Goal: Task Accomplishment & Management: Complete application form

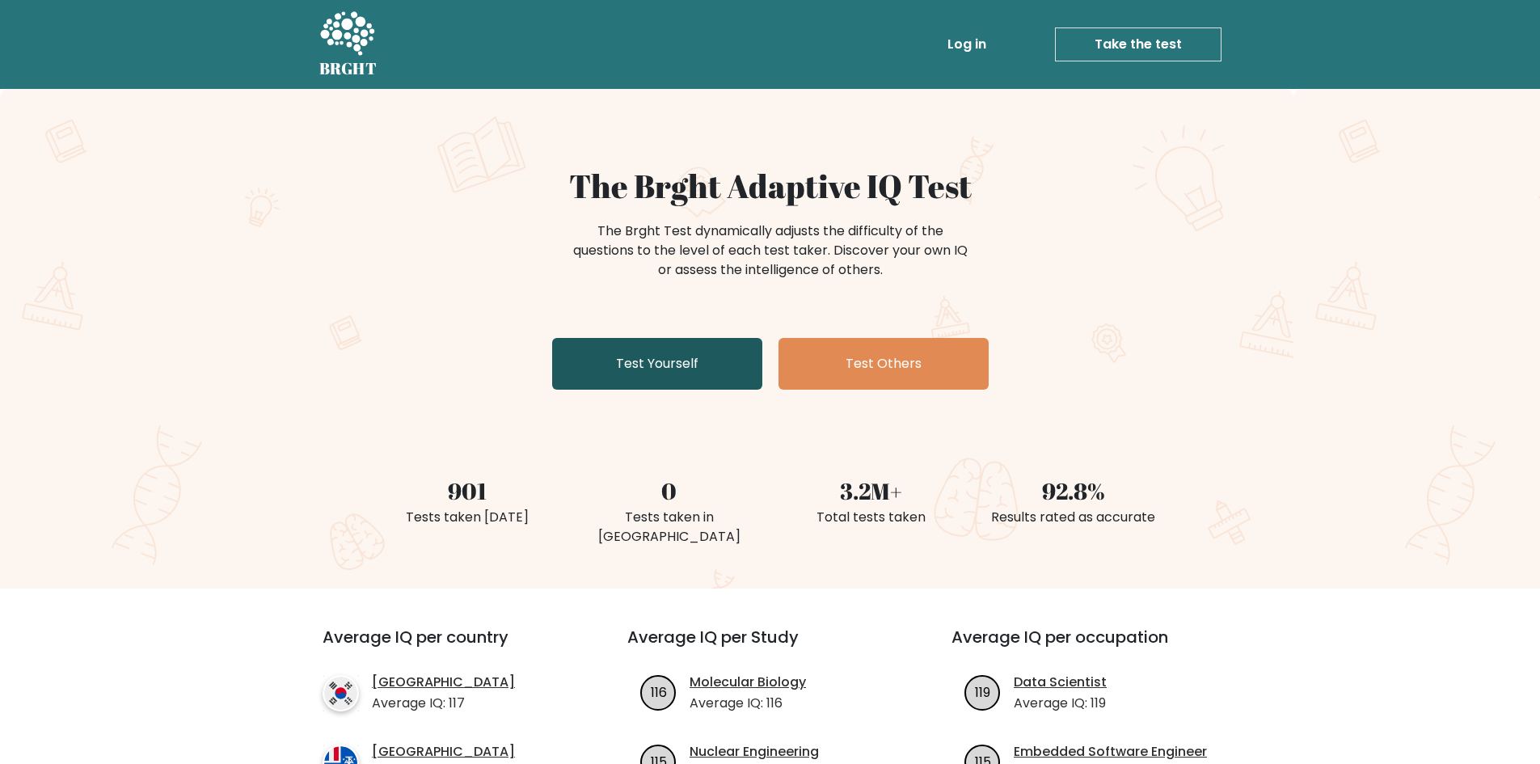
click at [655, 361] on link "Test Yourself" at bounding box center [657, 364] width 210 height 52
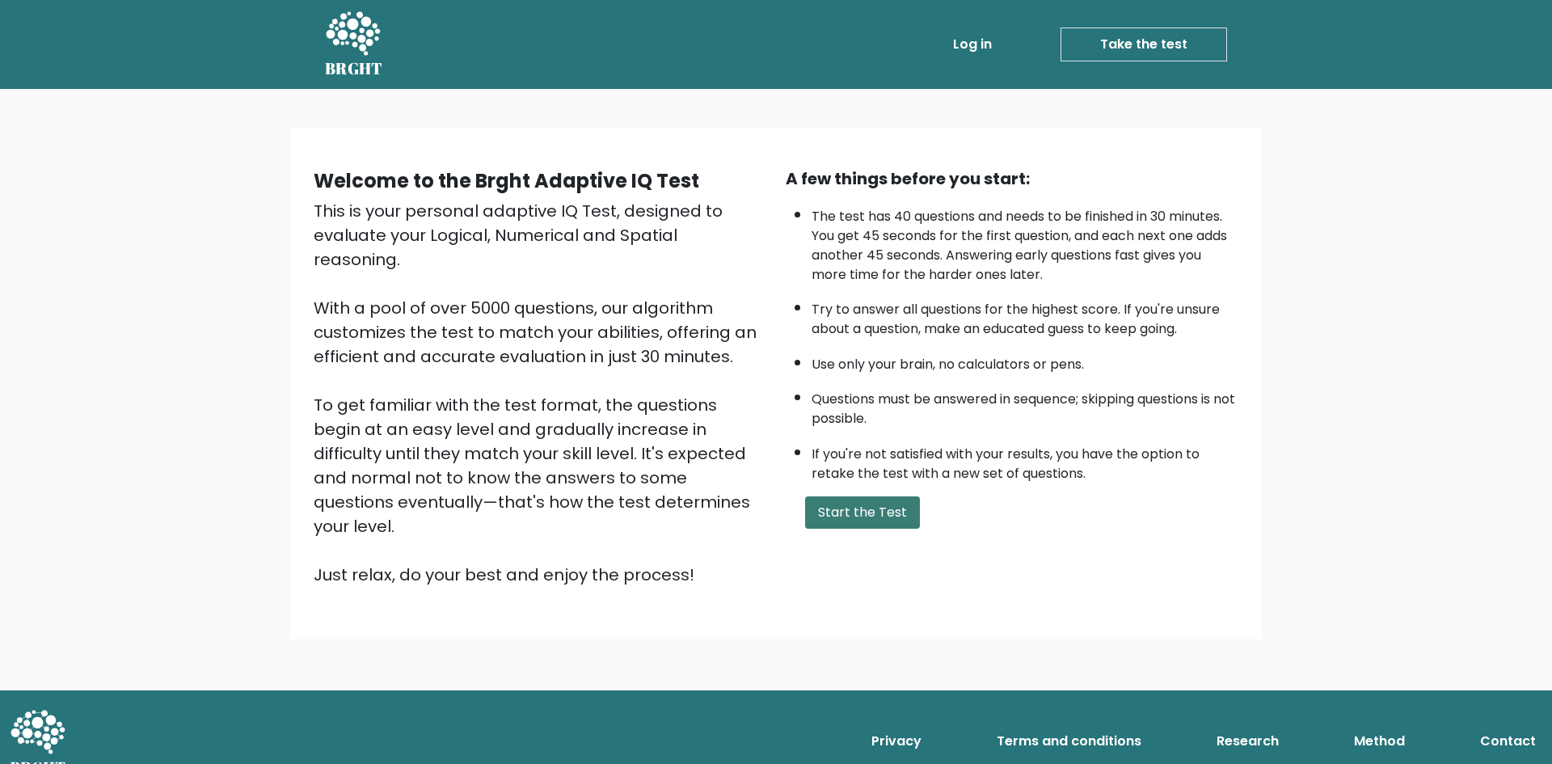
click at [848, 513] on button "Start the Test" at bounding box center [862, 512] width 115 height 32
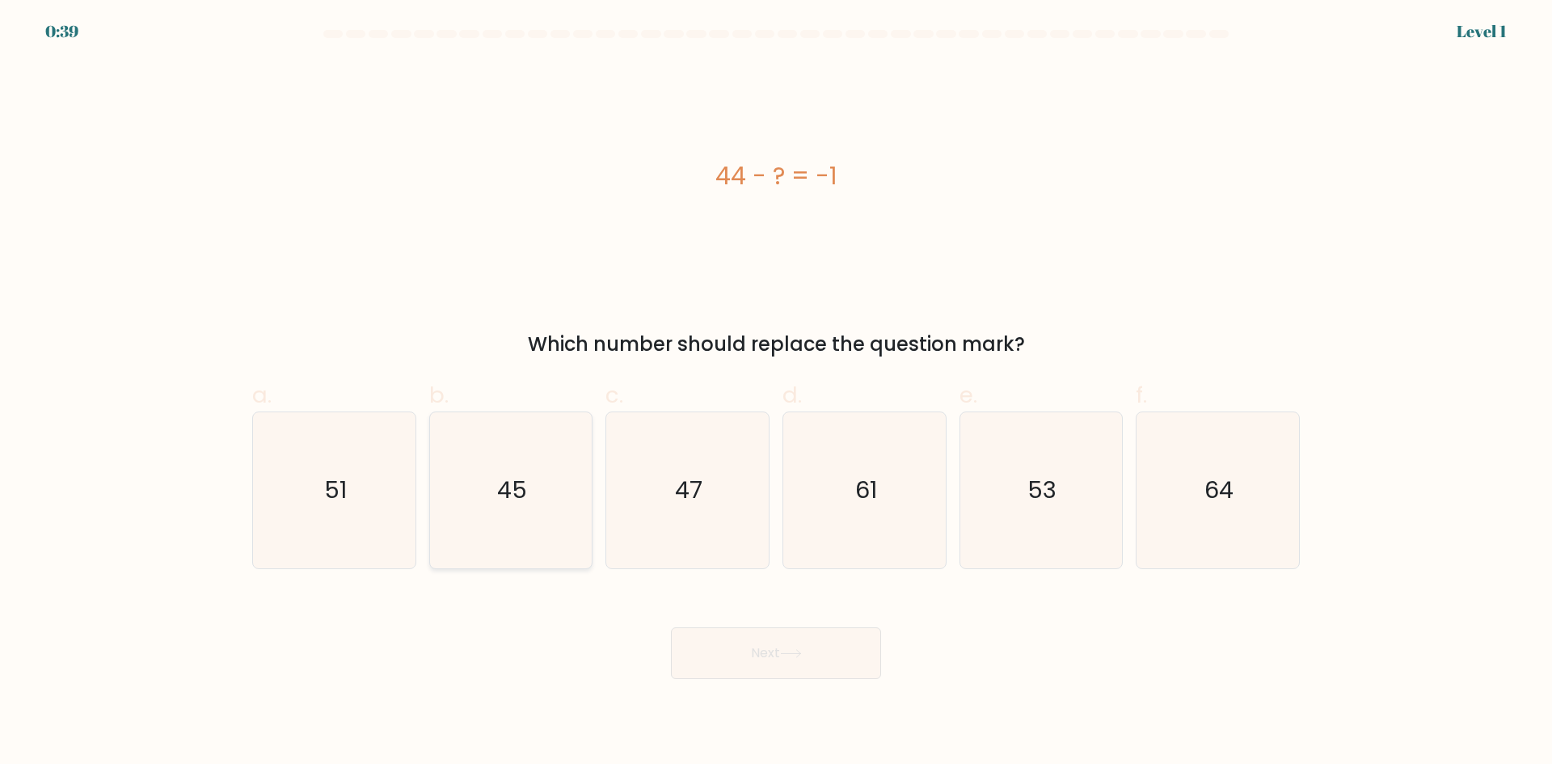
click at [504, 511] on icon "45" at bounding box center [510, 490] width 156 height 156
click at [776, 393] on input "b. 45" at bounding box center [776, 387] width 1 height 11
radio input "true"
click at [828, 660] on button "Next" at bounding box center [776, 653] width 210 height 52
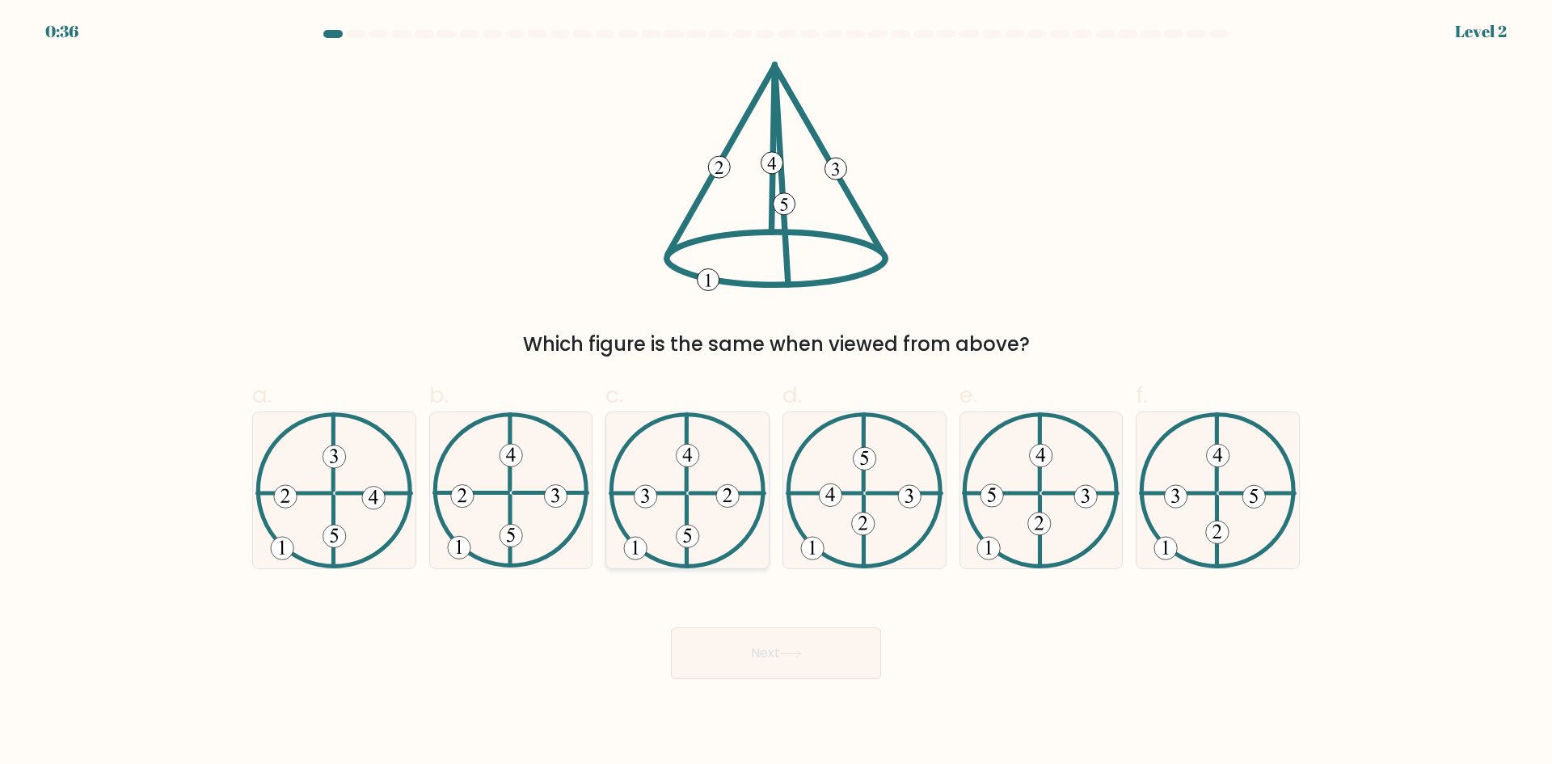
click at [687, 500] on 130 at bounding box center [687, 531] width 0 height 70
click at [776, 393] on input "c." at bounding box center [776, 387] width 1 height 11
radio input "true"
click at [817, 639] on button "Next" at bounding box center [776, 653] width 210 height 52
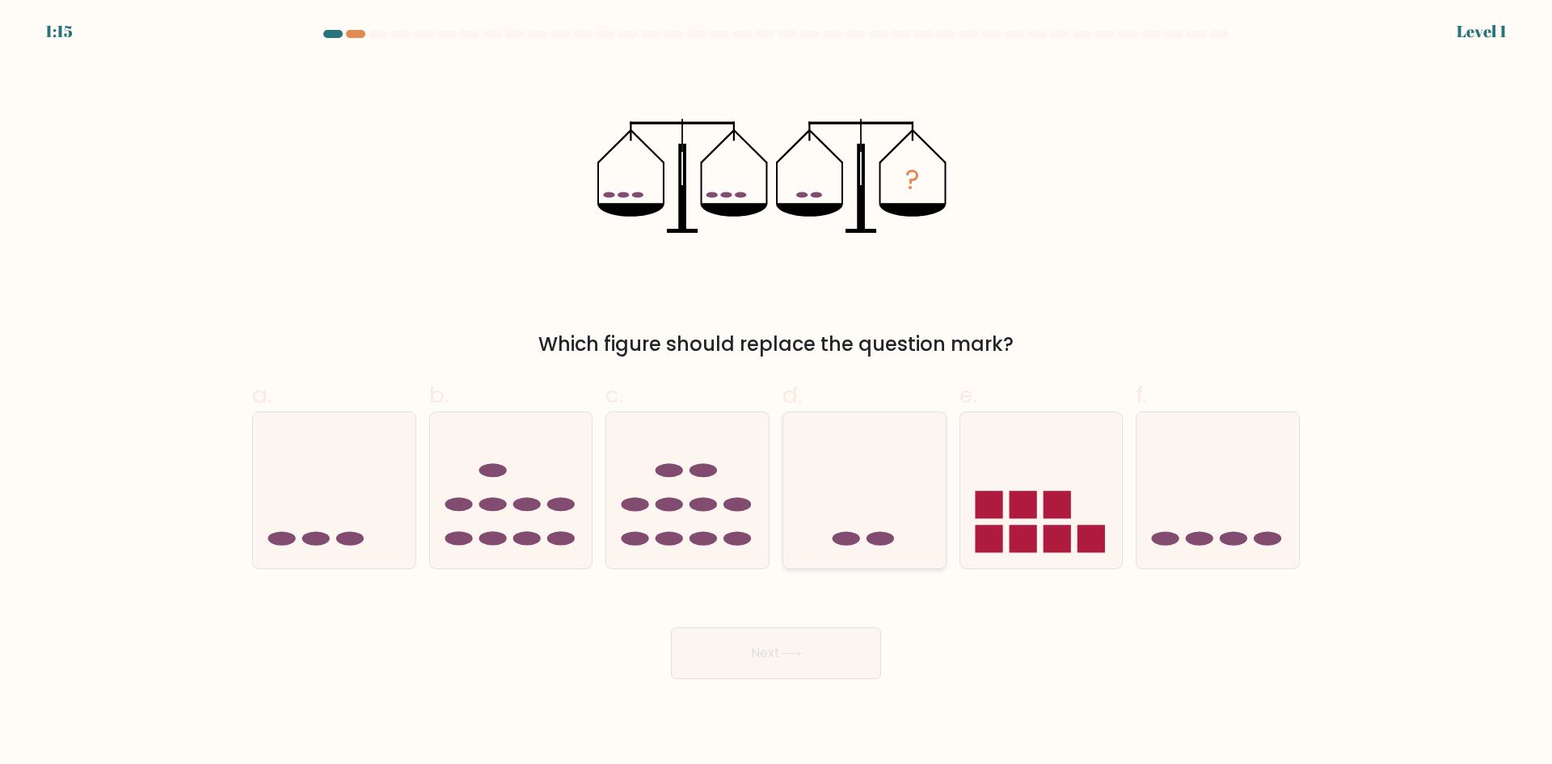
click at [888, 495] on icon at bounding box center [864, 490] width 162 height 134
click at [777, 393] on input "d." at bounding box center [776, 387] width 1 height 11
radio input "true"
drag, startPoint x: 795, startPoint y: 634, endPoint x: 789, endPoint y: 640, distance: 9.1
click at [794, 640] on button "Next" at bounding box center [776, 653] width 210 height 52
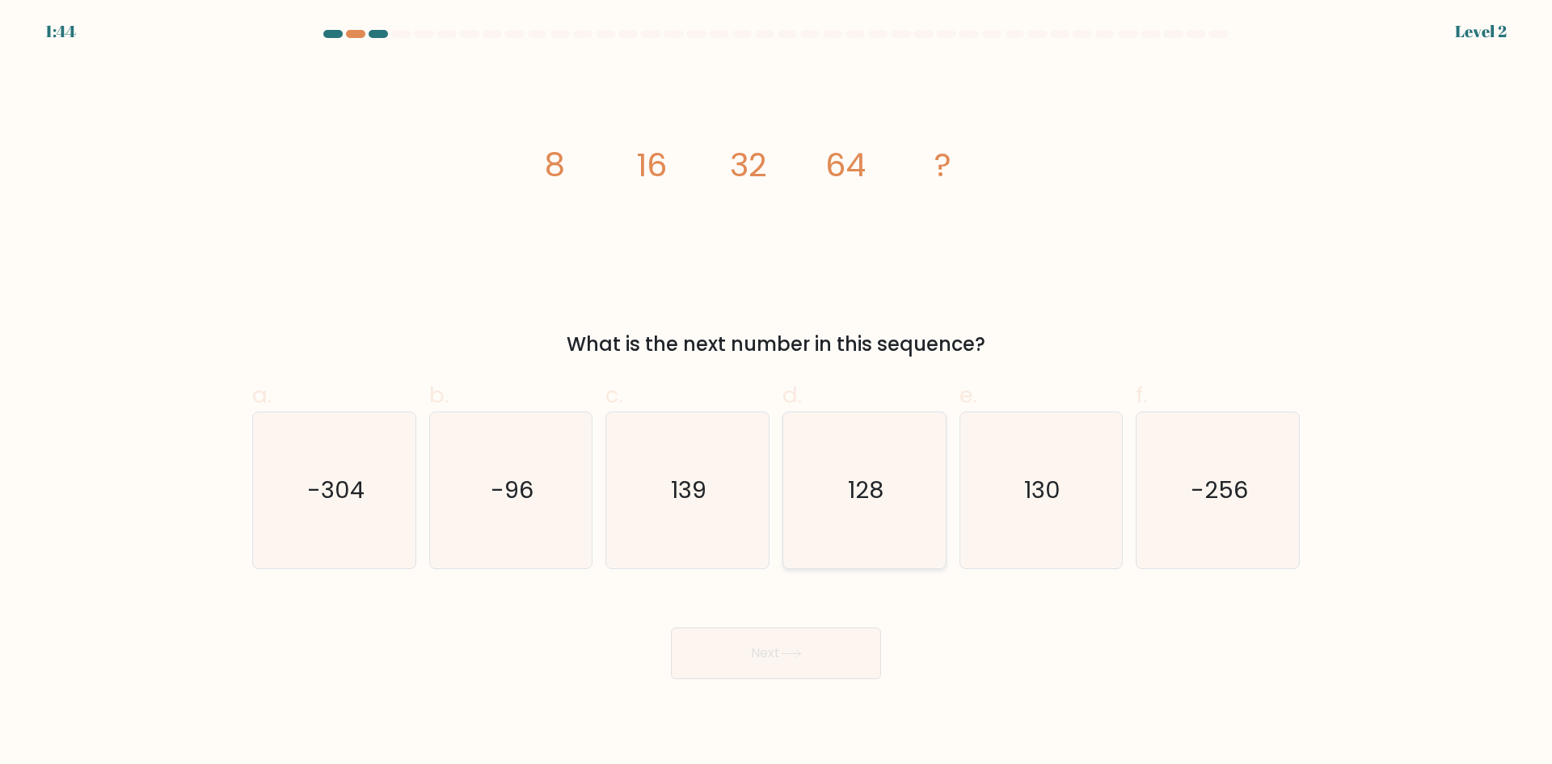
click at [878, 510] on icon "128" at bounding box center [864, 490] width 156 height 156
click at [777, 393] on input "d. 128" at bounding box center [776, 387] width 1 height 11
radio input "true"
click at [868, 648] on button "Next" at bounding box center [776, 653] width 210 height 52
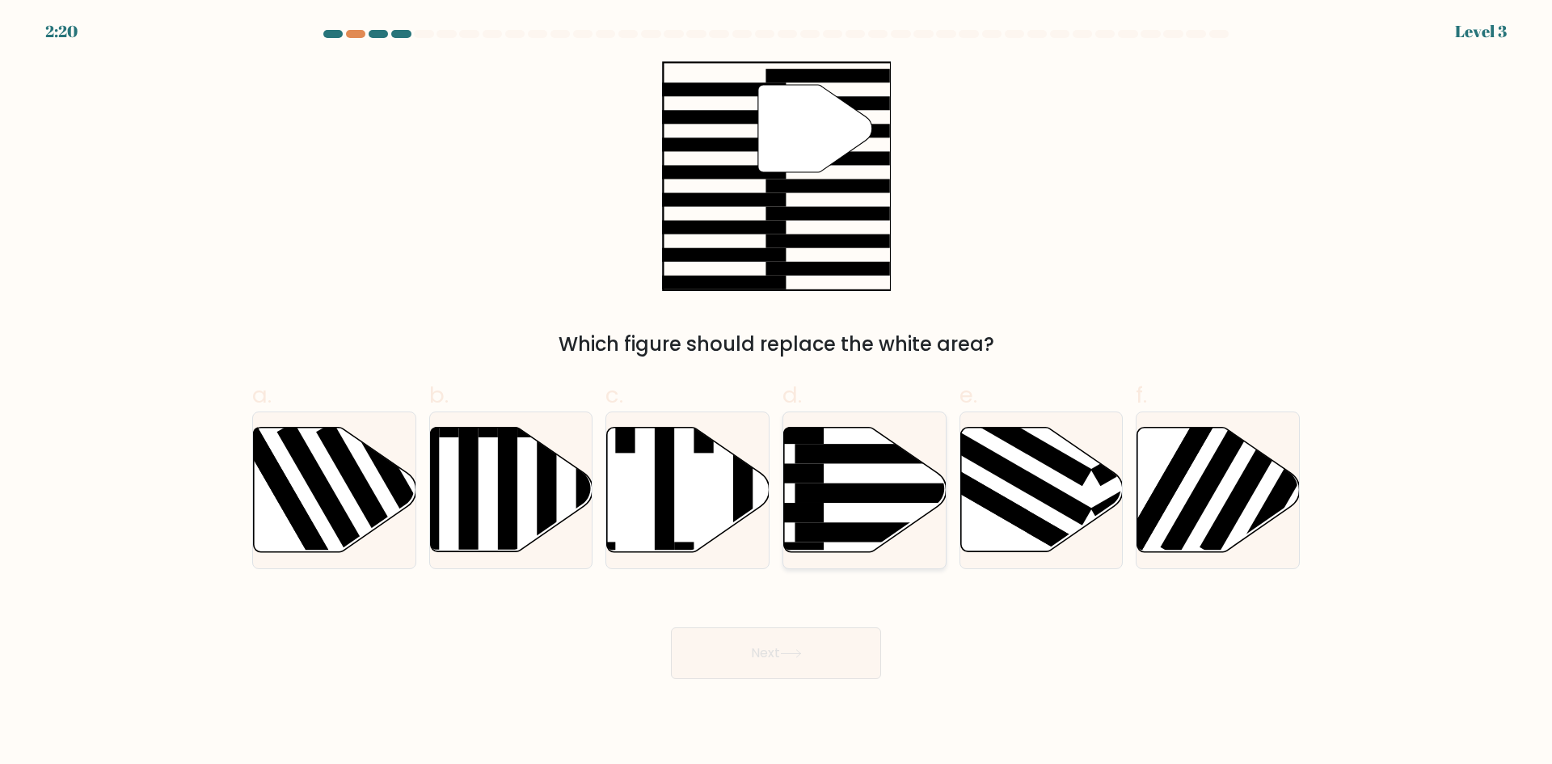
click at [835, 505] on icon at bounding box center [865, 490] width 162 height 124
click at [777, 393] on input "d." at bounding box center [776, 387] width 1 height 11
radio input "true"
click at [800, 656] on icon at bounding box center [791, 653] width 22 height 9
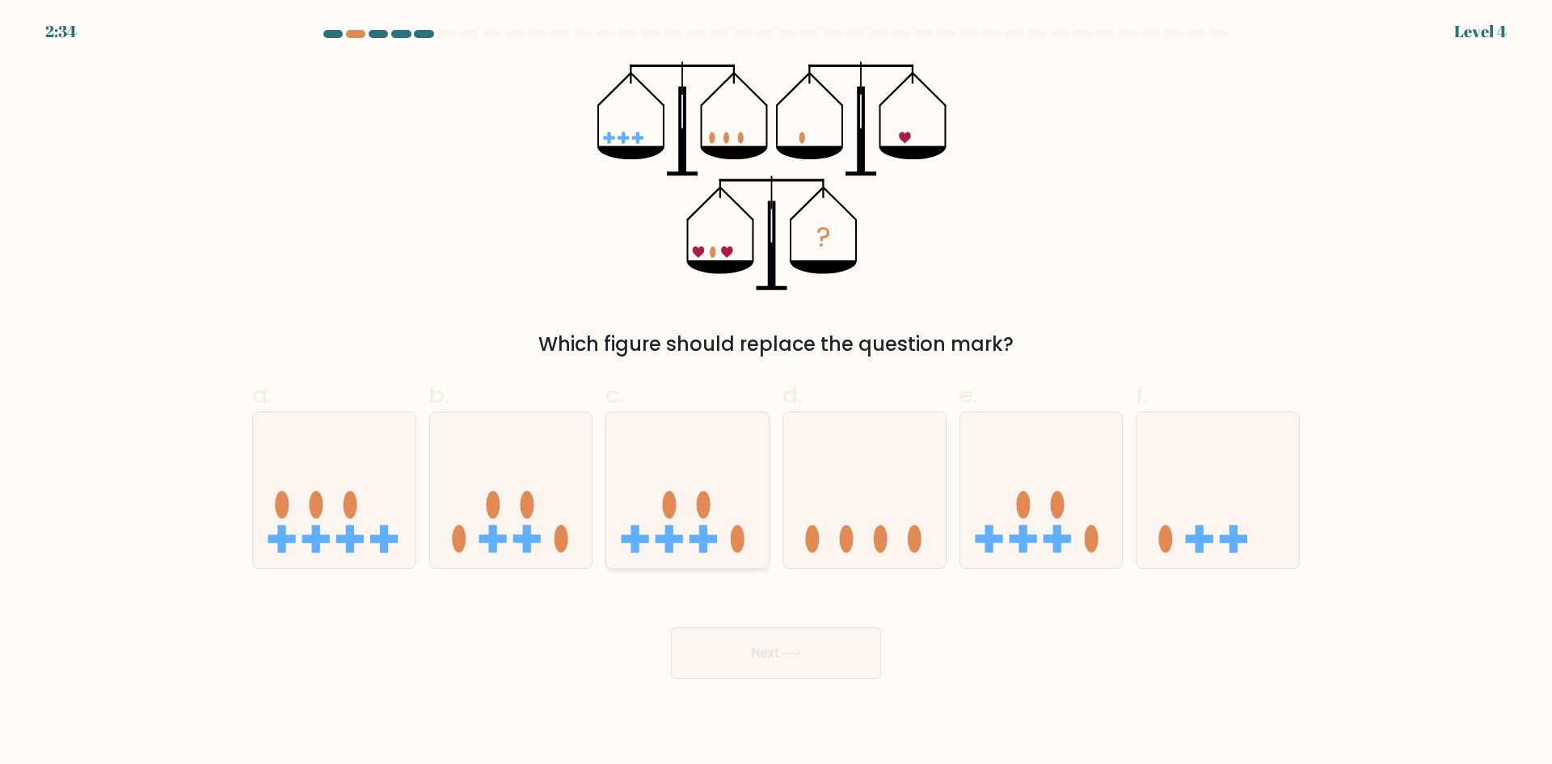
click at [654, 529] on icon at bounding box center [687, 490] width 162 height 134
click at [776, 393] on input "c." at bounding box center [776, 387] width 1 height 11
radio input "true"
click at [845, 647] on button "Next" at bounding box center [776, 653] width 210 height 52
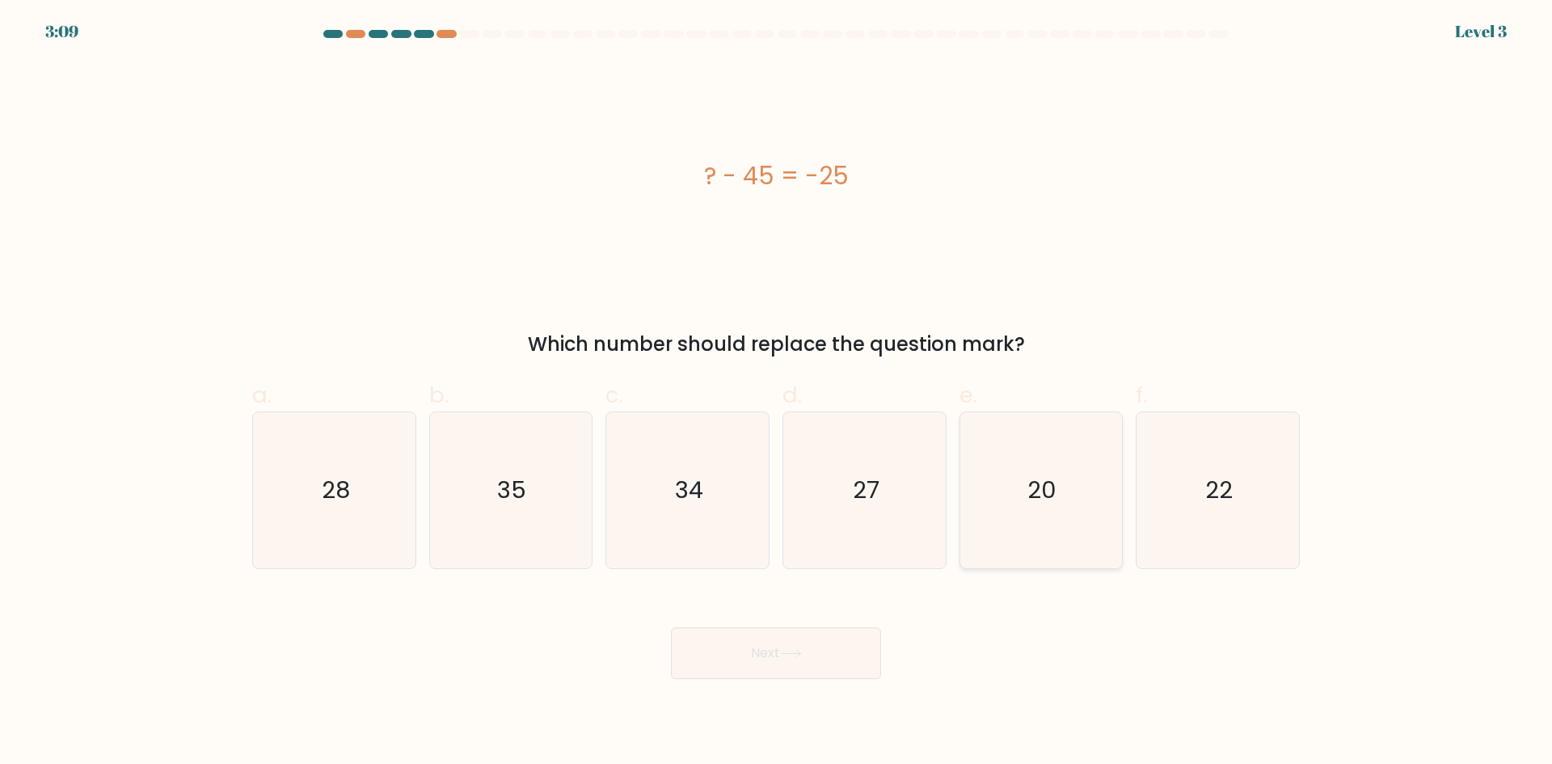
click at [1031, 498] on text "20" at bounding box center [1042, 490] width 29 height 32
click at [777, 393] on input "e. 20" at bounding box center [776, 387] width 1 height 11
radio input "true"
click at [813, 657] on button "Next" at bounding box center [776, 653] width 210 height 52
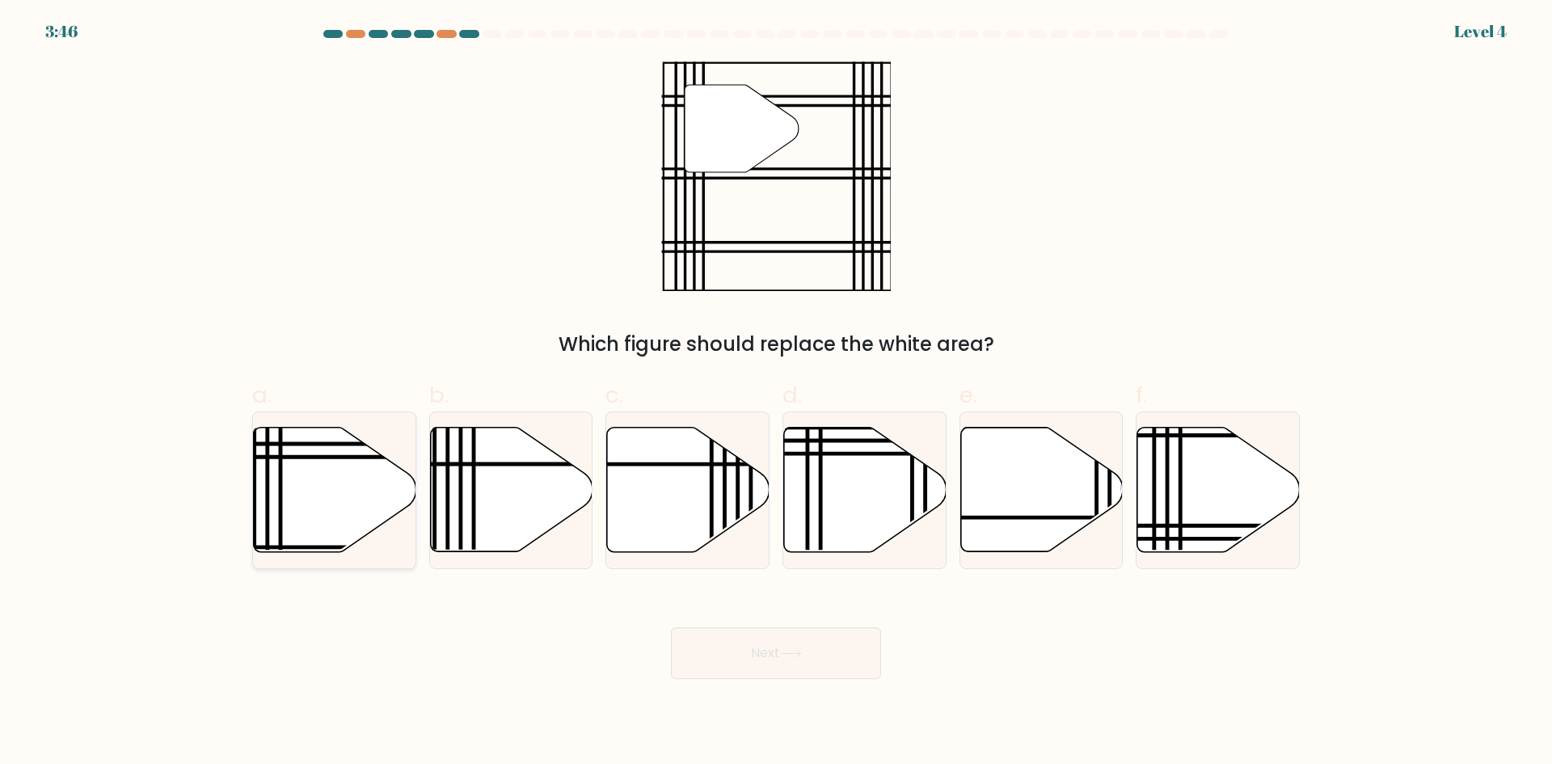
click at [386, 489] on icon at bounding box center [335, 490] width 162 height 124
click at [776, 393] on input "a." at bounding box center [776, 387] width 1 height 11
radio input "true"
click at [785, 654] on icon at bounding box center [791, 653] width 22 height 9
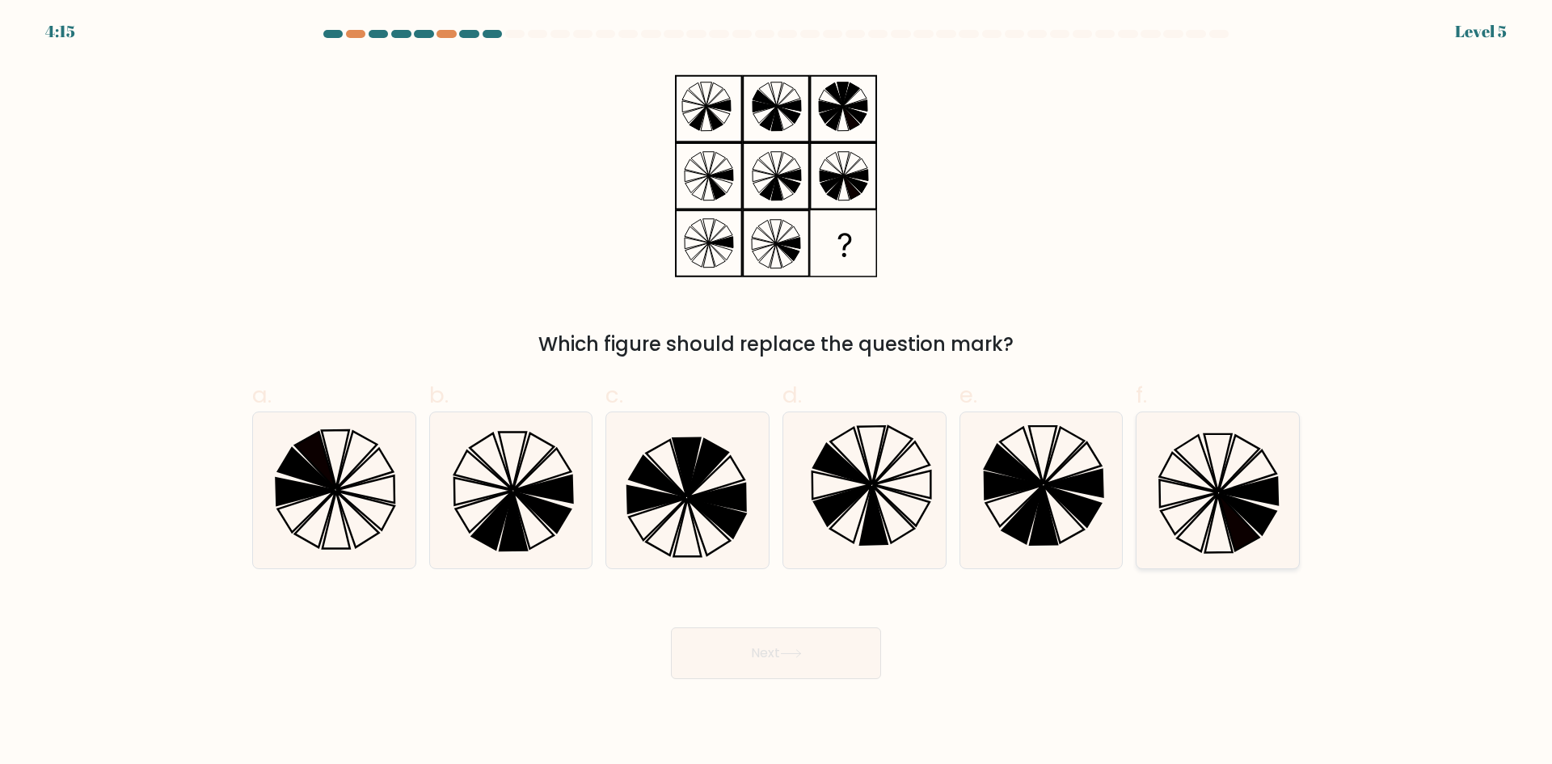
click at [1236, 487] on icon at bounding box center [1249, 490] width 58 height 27
click at [777, 393] on input "f." at bounding box center [776, 387] width 1 height 11
radio input "true"
click at [813, 649] on button "Next" at bounding box center [776, 653] width 210 height 52
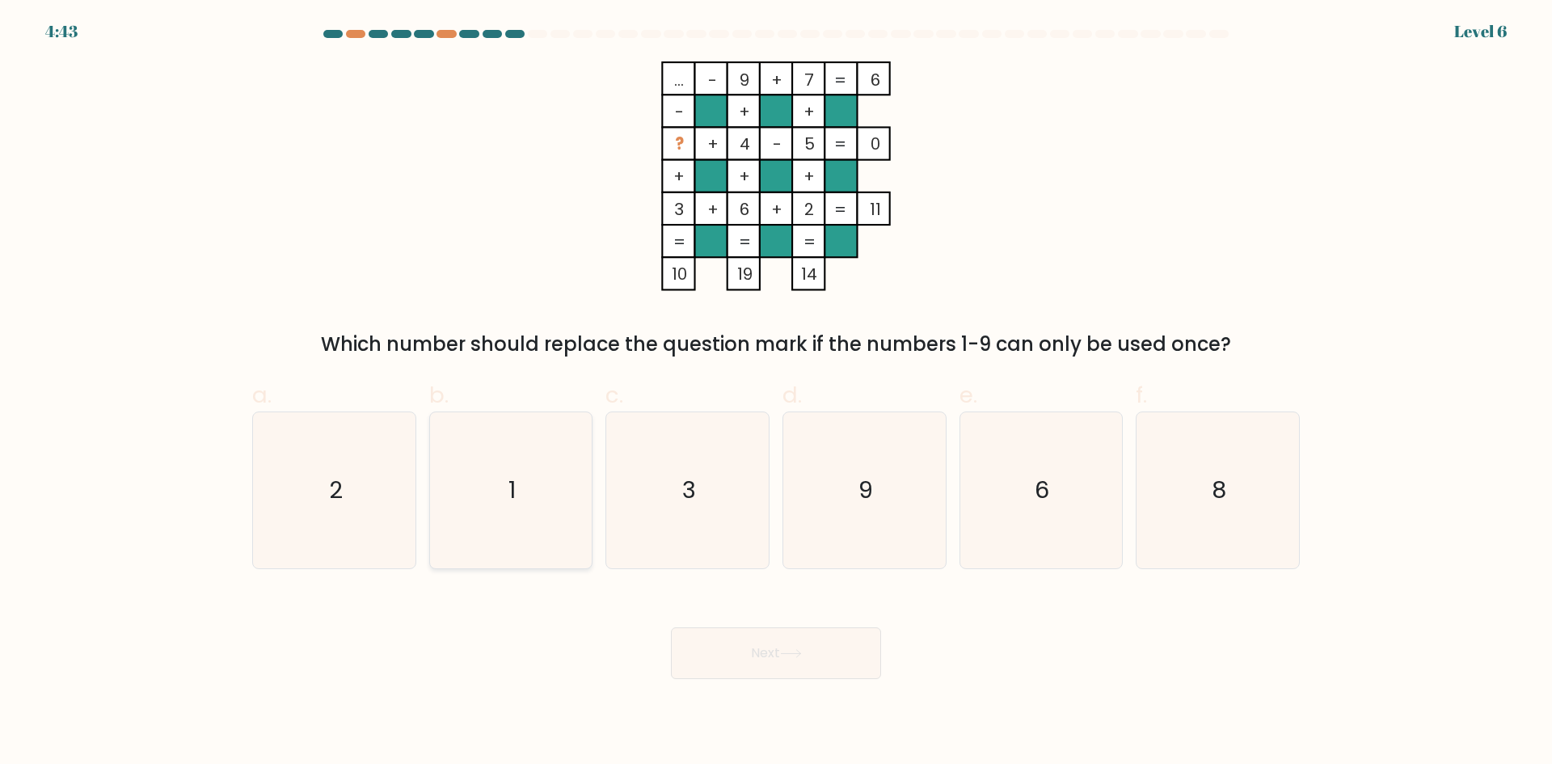
click at [508, 491] on text "1" at bounding box center [511, 490] width 7 height 32
click at [776, 393] on input "b. 1" at bounding box center [776, 387] width 1 height 11
radio input "true"
click at [508, 491] on text "1" at bounding box center [511, 490] width 7 height 32
click at [776, 393] on input "b. 1" at bounding box center [776, 387] width 1 height 11
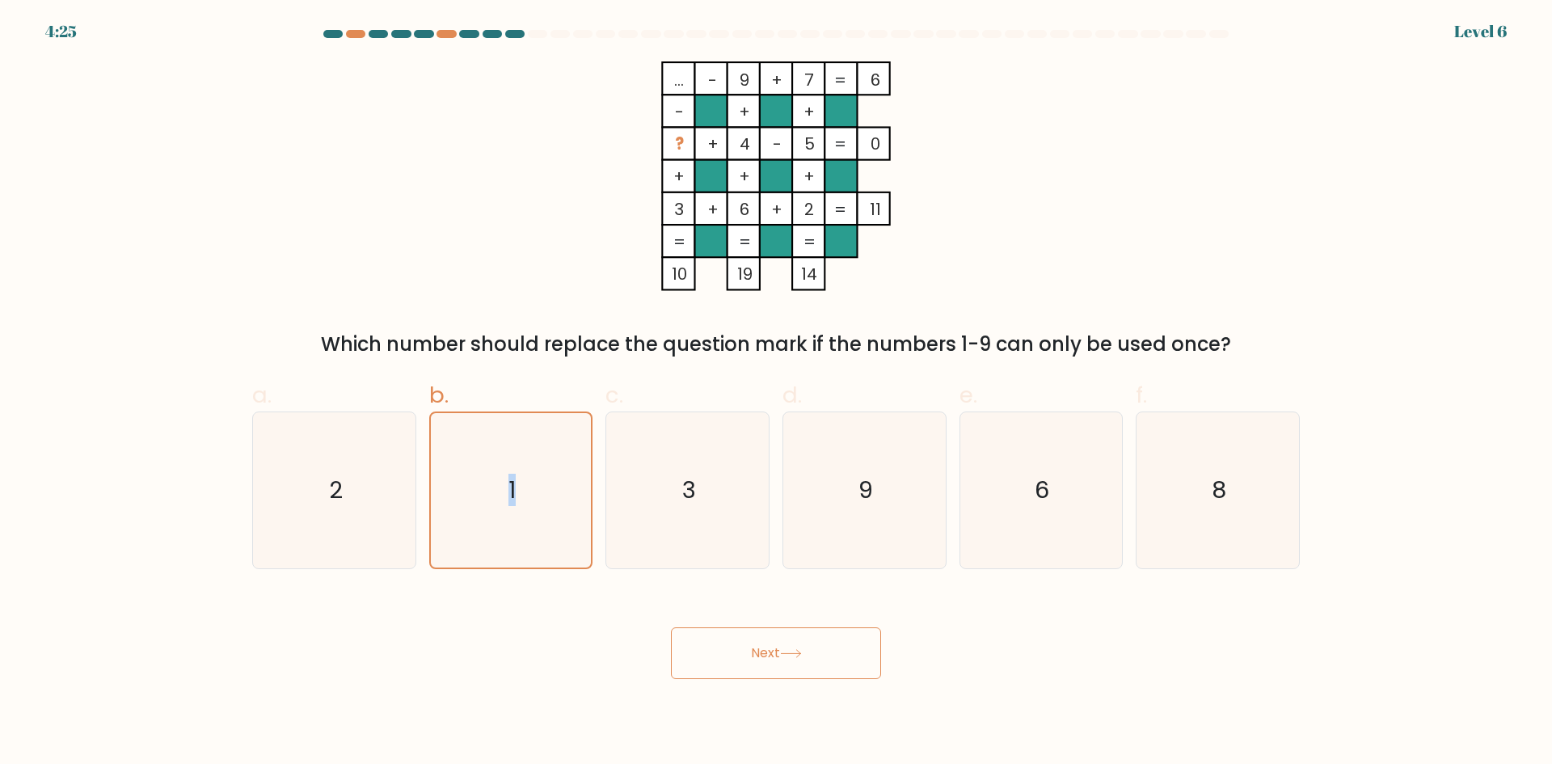
click at [808, 647] on button "Next" at bounding box center [776, 653] width 210 height 52
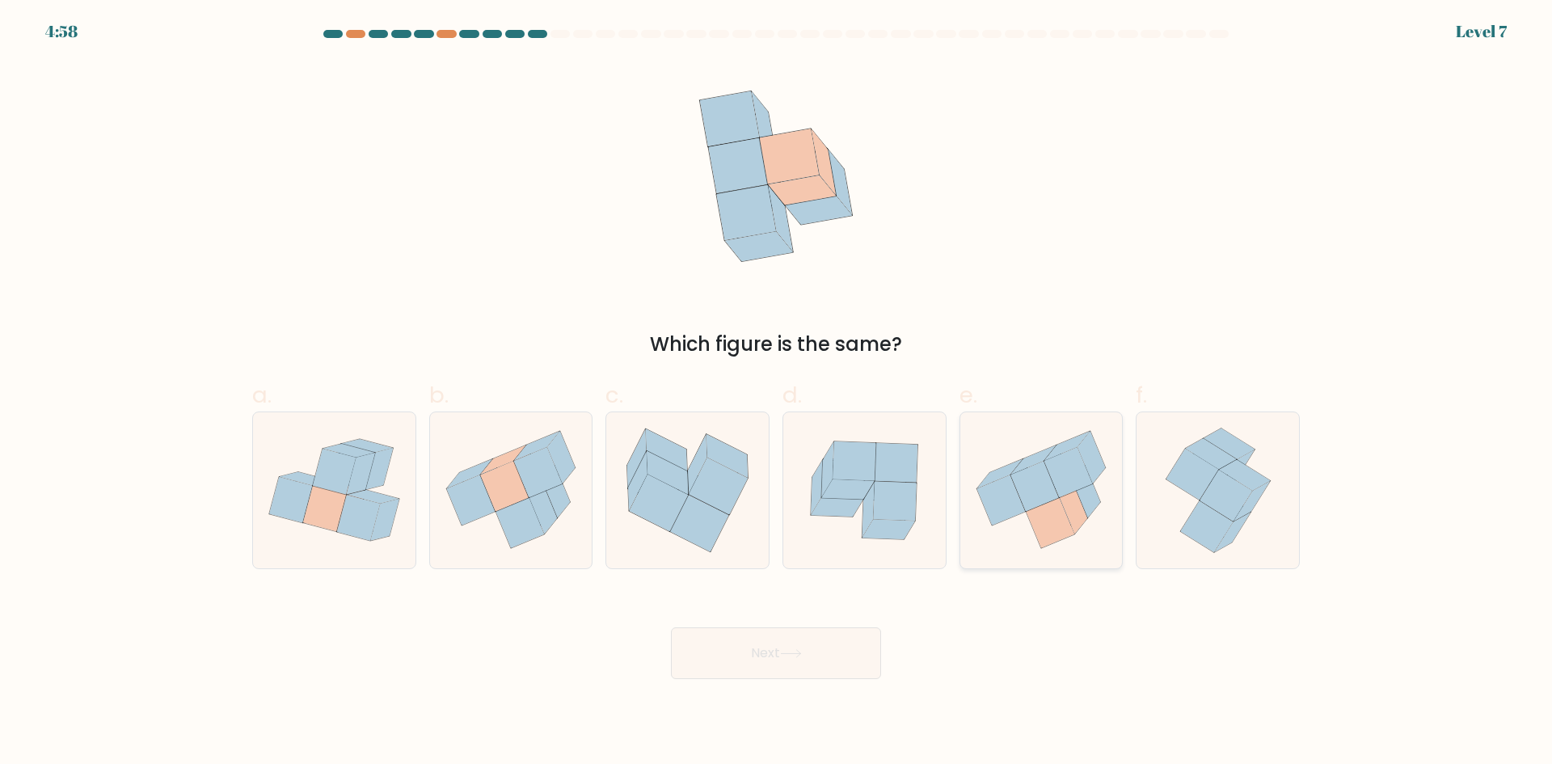
click at [1055, 487] on icon at bounding box center [1068, 473] width 48 height 50
click at [777, 393] on input "e." at bounding box center [776, 387] width 1 height 11
radio input "true"
click at [763, 660] on button "Next" at bounding box center [776, 653] width 210 height 52
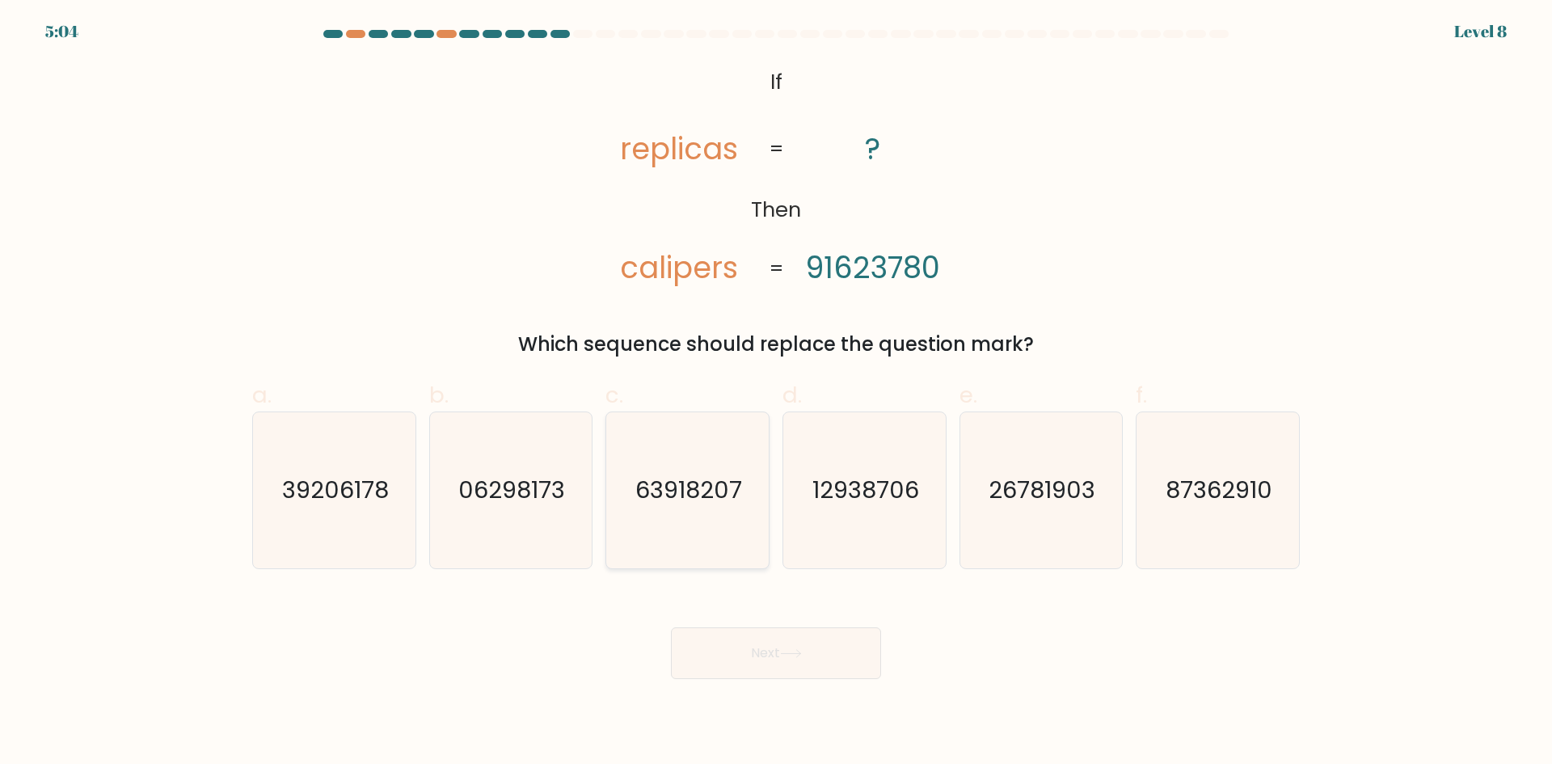
click at [642, 489] on text "63918207" at bounding box center [689, 490] width 107 height 32
click at [776, 393] on input "c. 63918207" at bounding box center [776, 387] width 1 height 11
radio input "true"
click at [827, 644] on button "Next" at bounding box center [776, 653] width 210 height 52
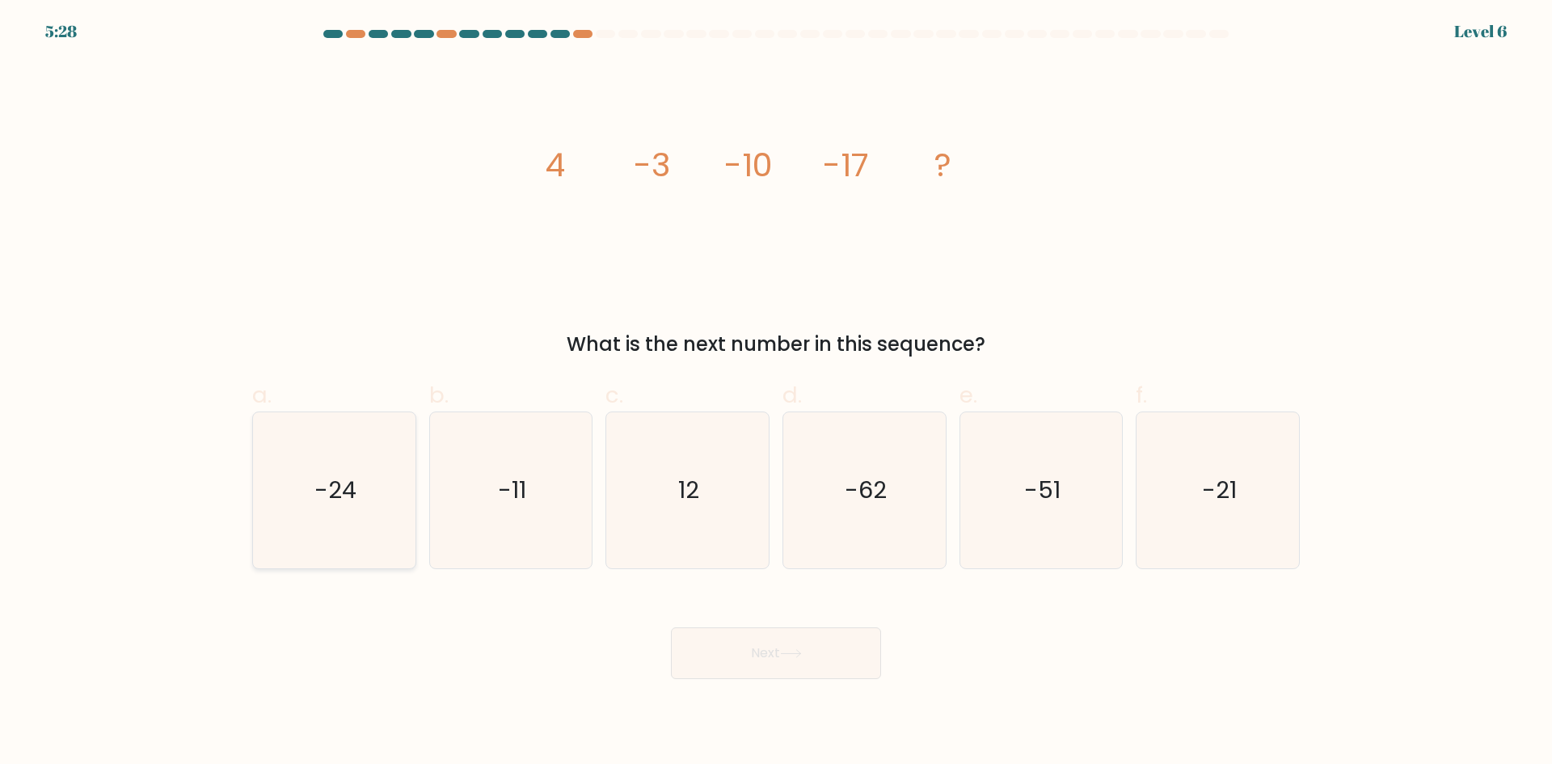
click at [345, 489] on text "-24" at bounding box center [335, 490] width 42 height 32
click at [776, 393] on input "a. -24" at bounding box center [776, 387] width 1 height 11
radio input "true"
click at [798, 647] on button "Next" at bounding box center [776, 653] width 210 height 52
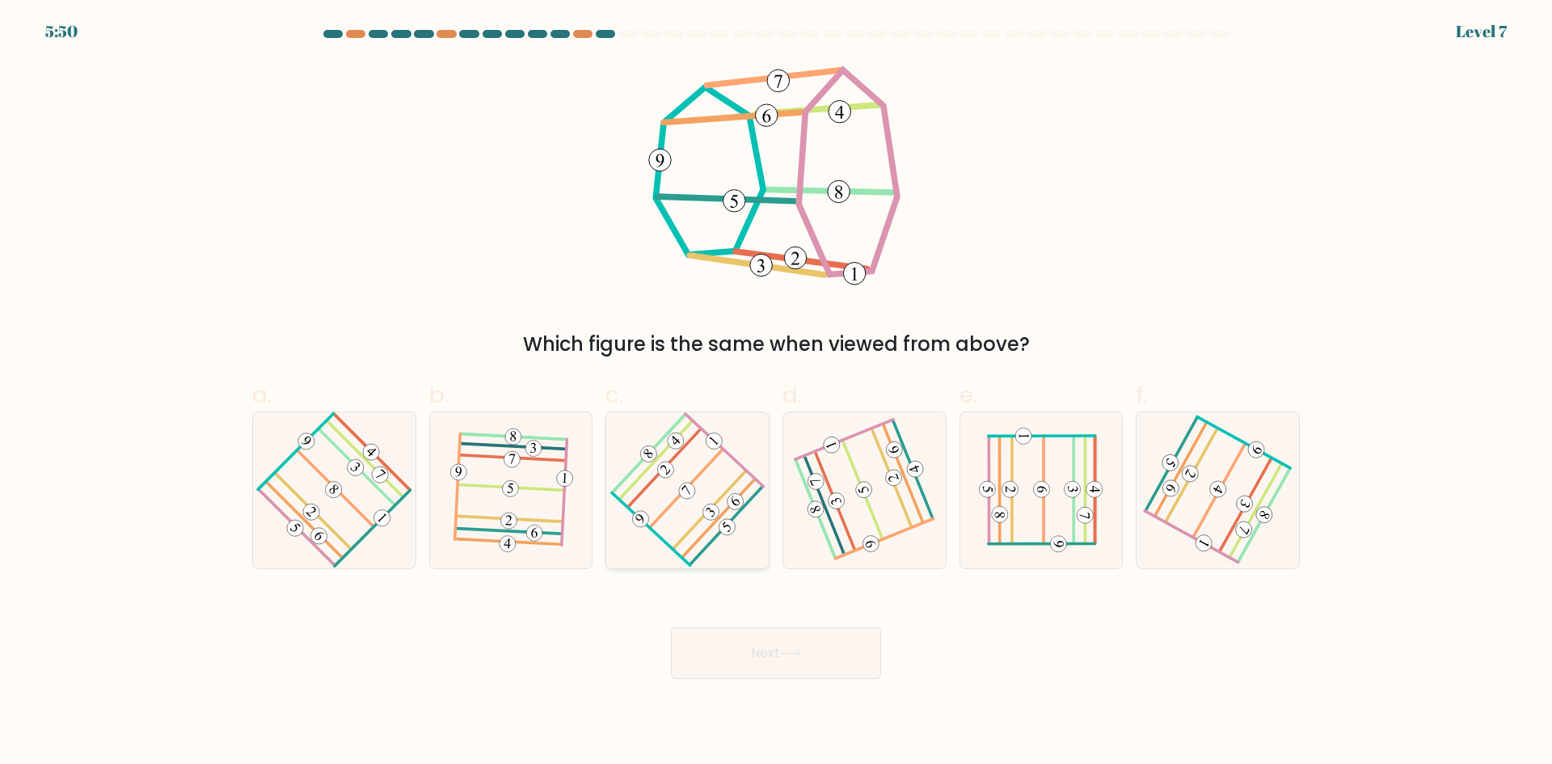
click at [698, 496] on icon at bounding box center [688, 490] width 124 height 124
click at [776, 393] on input "c." at bounding box center [776, 387] width 1 height 11
radio input "true"
click at [793, 659] on button "Next" at bounding box center [776, 653] width 210 height 52
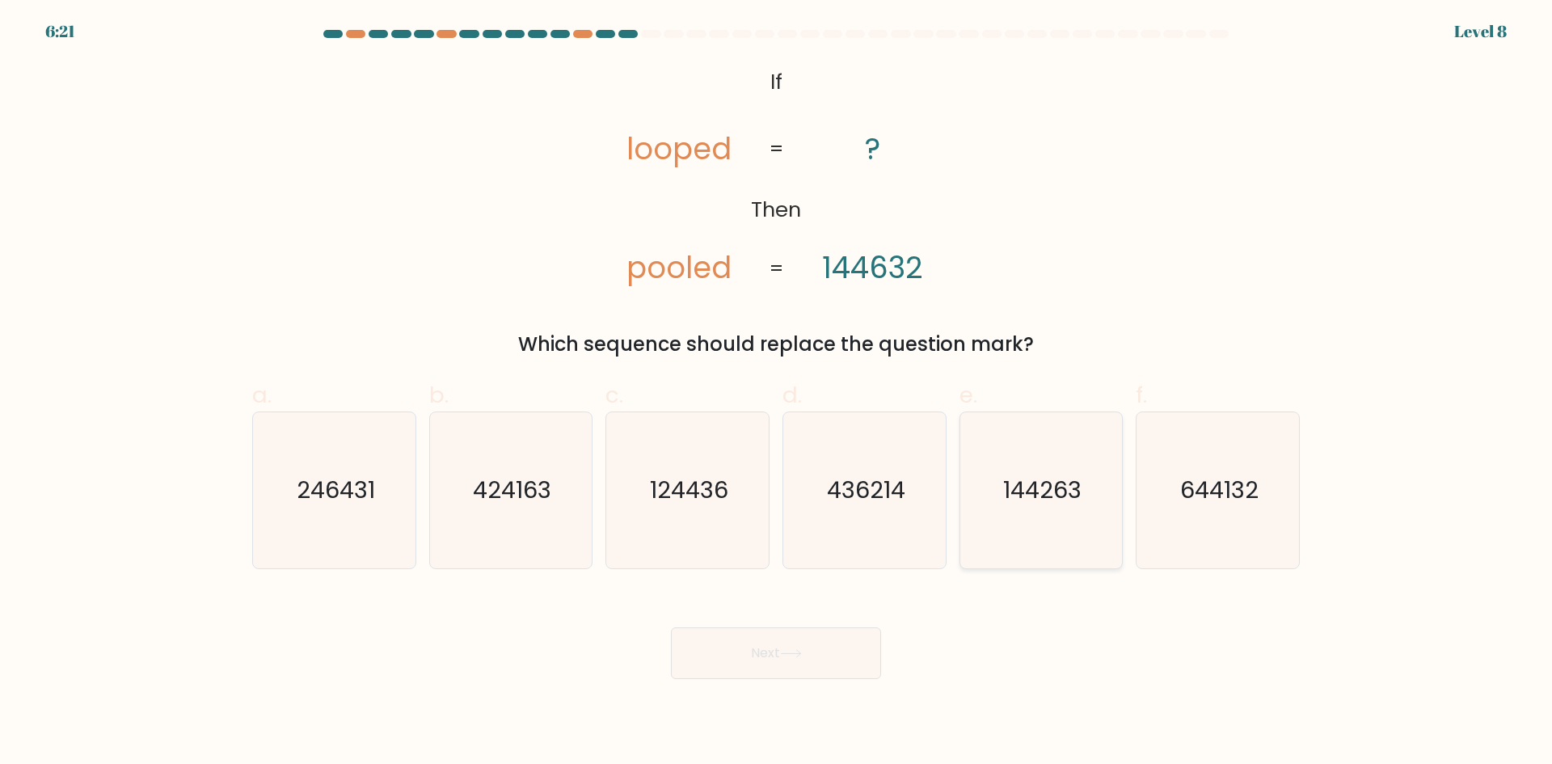
click at [1053, 509] on icon "144263" at bounding box center [1041, 490] width 156 height 156
click at [777, 393] on input "e. 144263" at bounding box center [776, 387] width 1 height 11
radio input "true"
click at [797, 685] on body "6:20 Level 8 If" at bounding box center [776, 382] width 1552 height 764
click at [795, 661] on button "Next" at bounding box center [776, 653] width 210 height 52
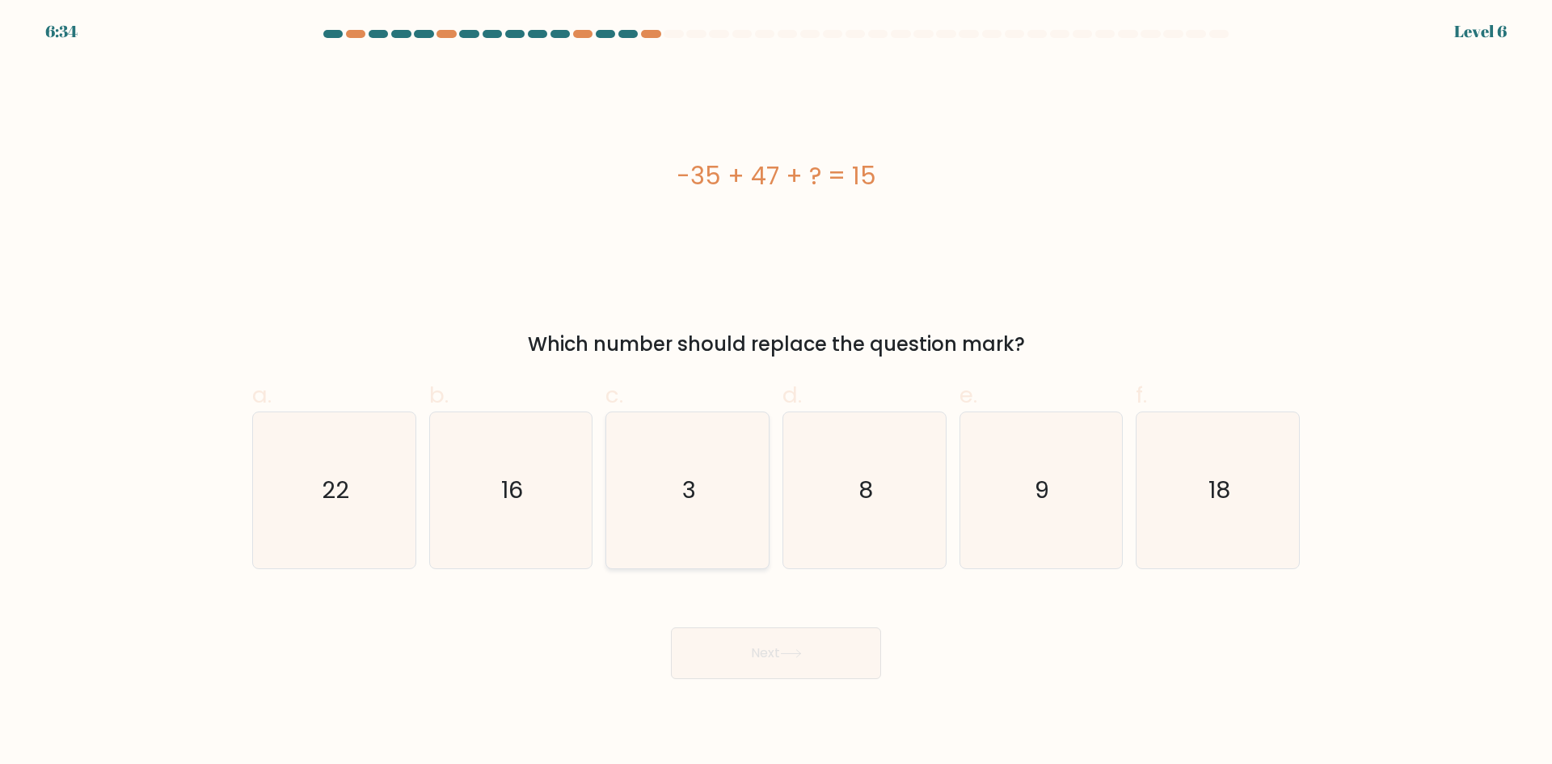
click at [757, 490] on icon "3" at bounding box center [687, 490] width 156 height 156
click at [776, 393] on input "c. 3" at bounding box center [776, 387] width 1 height 11
radio input "true"
click at [794, 651] on icon at bounding box center [791, 653] width 22 height 9
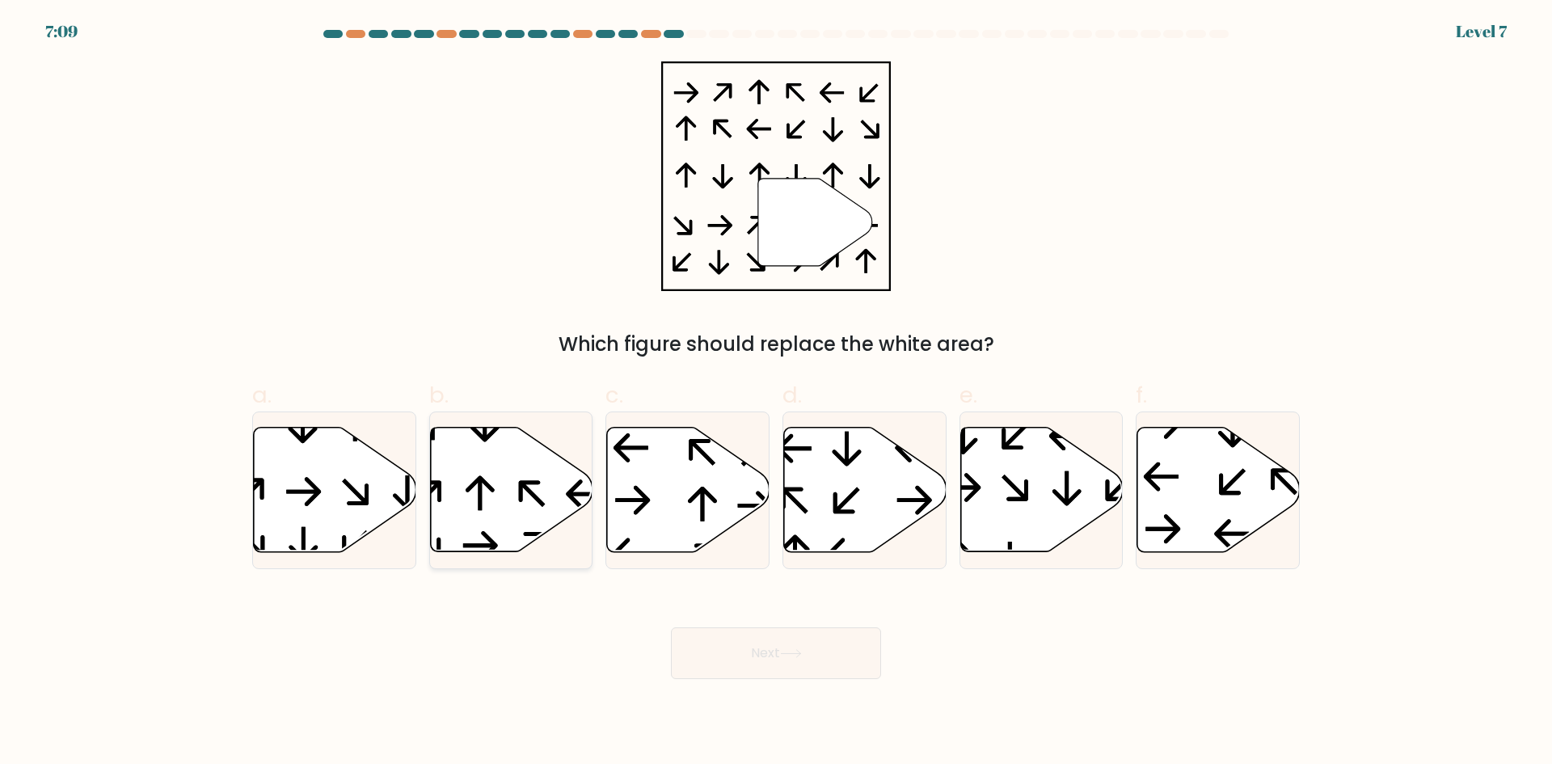
click at [524, 494] on icon at bounding box center [511, 490] width 162 height 124
click at [776, 393] on input "b." at bounding box center [776, 387] width 1 height 11
radio input "true"
click at [790, 659] on button "Next" at bounding box center [776, 653] width 210 height 52
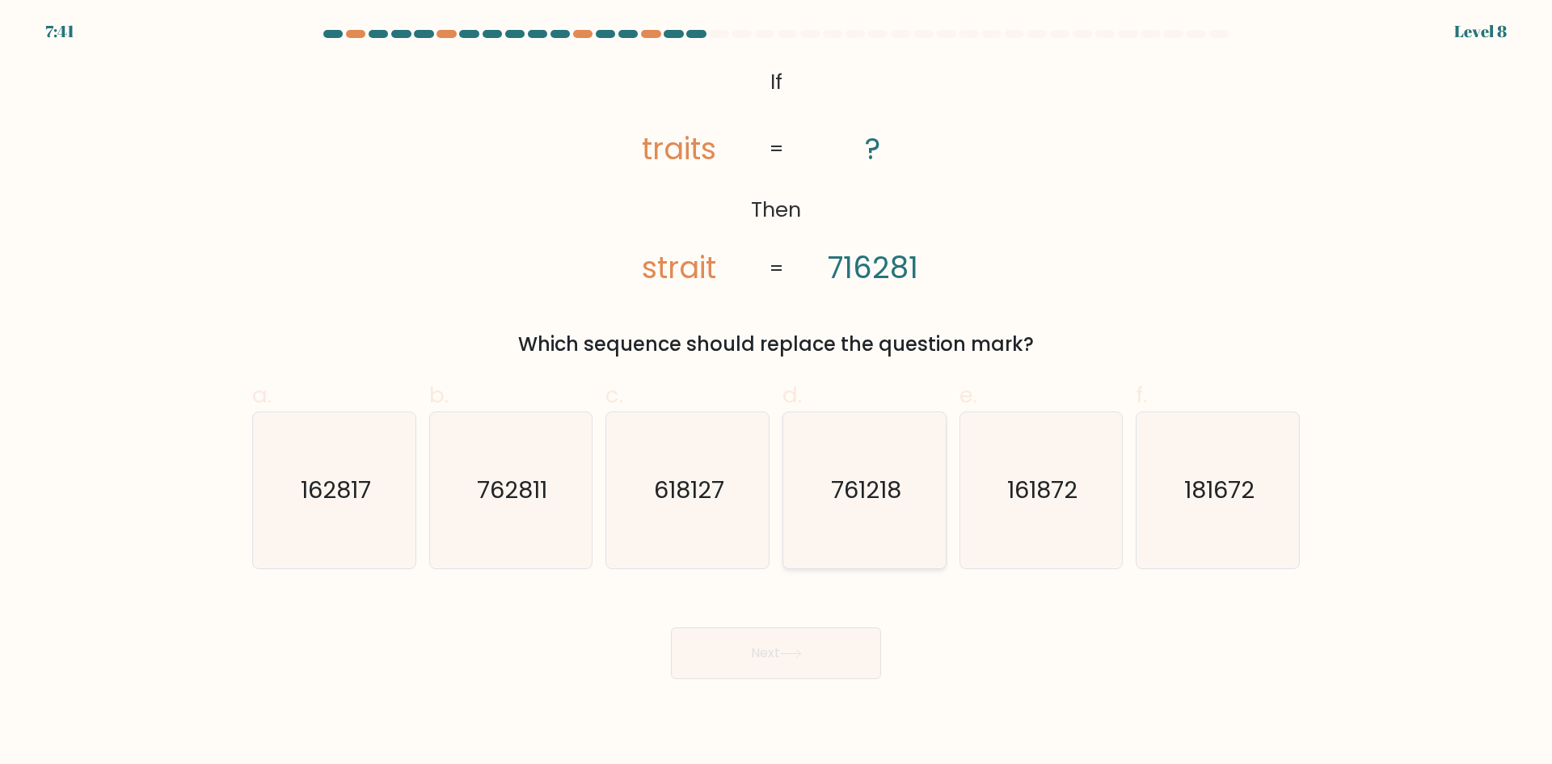
click at [886, 509] on icon "761218" at bounding box center [864, 490] width 156 height 156
click at [777, 393] on input "d. 761218" at bounding box center [776, 387] width 1 height 11
radio input "true"
click at [824, 682] on body "7:41 Level 8 If" at bounding box center [776, 382] width 1552 height 764
click at [830, 656] on button "Next" at bounding box center [776, 653] width 210 height 52
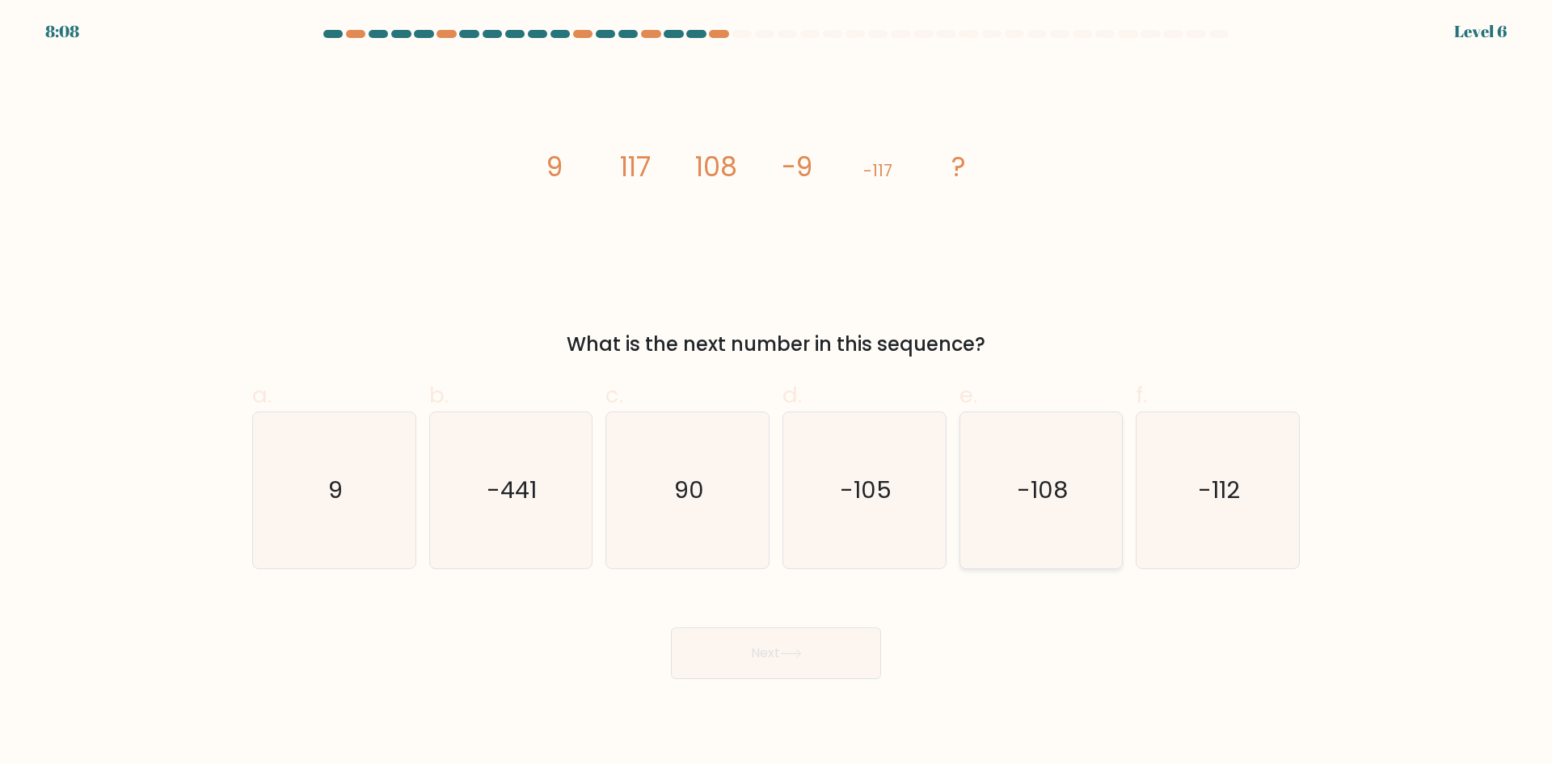
click at [1069, 505] on icon "-108" at bounding box center [1041, 490] width 156 height 156
click at [777, 393] on input "e. -108" at bounding box center [776, 387] width 1 height 11
radio input "true"
click at [778, 655] on button "Next" at bounding box center [776, 653] width 210 height 52
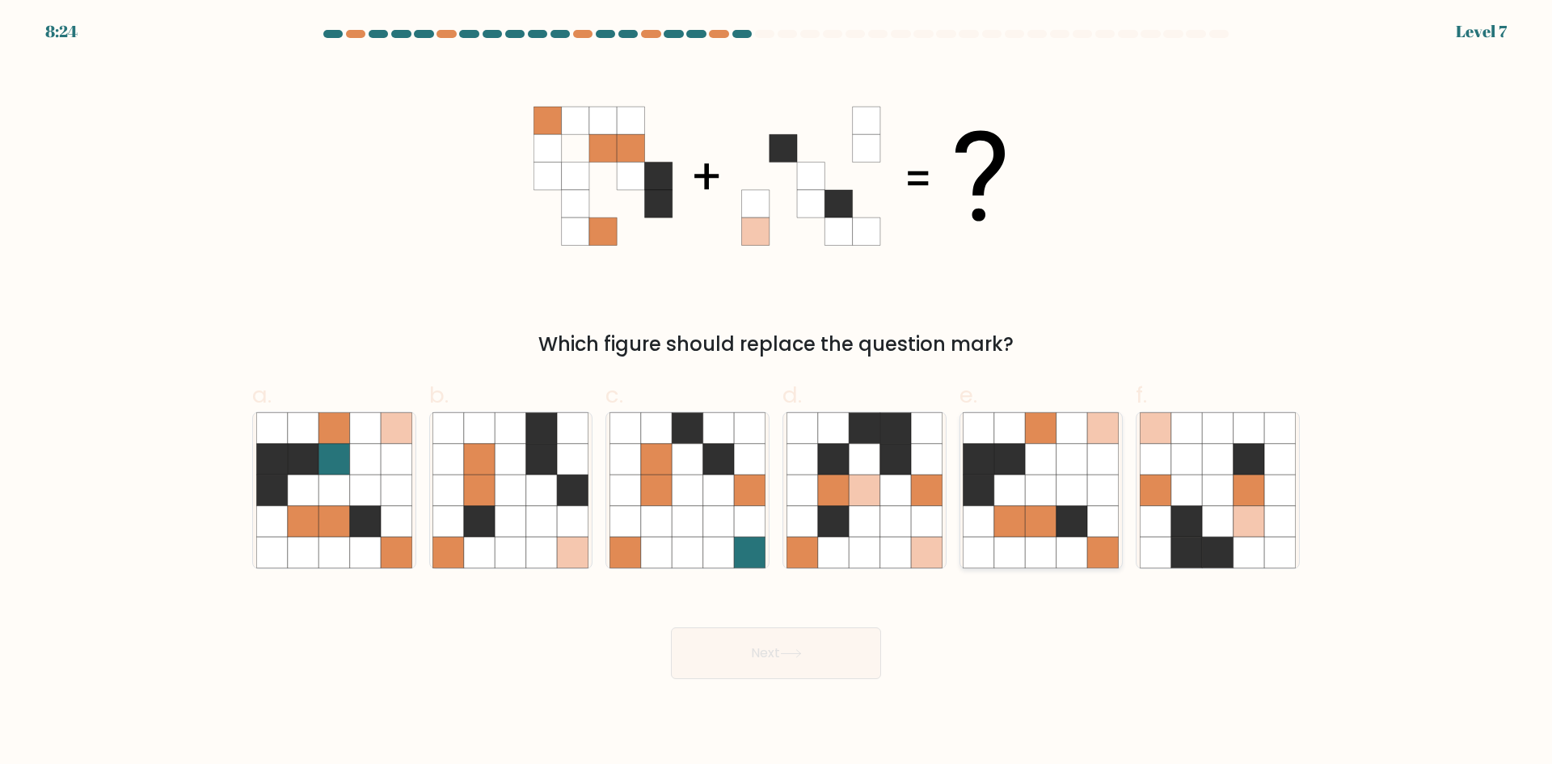
click at [1033, 517] on icon at bounding box center [1041, 521] width 31 height 31
click at [777, 393] on input "e." at bounding box center [776, 387] width 1 height 11
radio input "true"
click at [830, 678] on button "Next" at bounding box center [776, 653] width 210 height 52
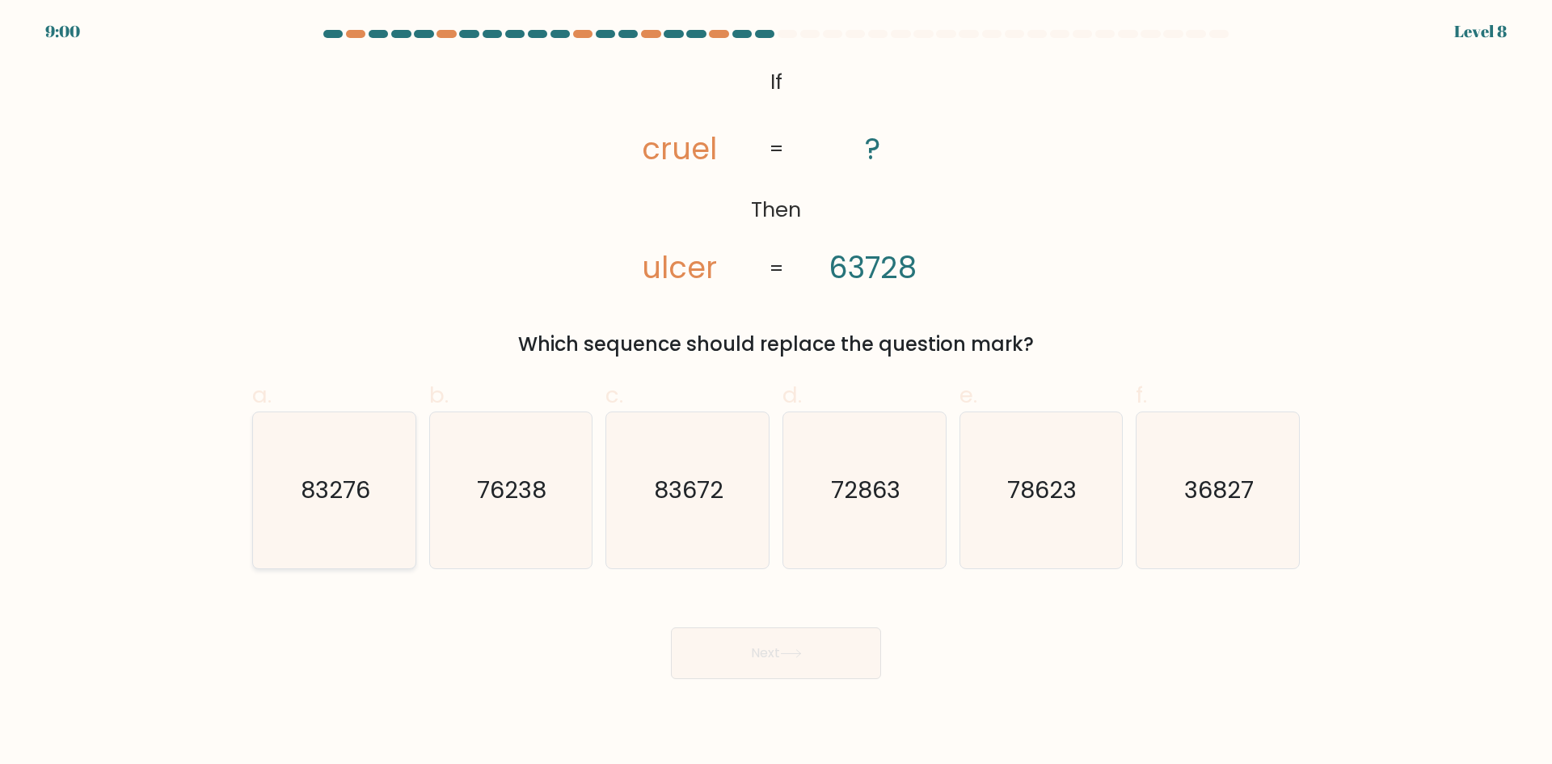
click at [349, 487] on text "83276" at bounding box center [336, 490] width 70 height 32
click at [776, 393] on input "a. 83276" at bounding box center [776, 387] width 1 height 11
radio input "true"
click at [837, 655] on button "Next" at bounding box center [776, 653] width 210 height 52
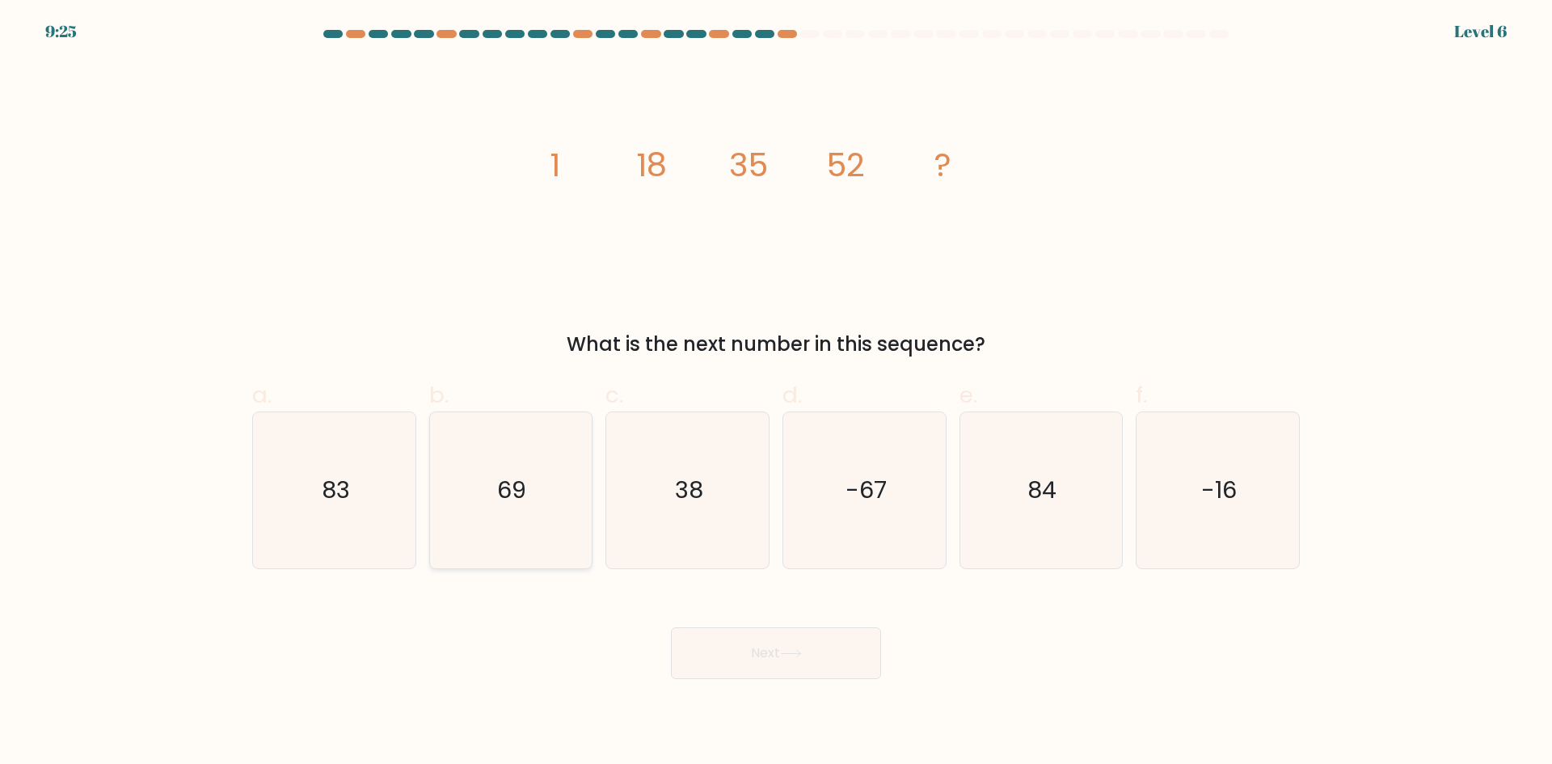
click at [525, 492] on text "69" at bounding box center [512, 490] width 29 height 32
click at [776, 393] on input "b. 69" at bounding box center [776, 387] width 1 height 11
radio input "true"
click at [812, 639] on button "Next" at bounding box center [776, 653] width 210 height 52
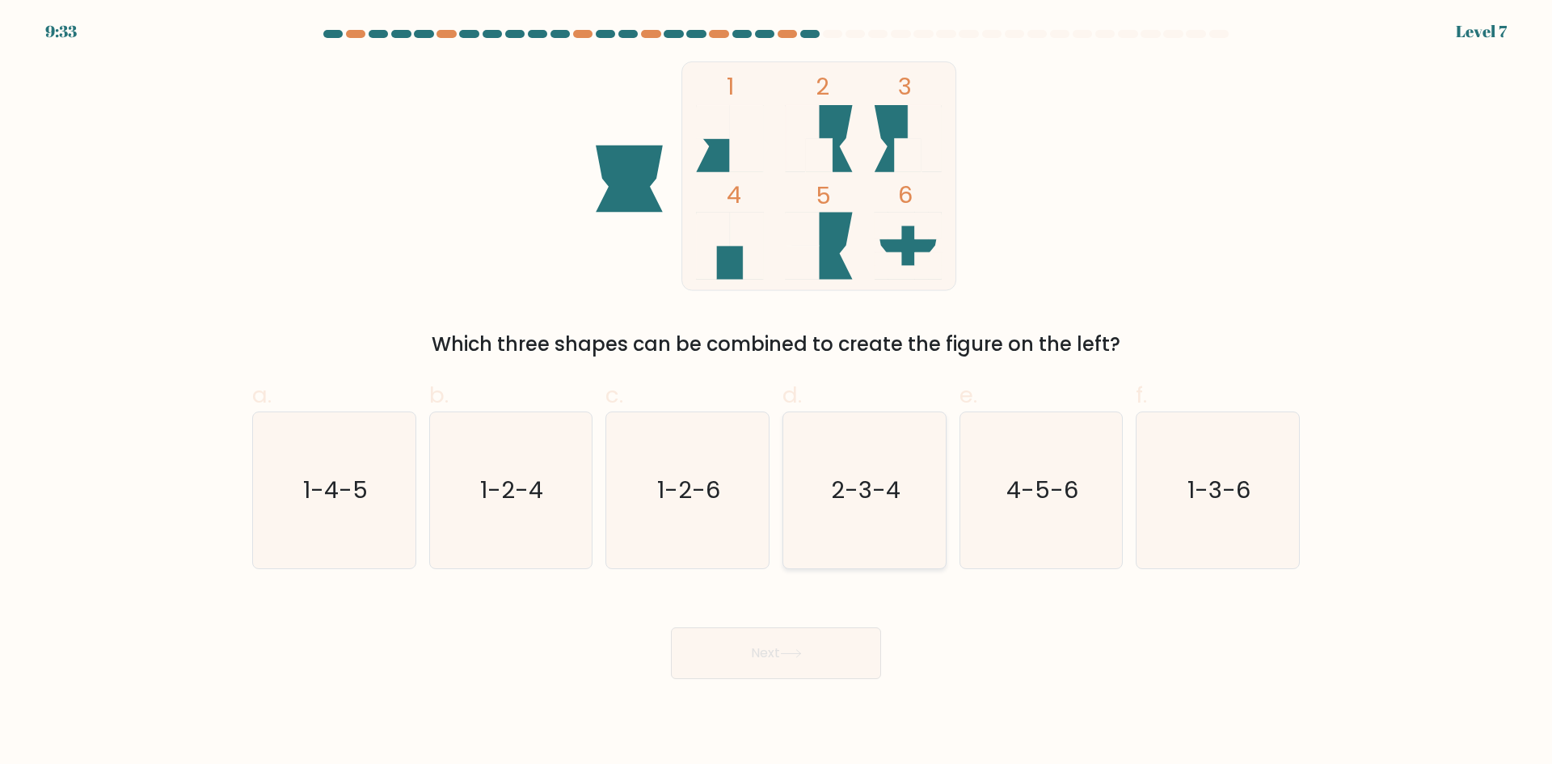
click at [876, 492] on text "2-3-4" at bounding box center [866, 490] width 70 height 32
click at [777, 393] on input "d. 2-3-4" at bounding box center [776, 387] width 1 height 11
radio input "true"
click at [780, 660] on button "Next" at bounding box center [776, 653] width 210 height 52
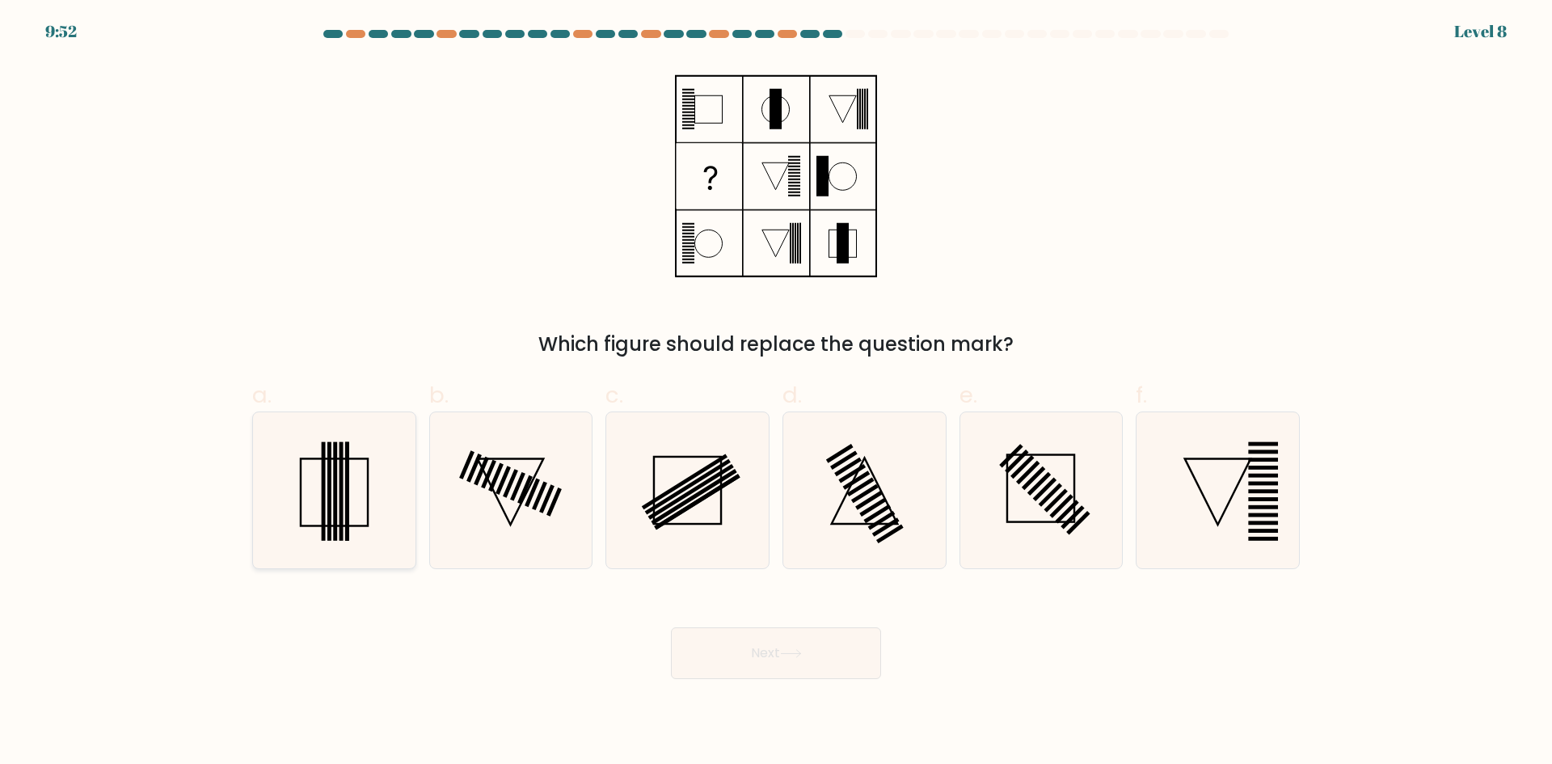
click at [344, 488] on icon at bounding box center [334, 490] width 156 height 156
click at [776, 393] on input "a." at bounding box center [776, 387] width 1 height 11
radio input "true"
click at [830, 668] on button "Next" at bounding box center [776, 653] width 210 height 52
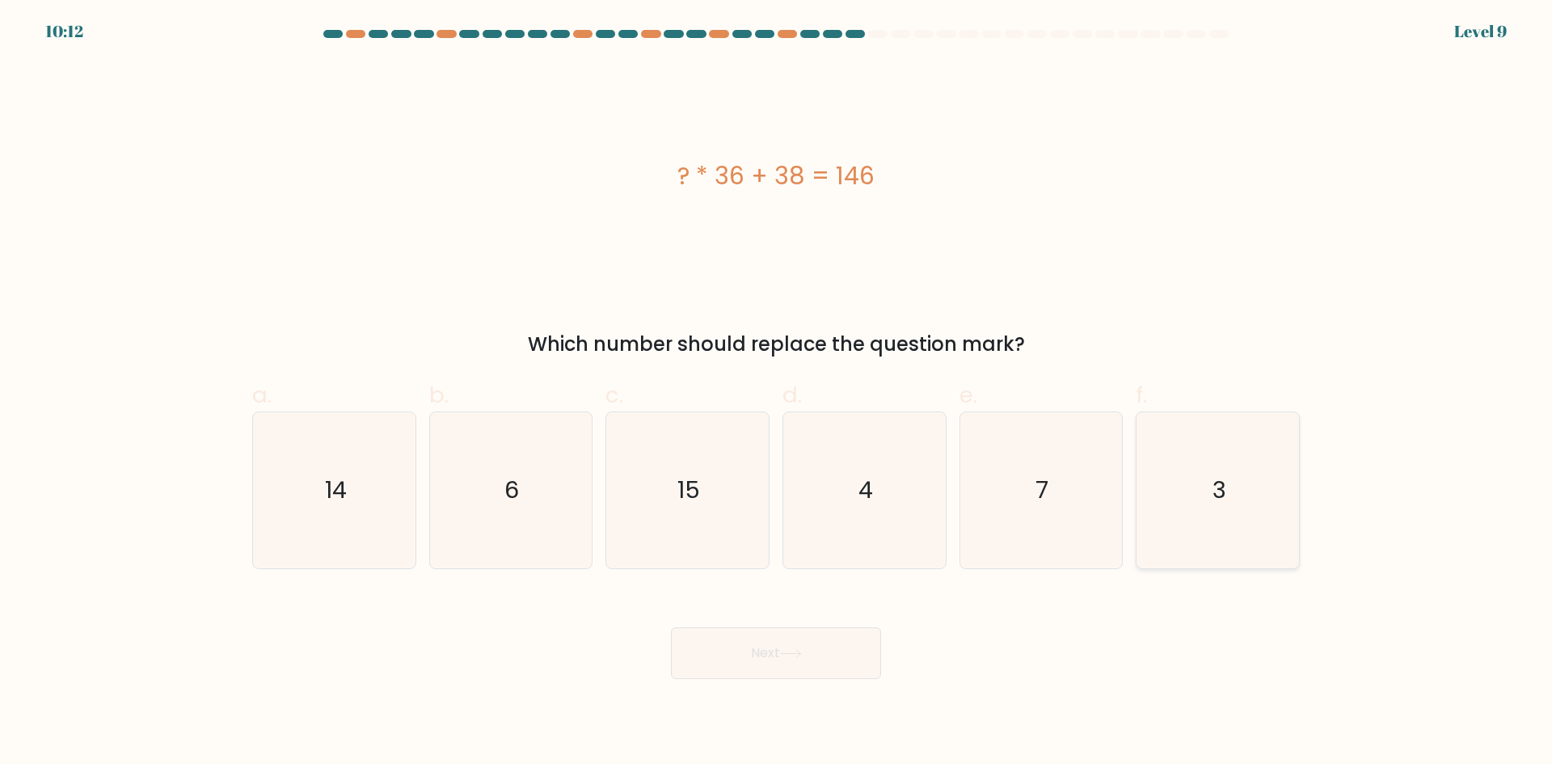
click at [1202, 505] on icon "3" at bounding box center [1218, 490] width 156 height 156
click at [777, 393] on input "f. 3" at bounding box center [776, 387] width 1 height 11
radio input "true"
click at [785, 647] on button "Next" at bounding box center [776, 653] width 210 height 52
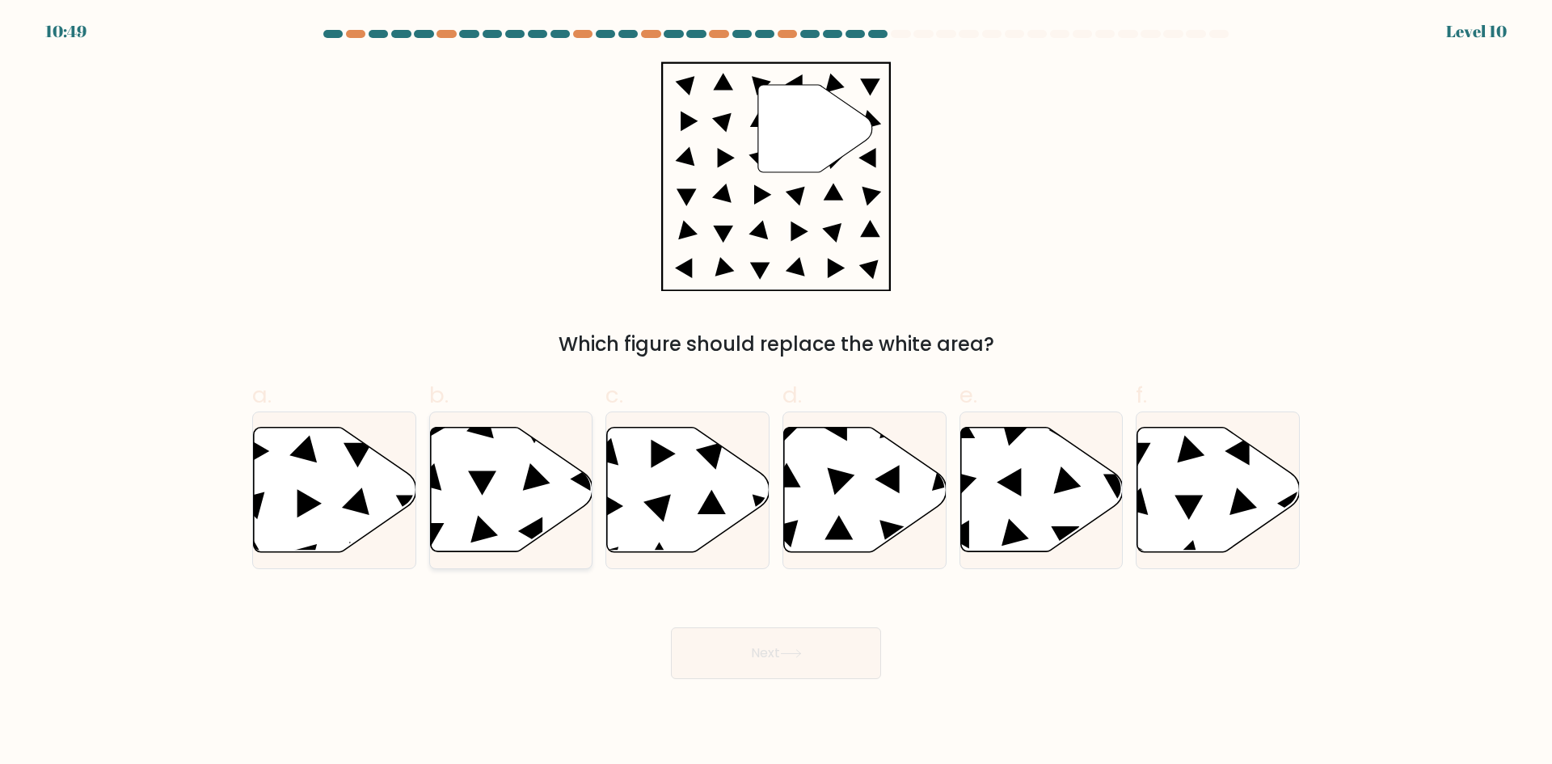
click at [522, 467] on icon at bounding box center [511, 490] width 162 height 124
click at [776, 393] on input "b." at bounding box center [776, 387] width 1 height 11
radio input "true"
click at [830, 668] on button "Next" at bounding box center [776, 653] width 210 height 52
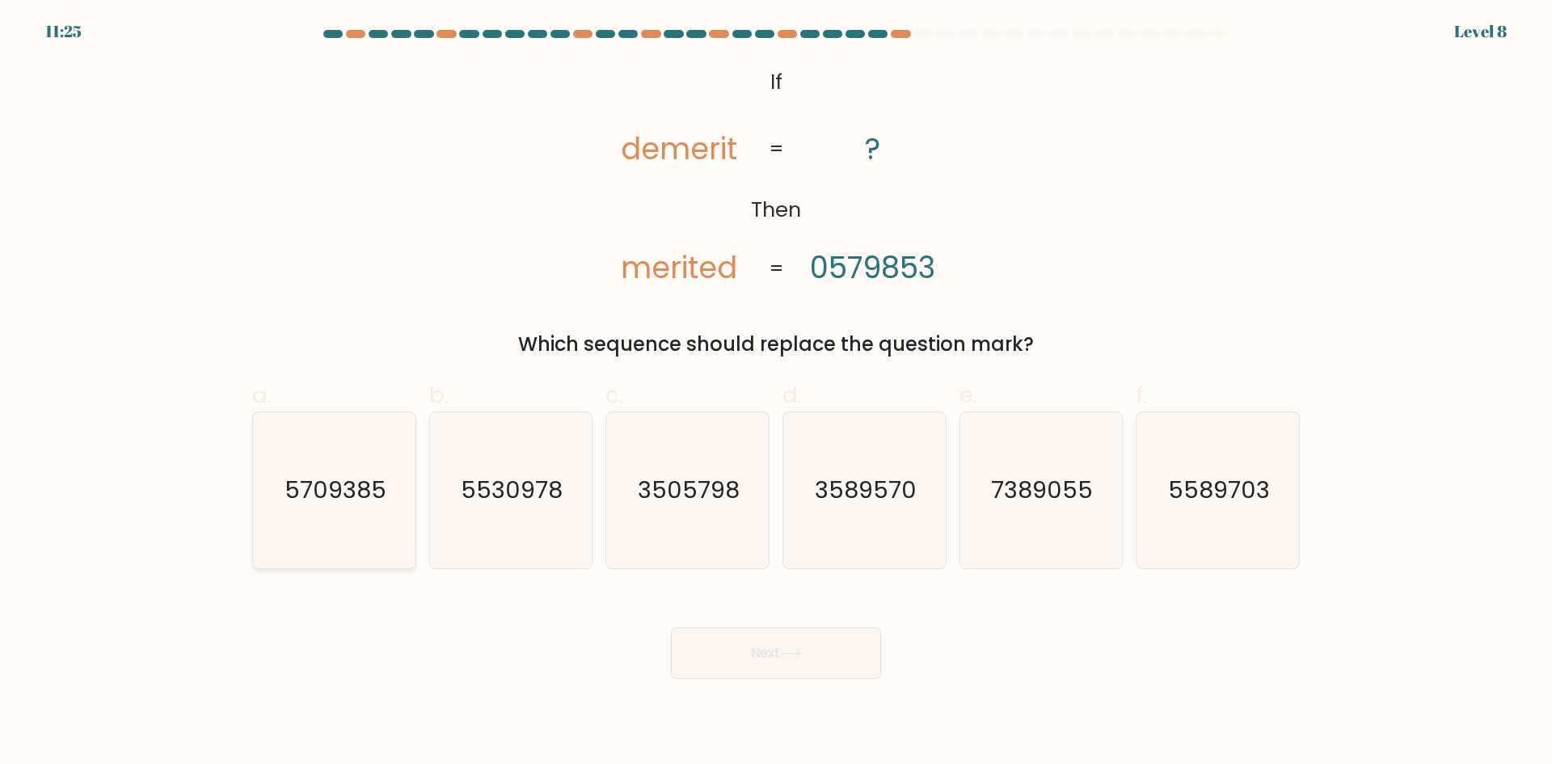
click at [338, 531] on icon "5709385" at bounding box center [334, 490] width 156 height 156
click at [776, 393] on input "a. 5709385" at bounding box center [776, 387] width 1 height 11
radio input "true"
click at [822, 635] on button "Next" at bounding box center [776, 653] width 210 height 52
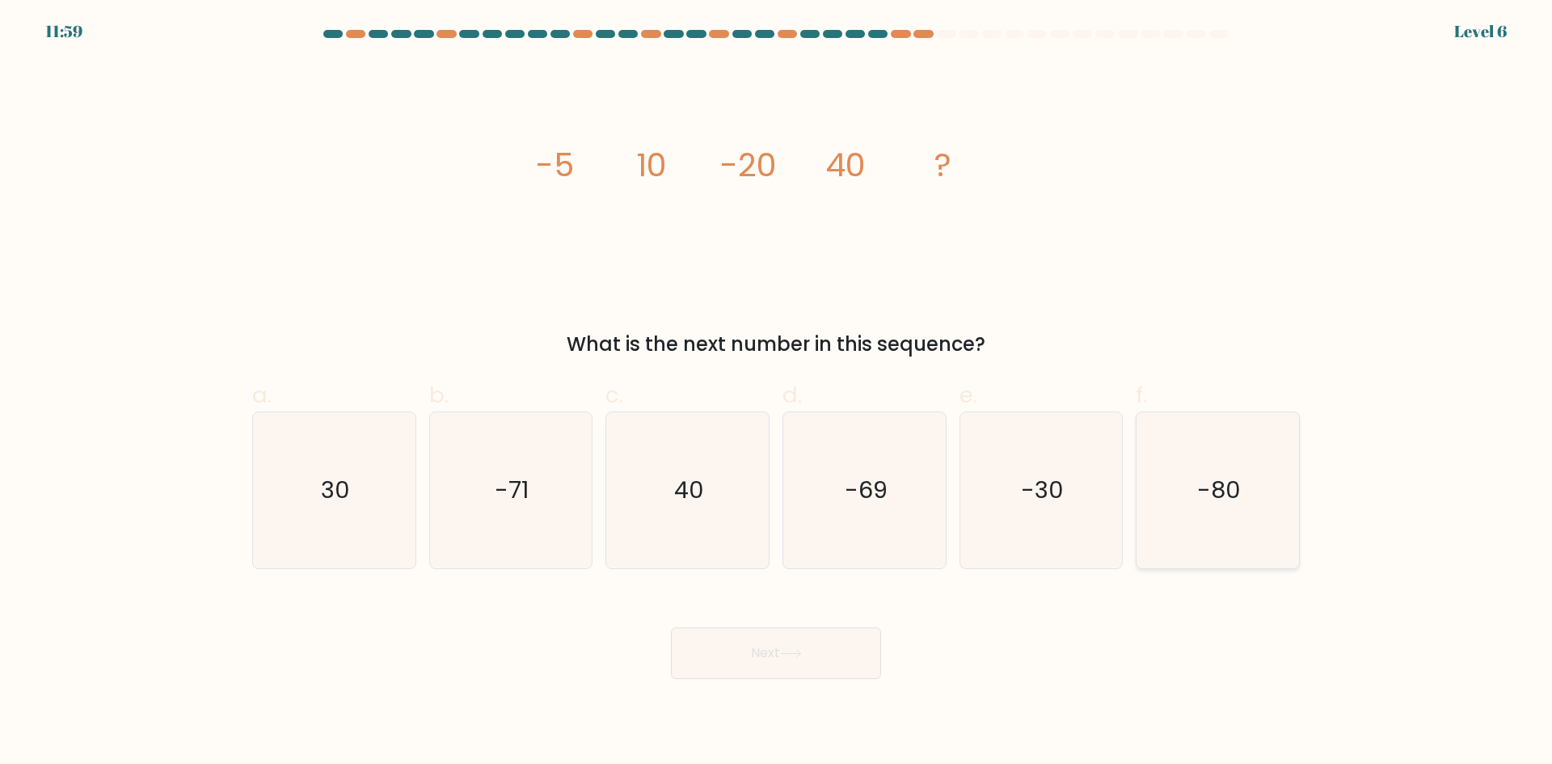
click at [1208, 512] on icon "-80" at bounding box center [1218, 490] width 156 height 156
click at [777, 393] on input "f. -80" at bounding box center [776, 387] width 1 height 11
radio input "true"
click at [739, 637] on button "Next" at bounding box center [776, 653] width 210 height 52
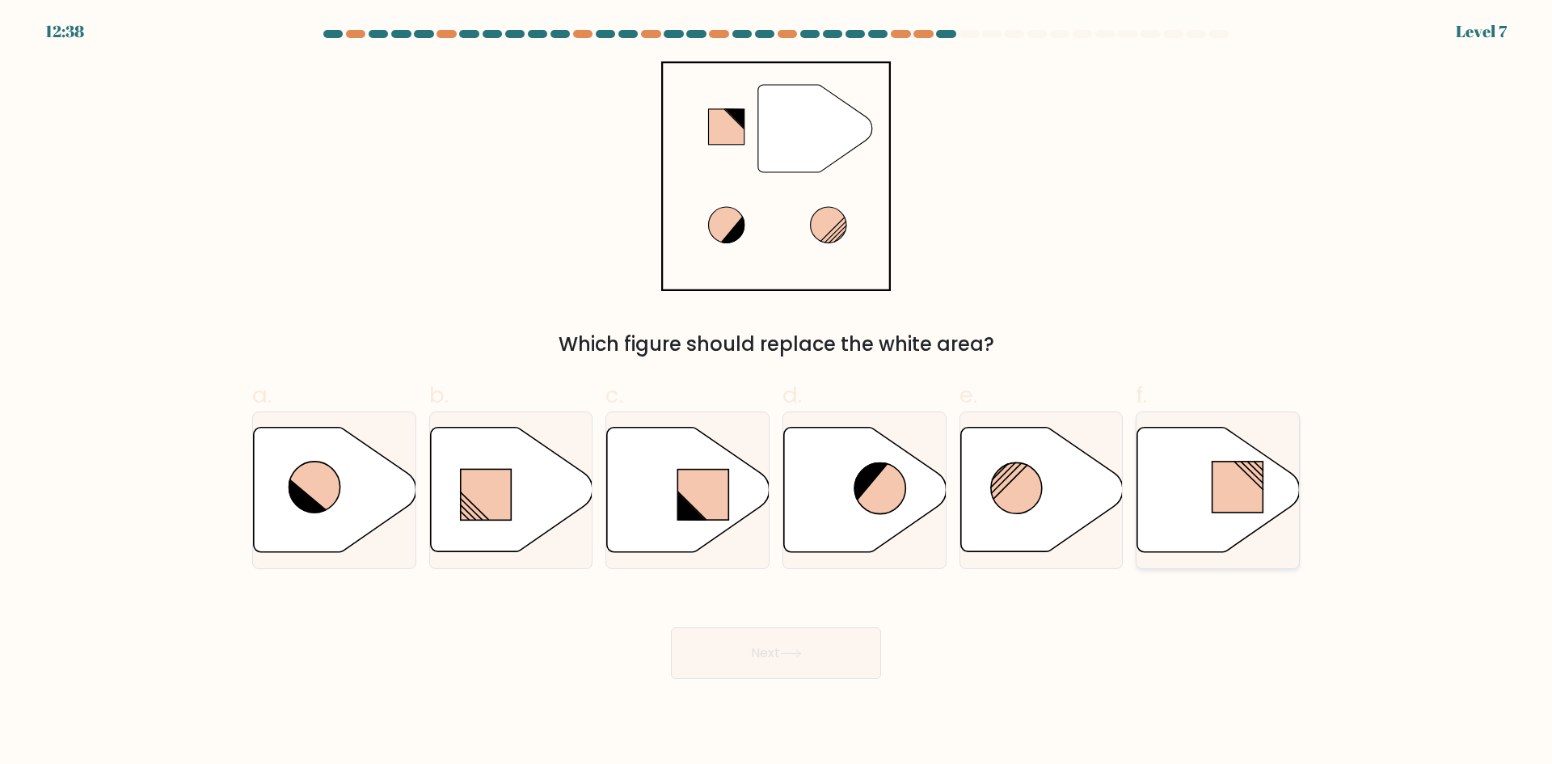
click at [1262, 460] on icon at bounding box center [1218, 490] width 162 height 124
click at [777, 393] on input "f." at bounding box center [776, 387] width 1 height 11
radio input "true"
click at [777, 651] on button "Next" at bounding box center [776, 653] width 210 height 52
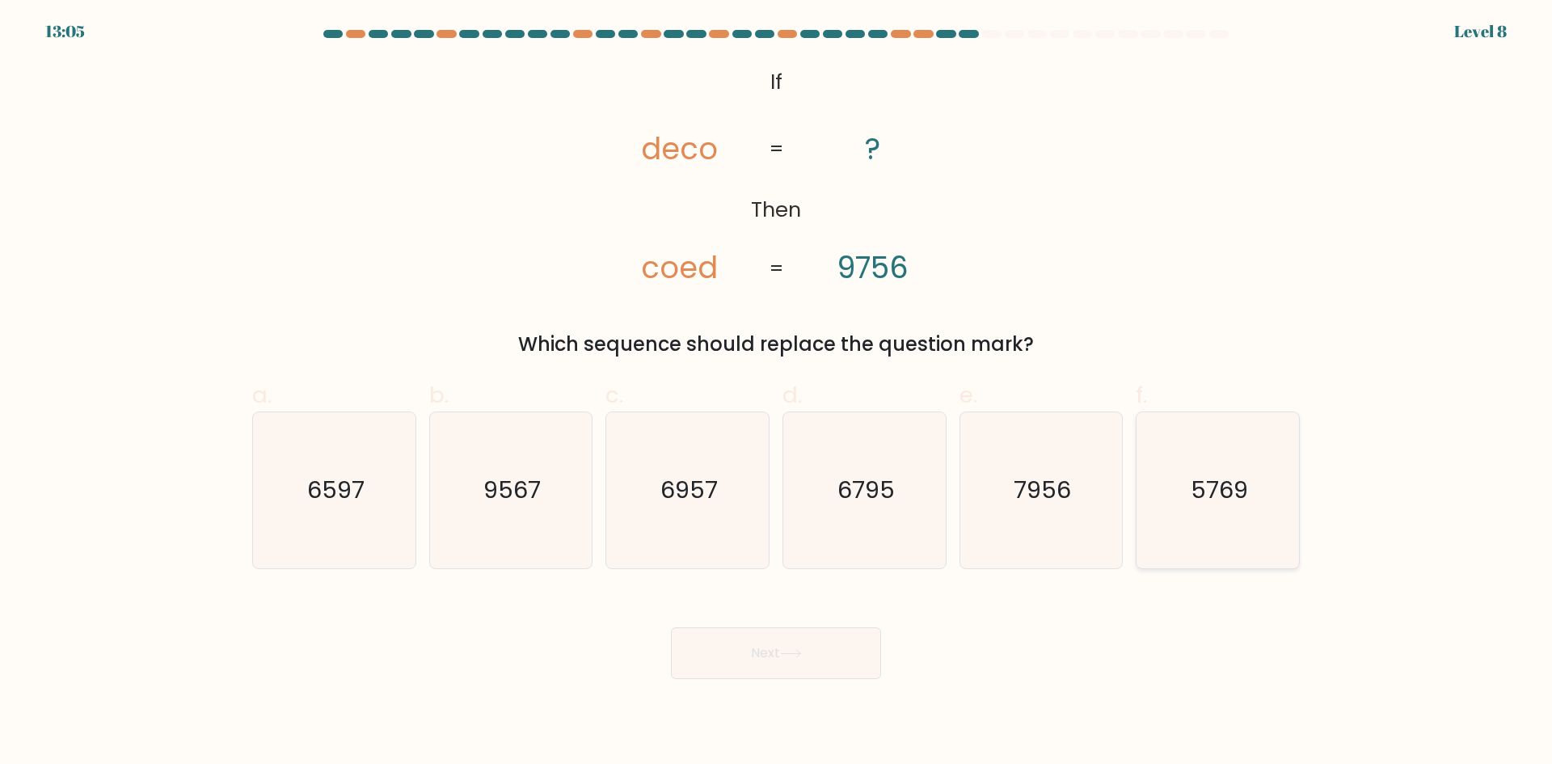
click at [1215, 519] on icon "5769" at bounding box center [1218, 490] width 156 height 156
click at [777, 393] on input "f. 5769" at bounding box center [776, 387] width 1 height 11
radio input "true"
click at [783, 664] on button "Next" at bounding box center [776, 653] width 210 height 52
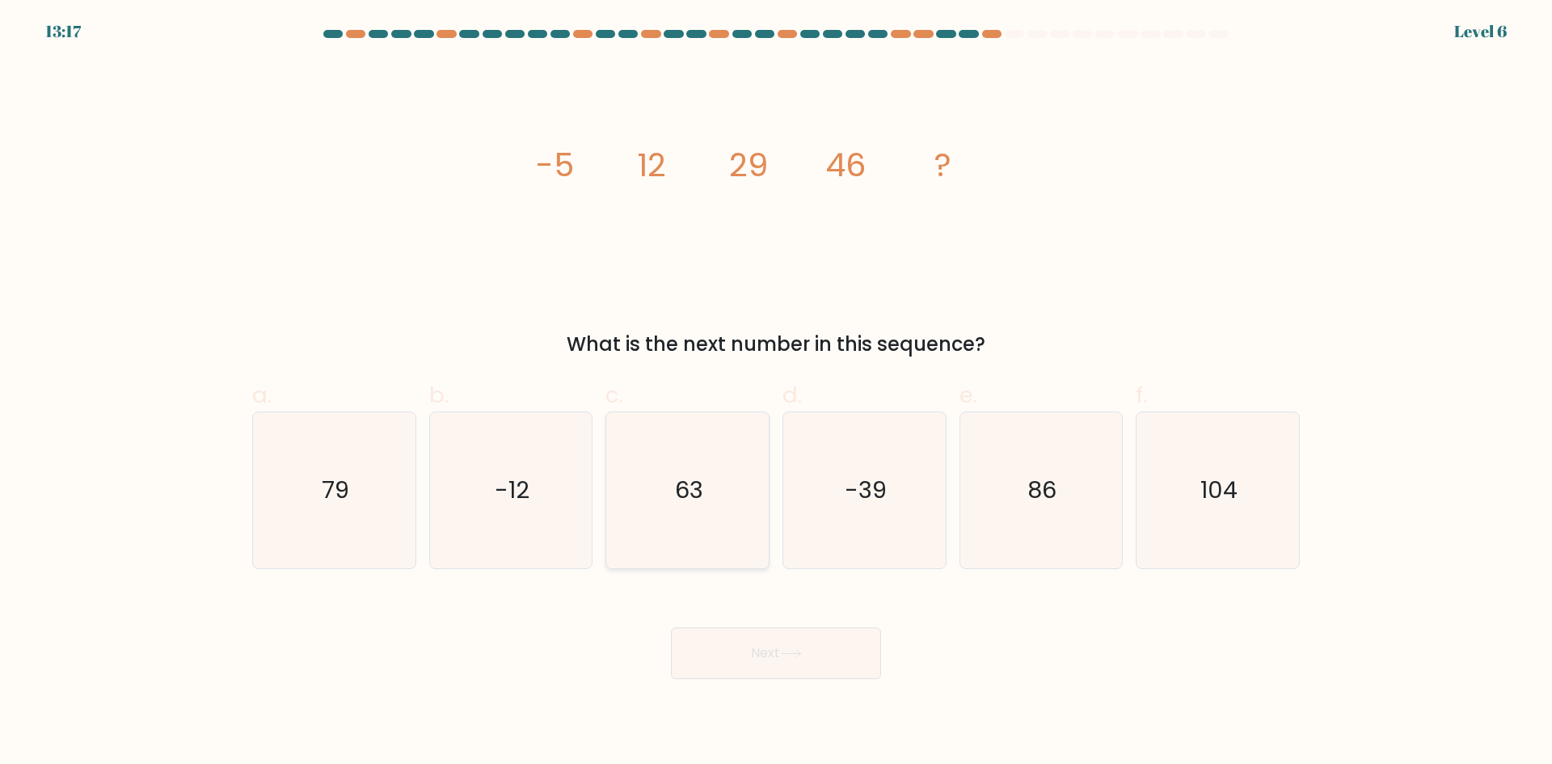
click at [688, 460] on icon "63" at bounding box center [687, 490] width 156 height 156
click at [776, 393] on input "c. 63" at bounding box center [776, 387] width 1 height 11
radio input "true"
click at [813, 663] on button "Next" at bounding box center [776, 653] width 210 height 52
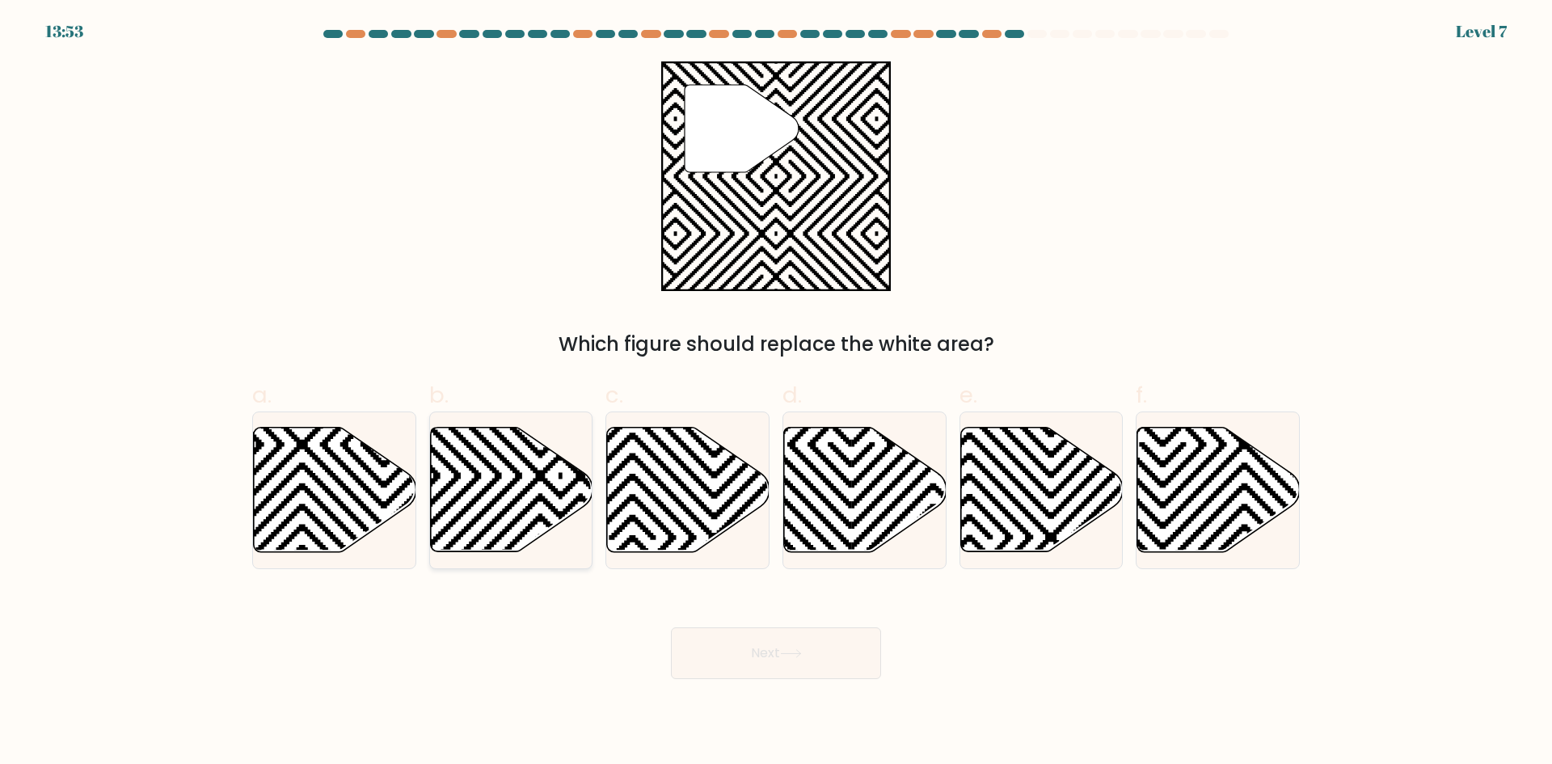
click at [497, 462] on icon at bounding box center [511, 490] width 162 height 124
click at [776, 393] on input "b." at bounding box center [776, 387] width 1 height 11
radio input "true"
click at [807, 635] on button "Next" at bounding box center [776, 653] width 210 height 52
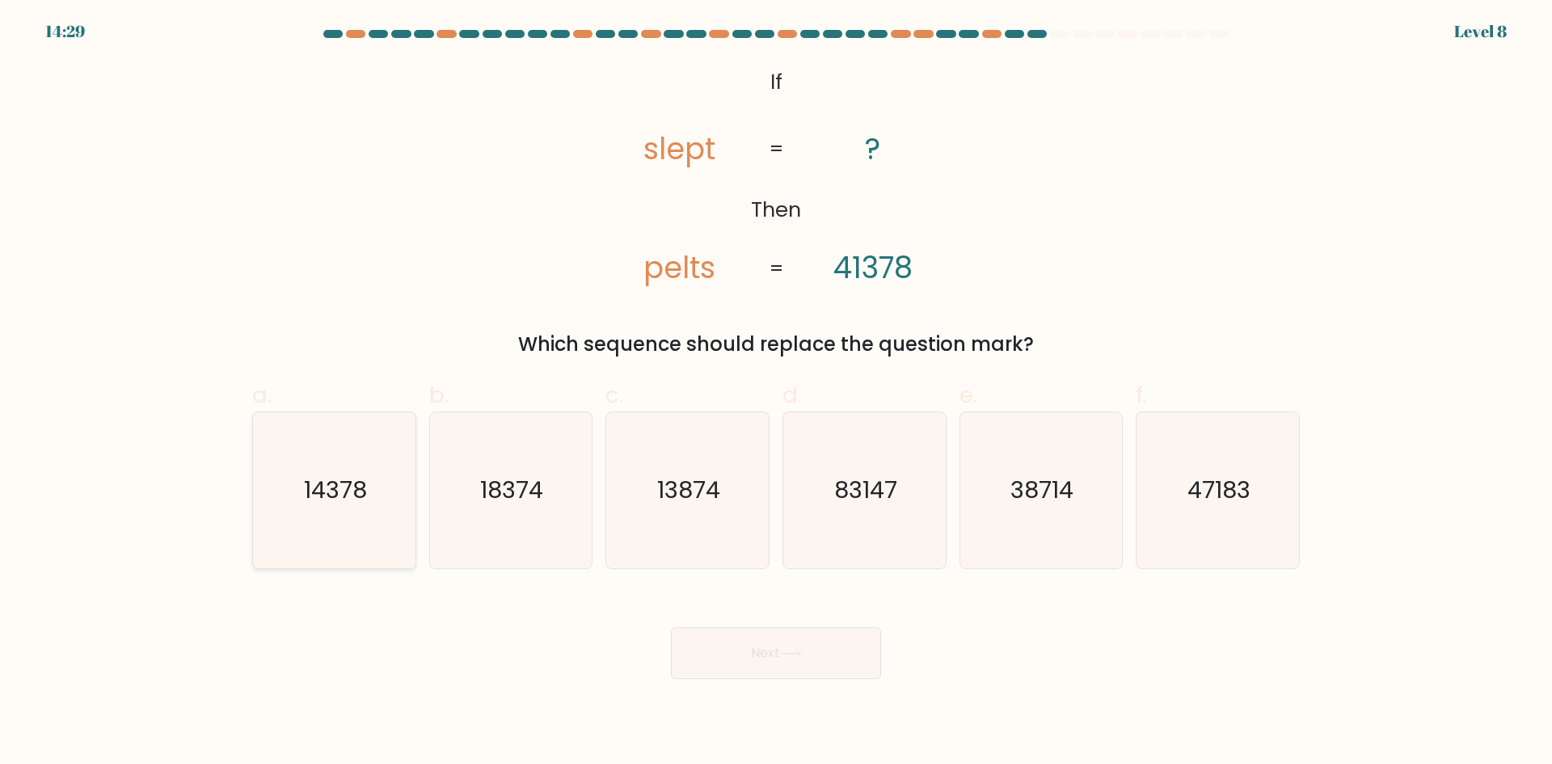
click at [351, 494] on text "14378" at bounding box center [335, 490] width 63 height 32
click at [776, 393] on input "a. 14378" at bounding box center [776, 387] width 1 height 11
radio input "true"
click at [833, 668] on button "Next" at bounding box center [776, 653] width 210 height 52
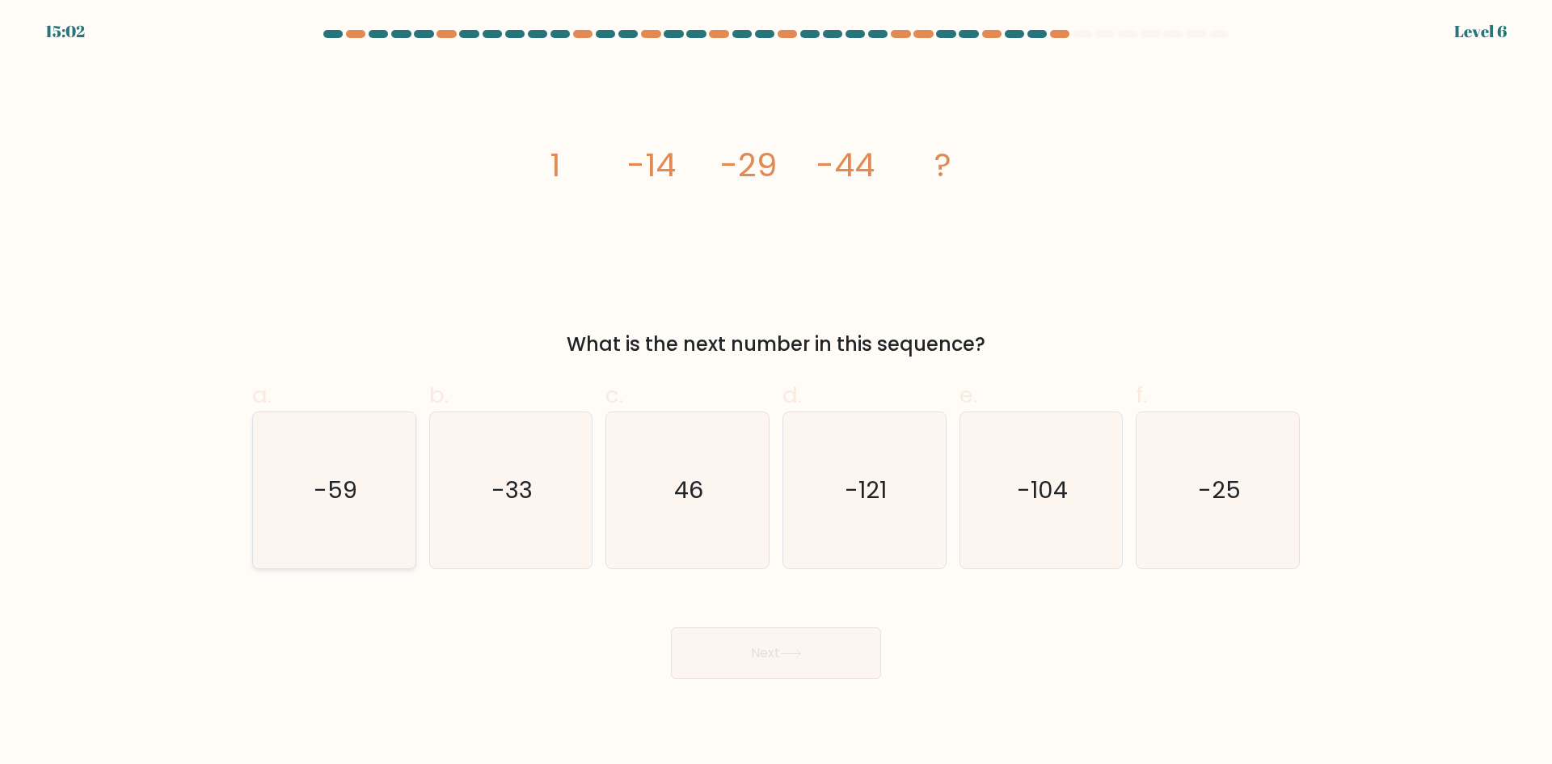
click at [348, 503] on text "-59" at bounding box center [336, 490] width 44 height 32
click at [776, 393] on input "a. -59" at bounding box center [776, 387] width 1 height 11
radio input "true"
click at [789, 662] on button "Next" at bounding box center [776, 653] width 210 height 52
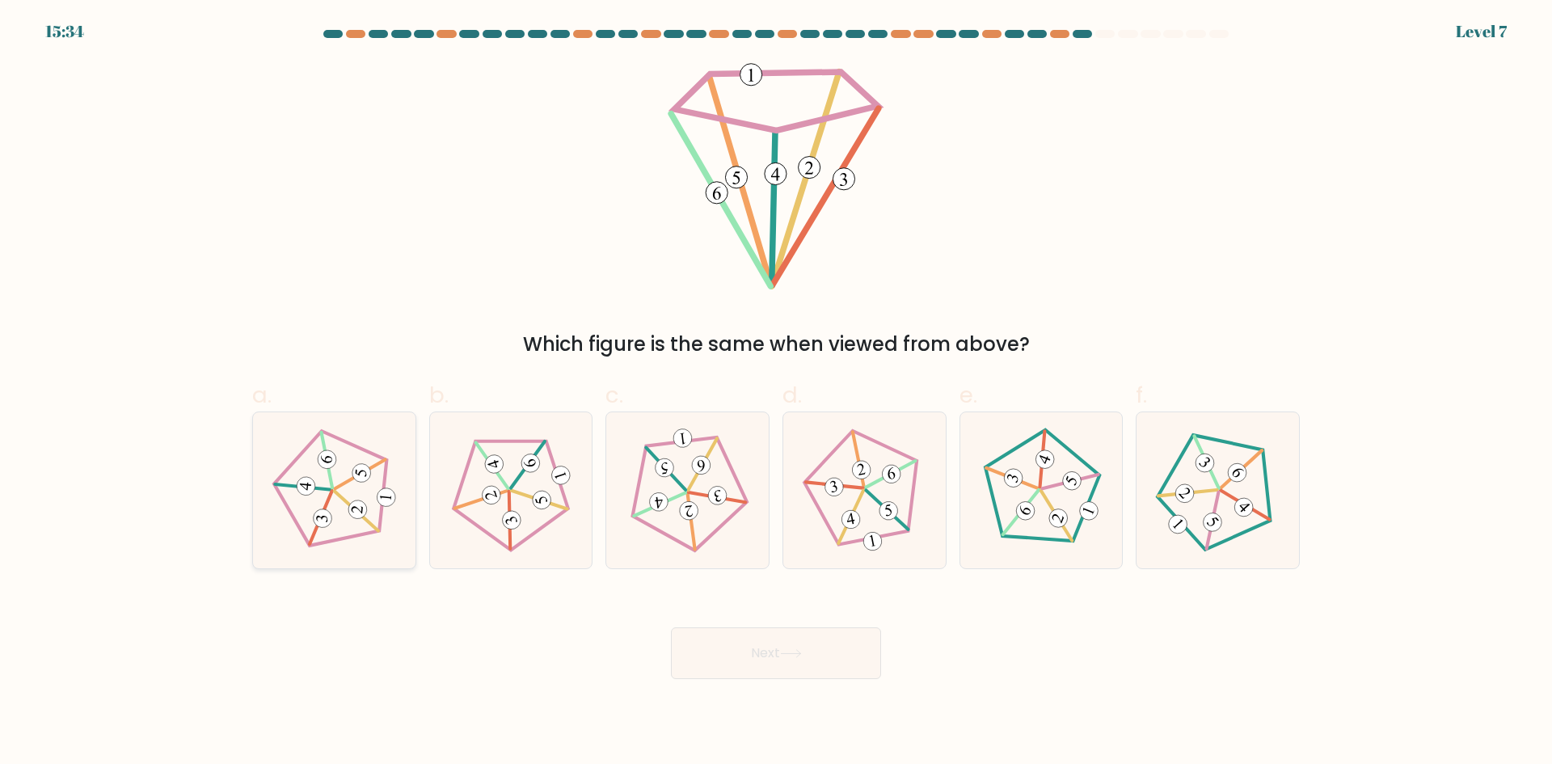
click at [299, 545] on icon at bounding box center [334, 490] width 124 height 124
click at [776, 393] on input "a." at bounding box center [776, 387] width 1 height 11
radio input "true"
click at [781, 676] on button "Next" at bounding box center [776, 653] width 210 height 52
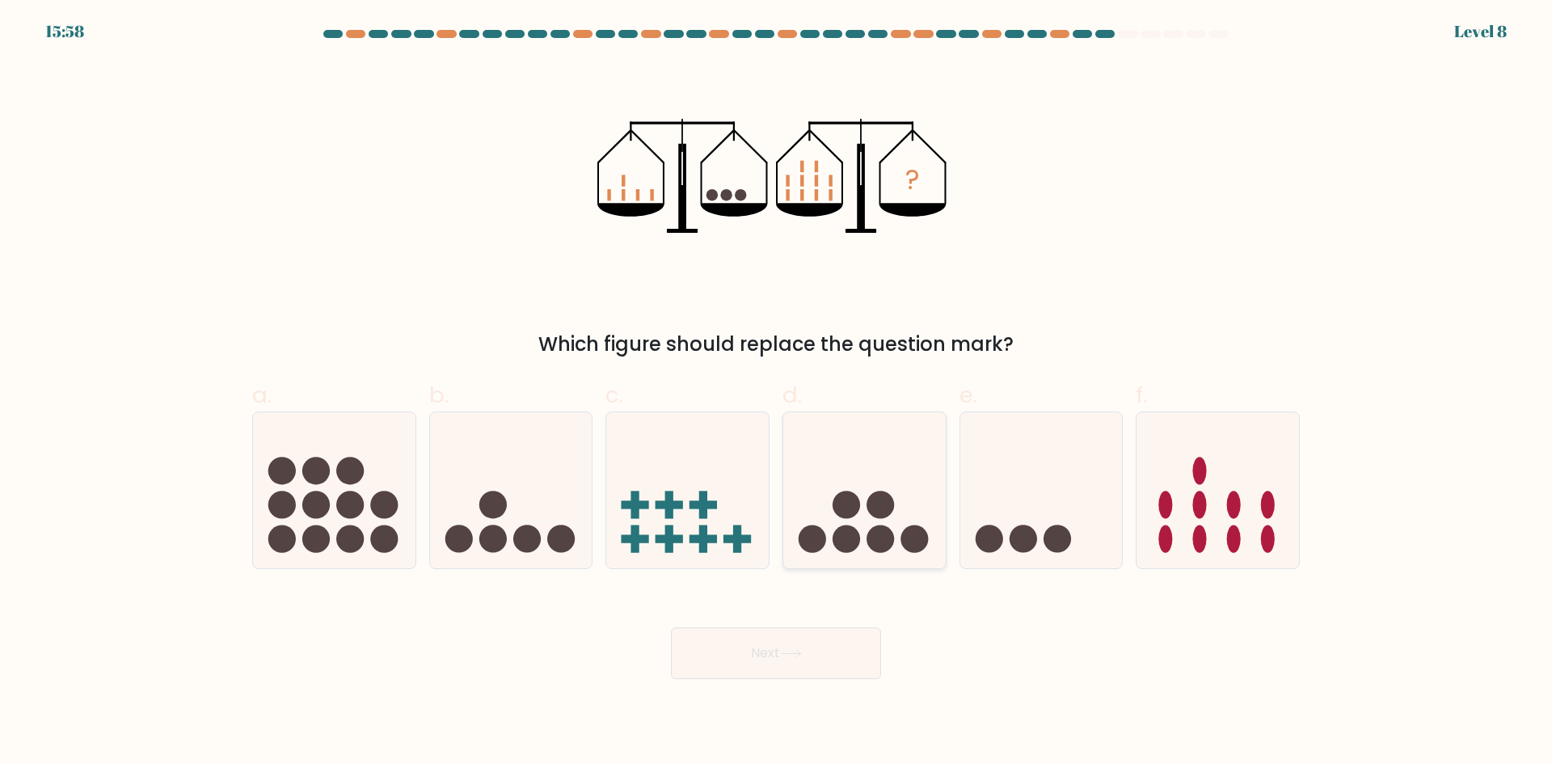
click at [861, 504] on icon at bounding box center [864, 490] width 162 height 134
click at [777, 393] on input "d." at bounding box center [776, 387] width 1 height 11
radio input "true"
click at [828, 650] on button "Next" at bounding box center [776, 653] width 210 height 52
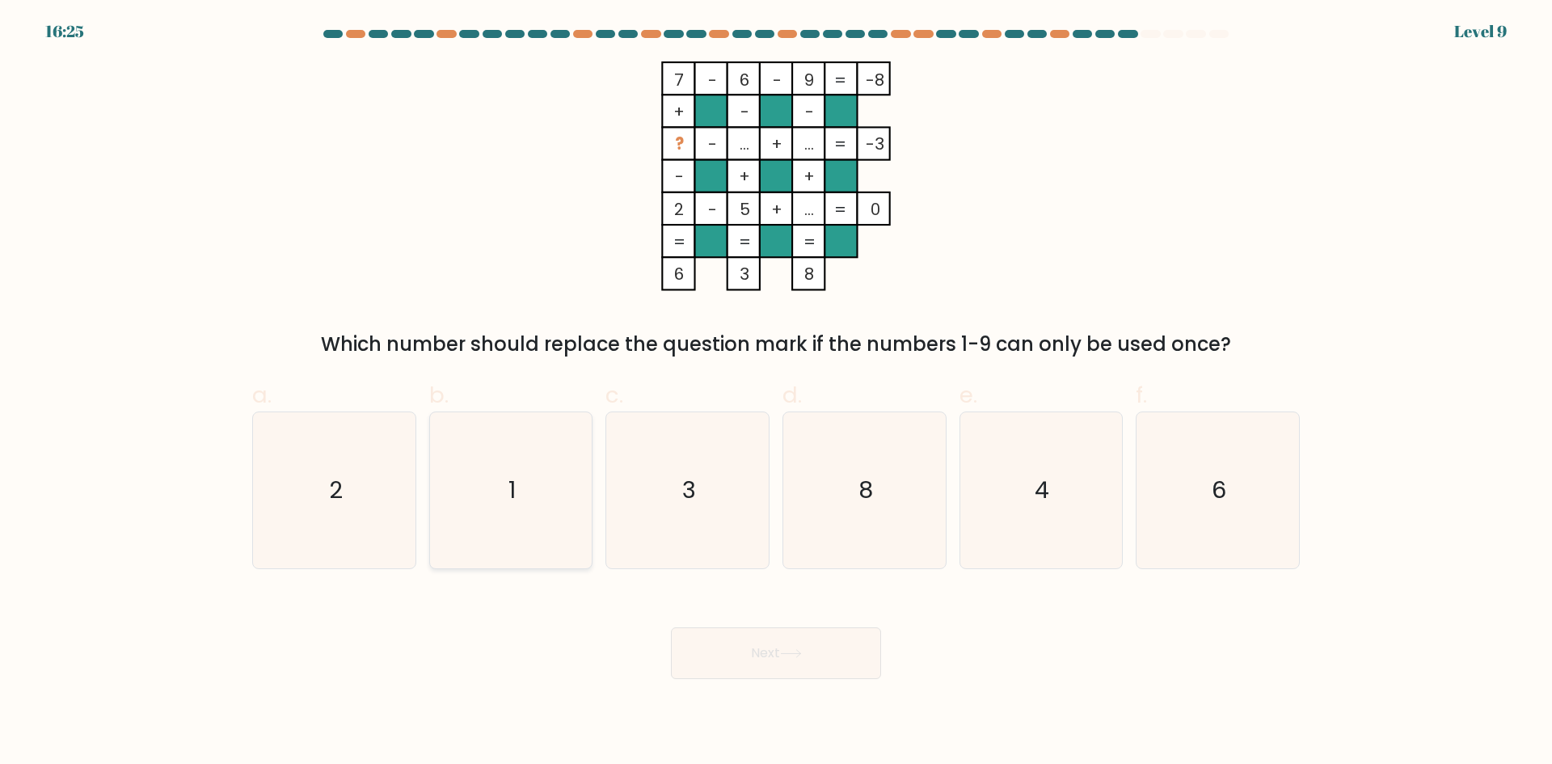
click at [498, 514] on icon "1" at bounding box center [510, 490] width 156 height 156
click at [776, 393] on input "b. 1" at bounding box center [776, 387] width 1 height 11
radio input "true"
click at [713, 509] on icon "3" at bounding box center [687, 490] width 156 height 156
click at [776, 393] on input "c. 3" at bounding box center [776, 387] width 1 height 11
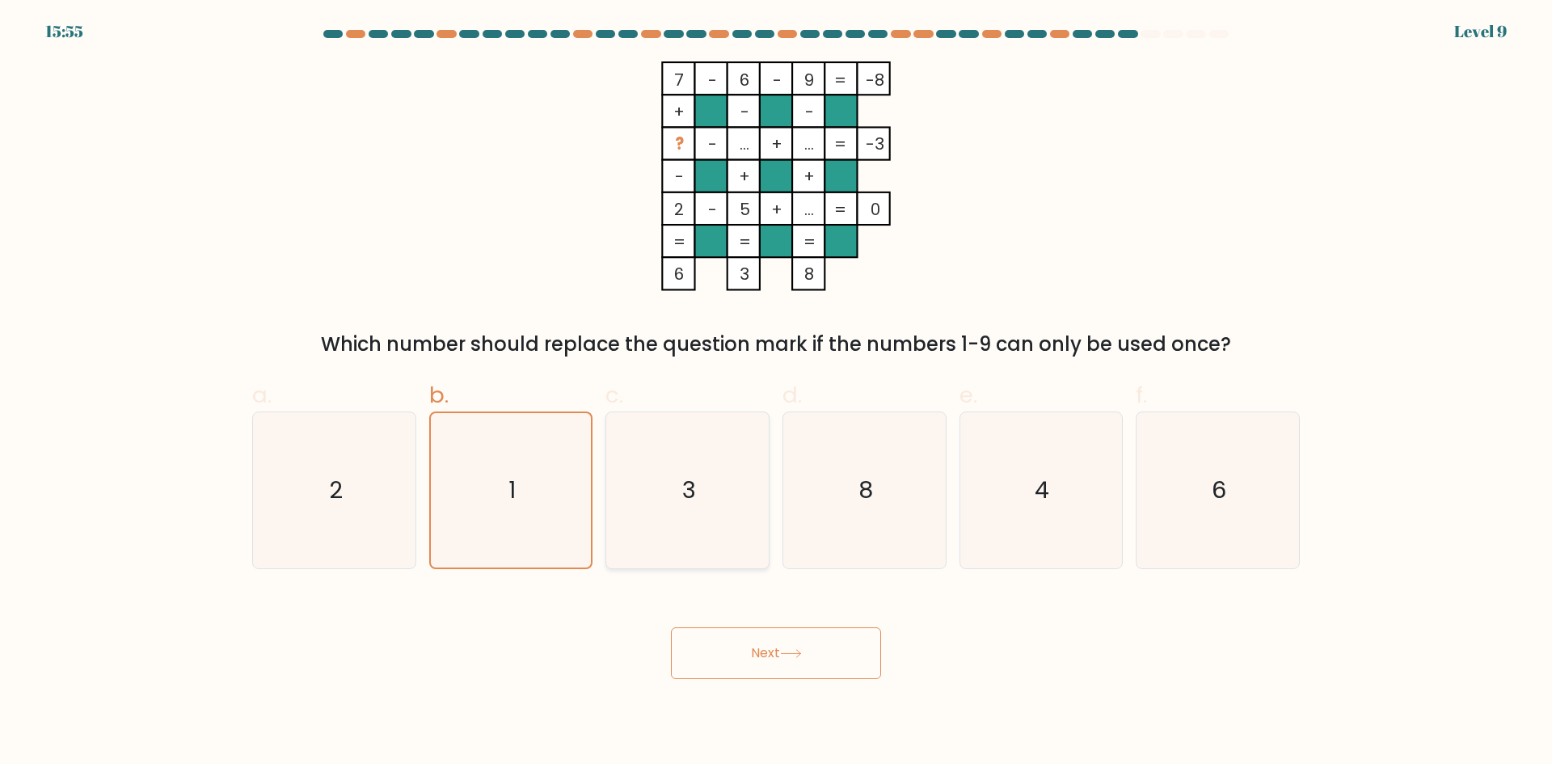
radio input "true"
click at [818, 643] on button "Next" at bounding box center [776, 653] width 210 height 52
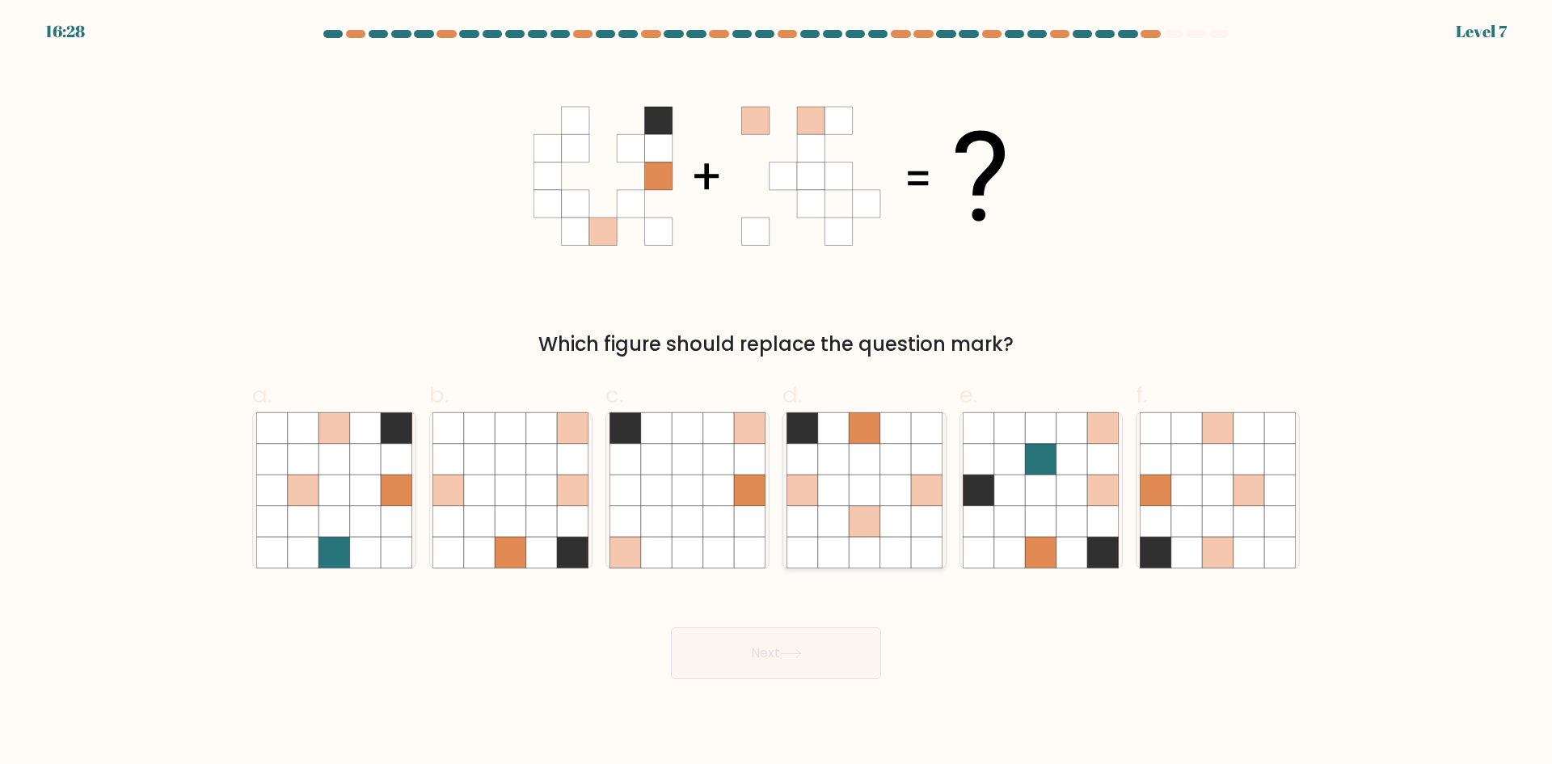
click at [892, 440] on icon at bounding box center [895, 427] width 31 height 31
click at [777, 393] on input "d." at bounding box center [776, 387] width 1 height 11
radio input "true"
click at [824, 666] on button "Next" at bounding box center [776, 653] width 210 height 52
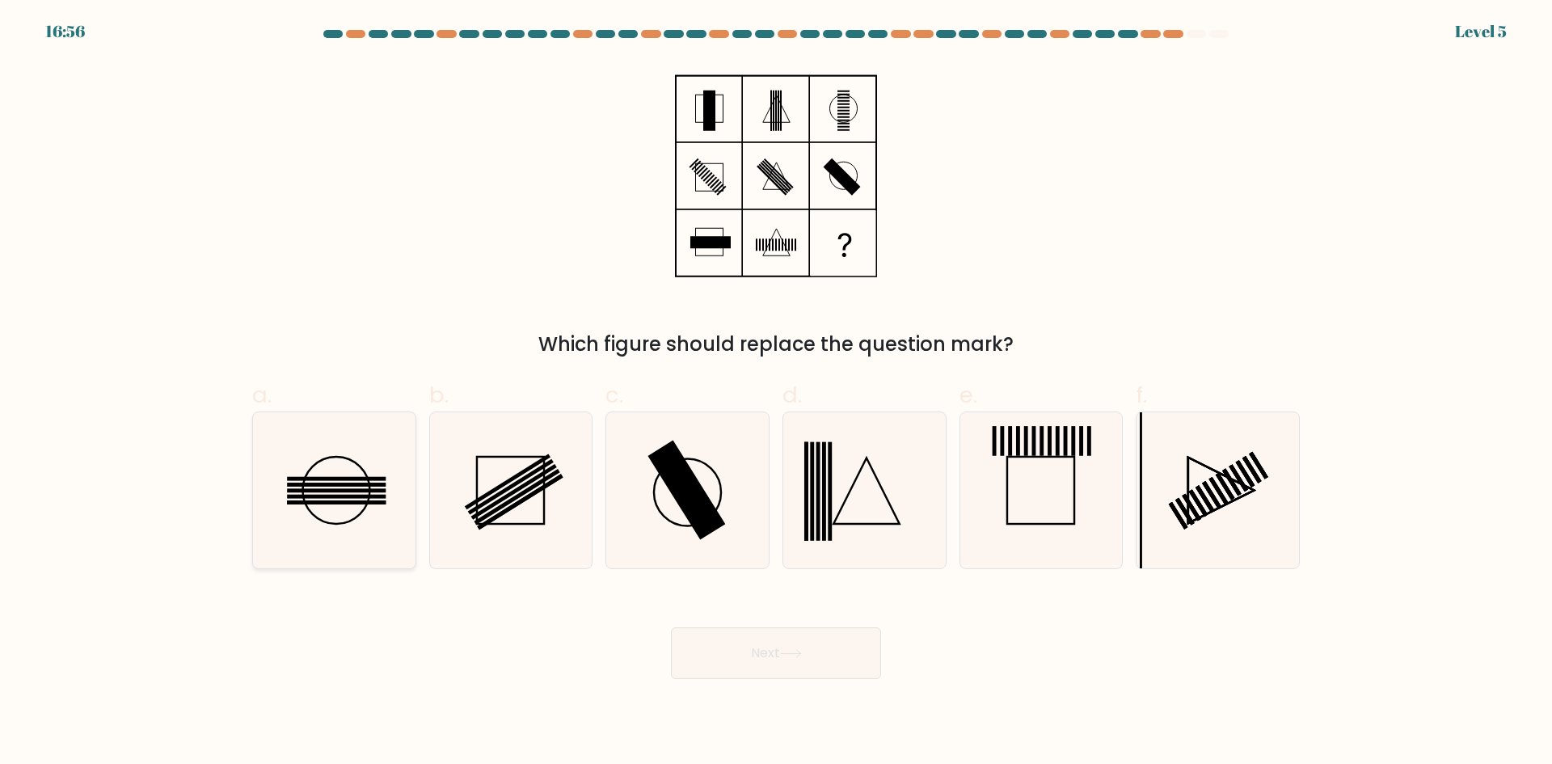
click at [349, 516] on icon at bounding box center [334, 490] width 156 height 156
click at [776, 393] on input "a." at bounding box center [776, 387] width 1 height 11
radio input "true"
click at [854, 626] on div "Next" at bounding box center [775, 633] width 1067 height 91
click at [848, 659] on button "Next" at bounding box center [776, 653] width 210 height 52
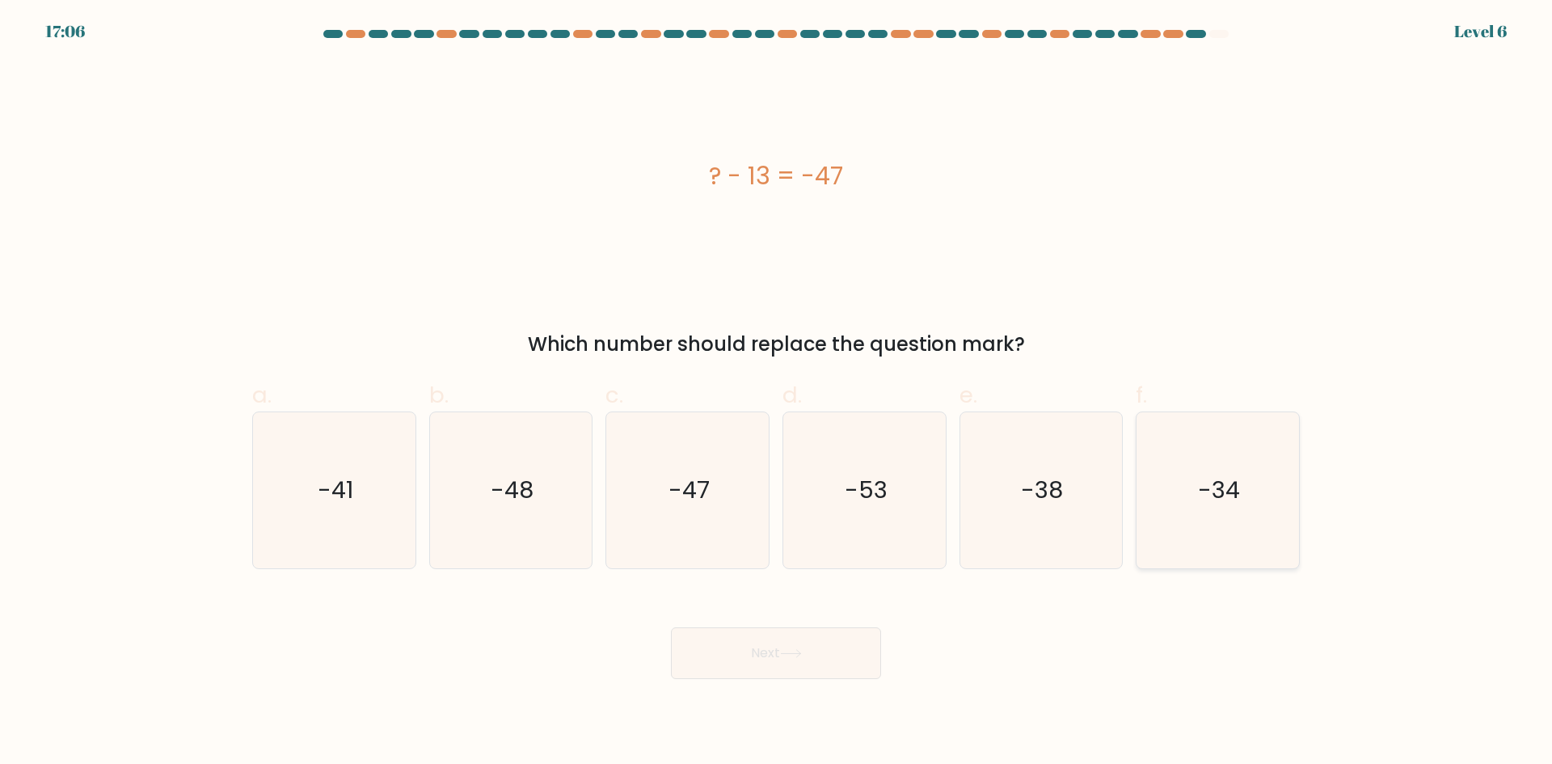
click at [1245, 464] on icon "-34" at bounding box center [1218, 490] width 156 height 156
click at [777, 393] on input "f. -34" at bounding box center [776, 387] width 1 height 11
radio input "true"
click at [786, 650] on icon at bounding box center [791, 653] width 22 height 9
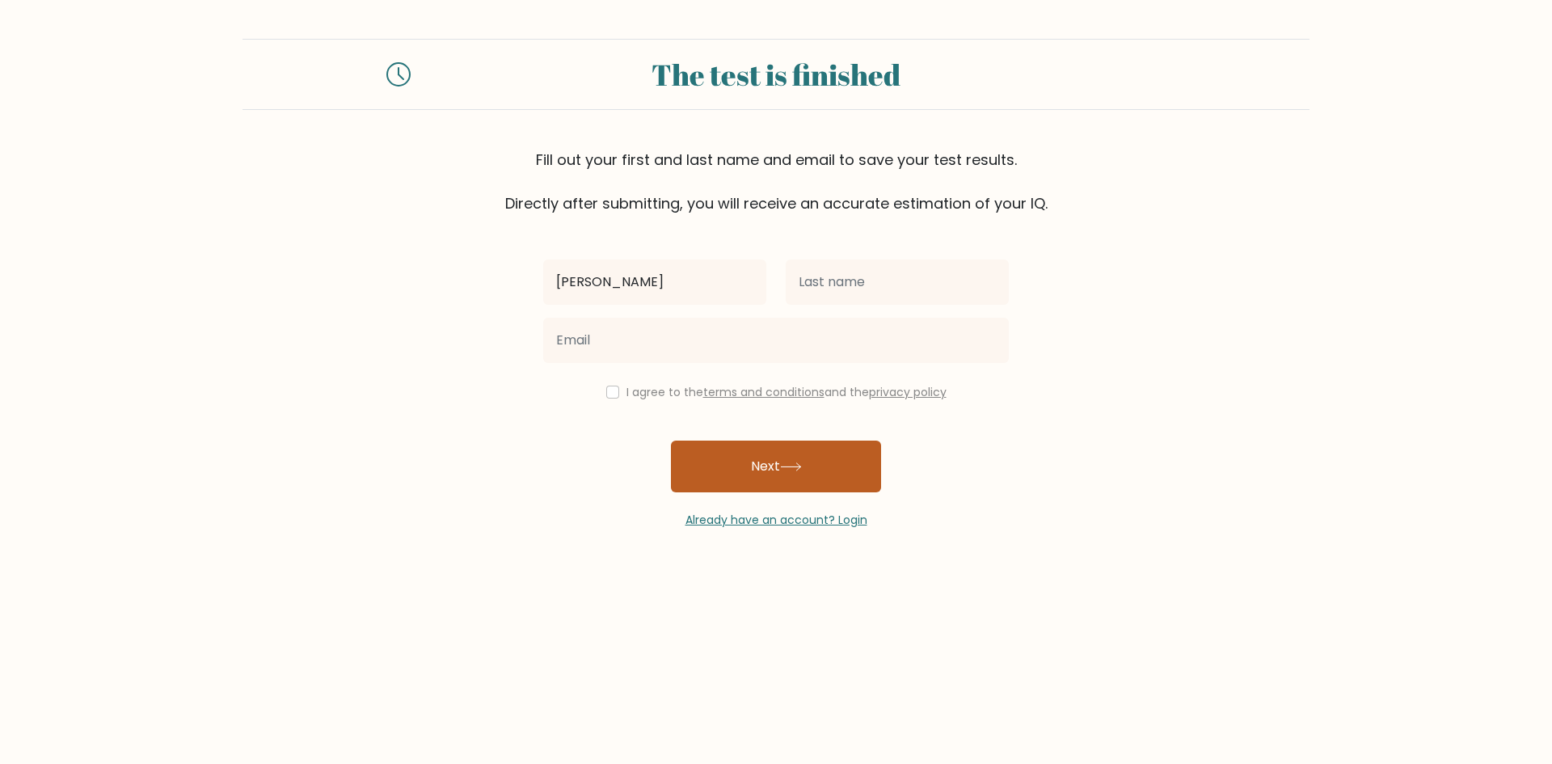
type input "[PERSON_NAME]"
type input "Sahiti"
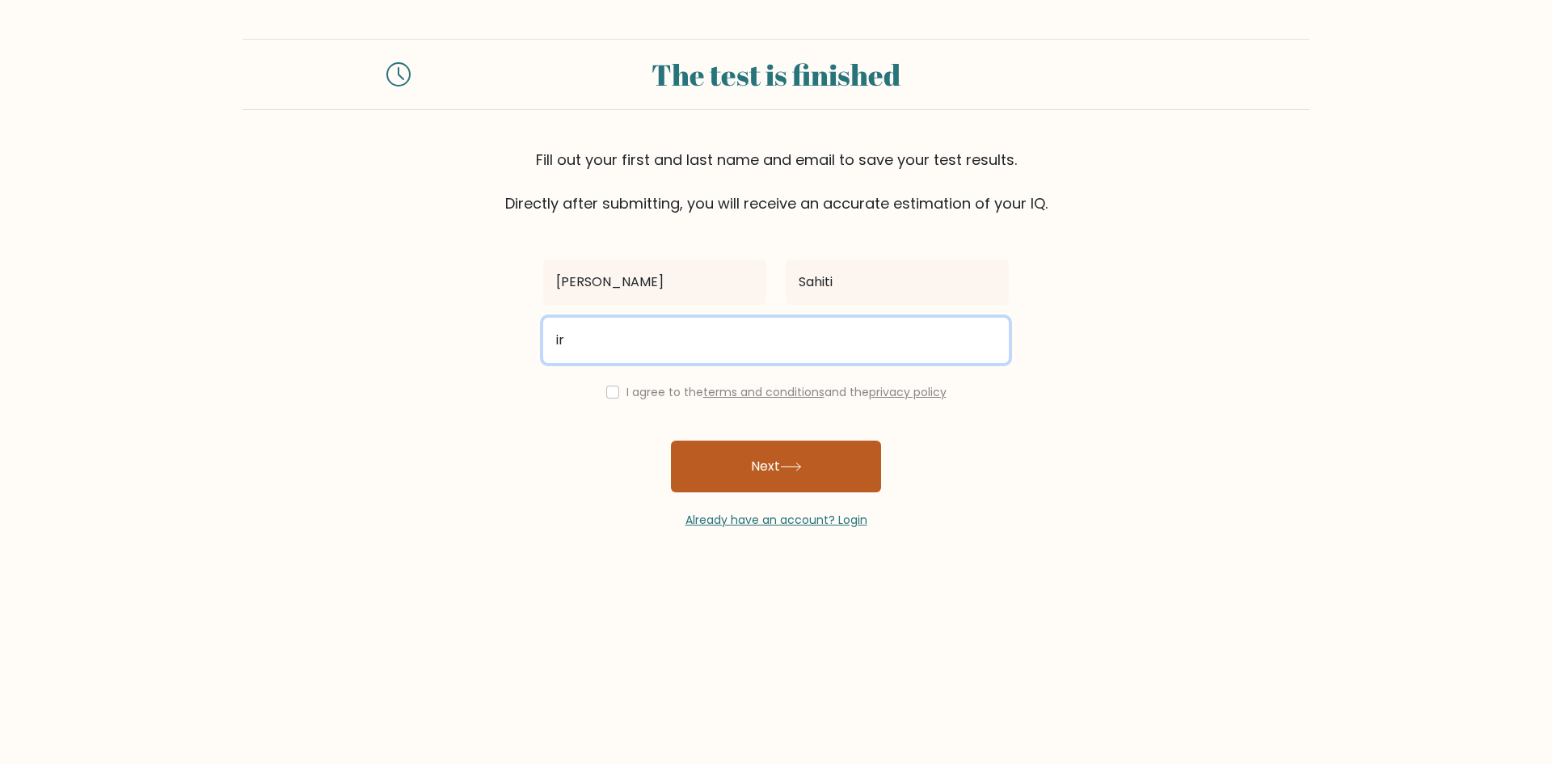
type input "i"
type input "[PERSON_NAME][EMAIL_ADDRESS][DOMAIN_NAME]"
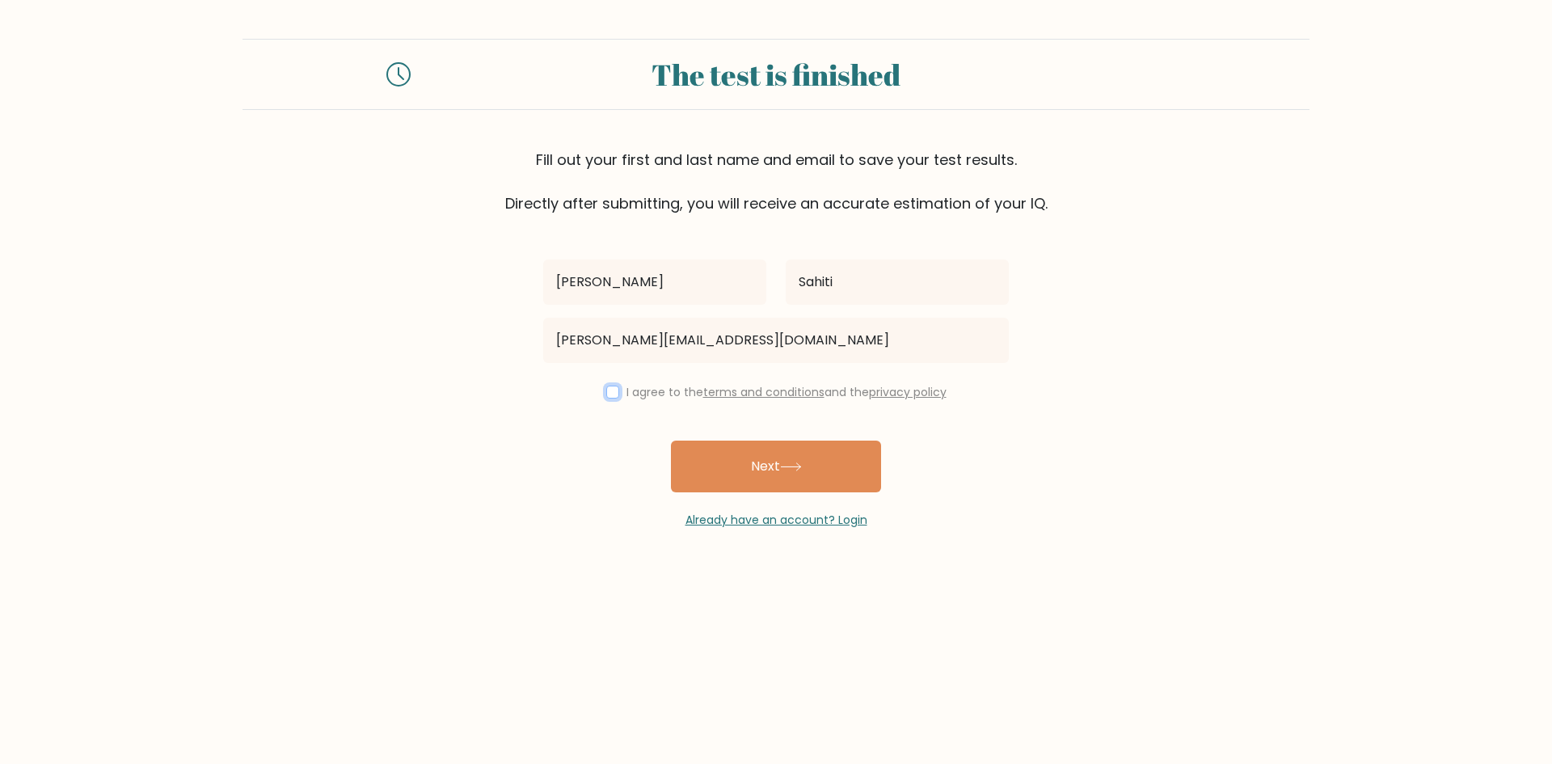
click at [614, 390] on input "checkbox" at bounding box center [612, 392] width 13 height 13
checkbox input "true"
click at [757, 474] on button "Next" at bounding box center [776, 467] width 210 height 52
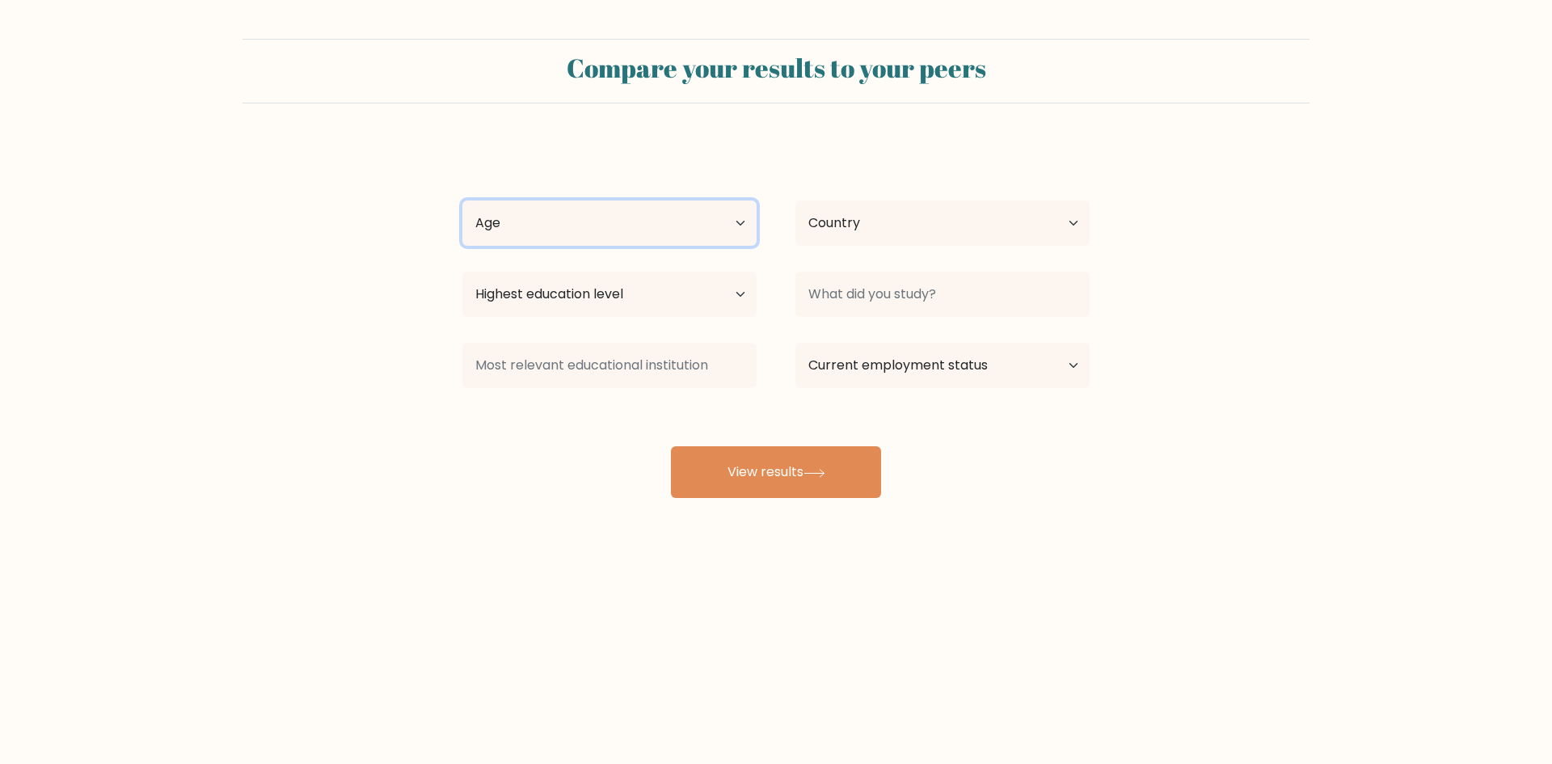
click at [690, 246] on select "Age Under [DEMOGRAPHIC_DATA] [DEMOGRAPHIC_DATA] [DEMOGRAPHIC_DATA] [DEMOGRAPHIC…" at bounding box center [609, 222] width 294 height 45
select select "25_34"
click at [462, 200] on select "Age Under 18 years old 18-24 years old 25-34 years old 35-44 years old 45-54 ye…" at bounding box center [609, 222] width 294 height 45
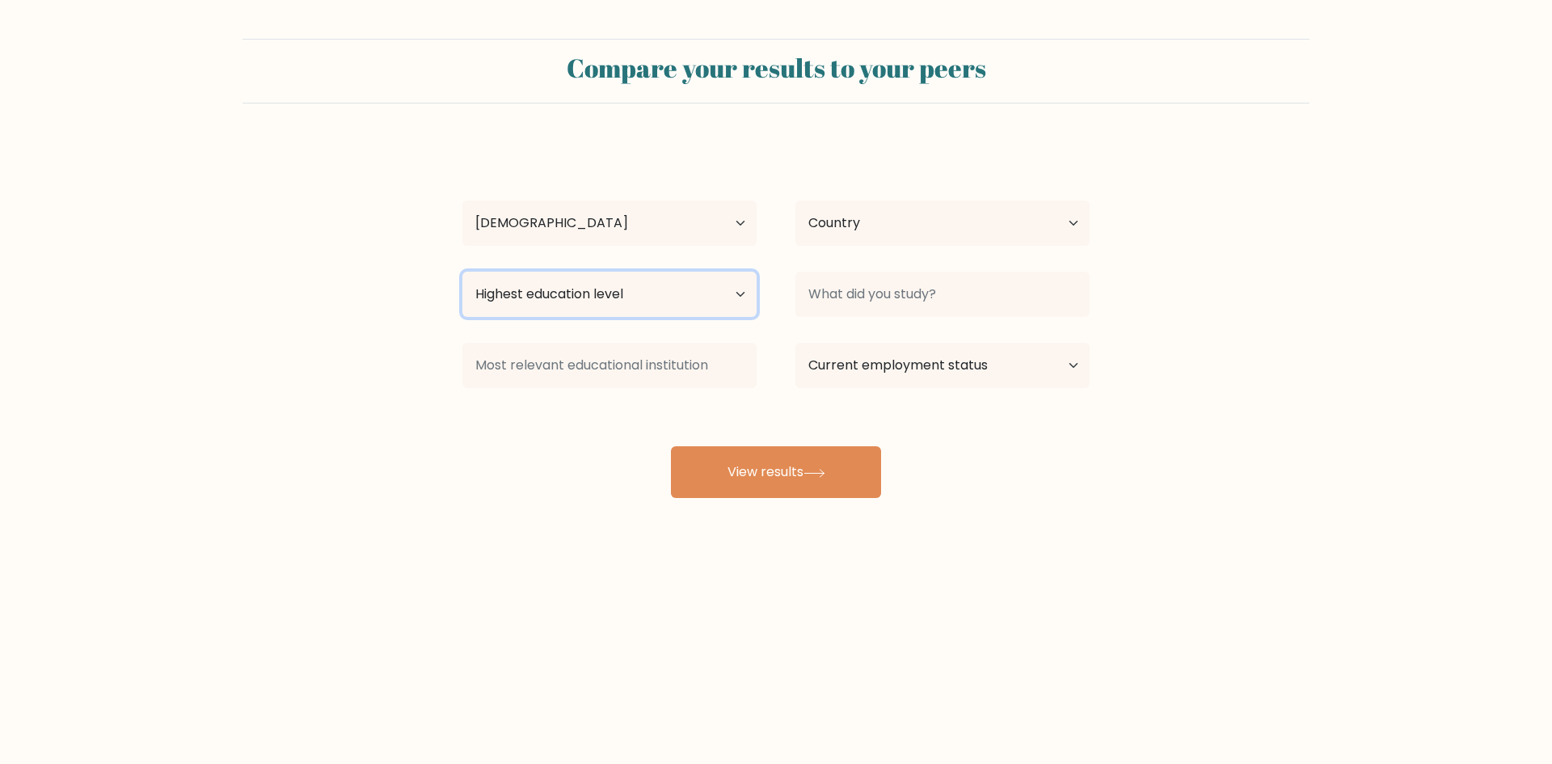
click at [748, 301] on select "Highest education level No schooling Primary Lower Secondary Upper Secondary Oc…" at bounding box center [609, 294] width 294 height 45
select select "bachelors_degree"
click at [462, 272] on select "Highest education level No schooling Primary Lower Secondary Upper Secondary Oc…" at bounding box center [609, 294] width 294 height 45
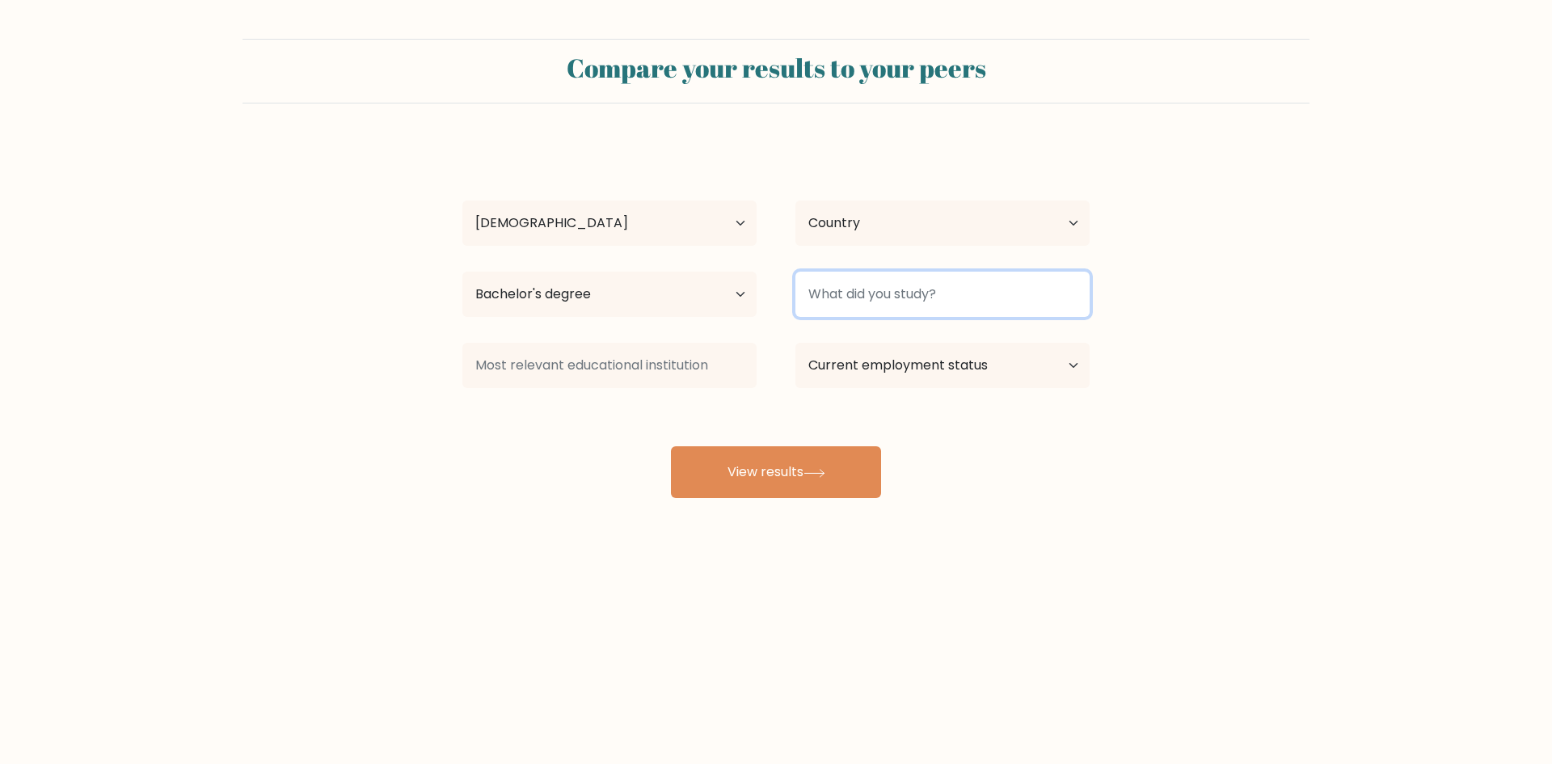
click at [902, 314] on input at bounding box center [942, 294] width 294 height 45
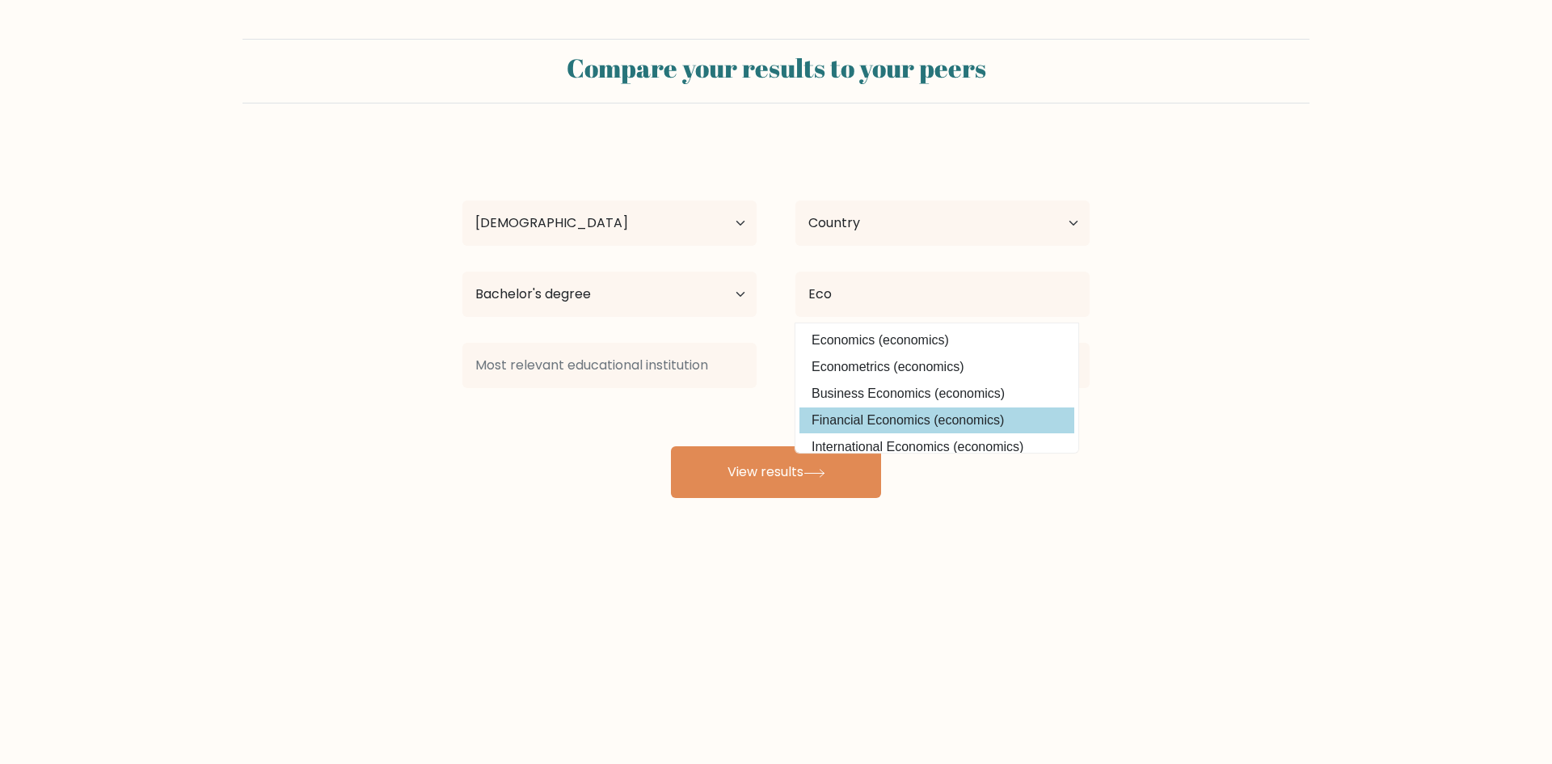
click at [930, 419] on option "Financial Economics (economics)" at bounding box center [936, 420] width 275 height 26
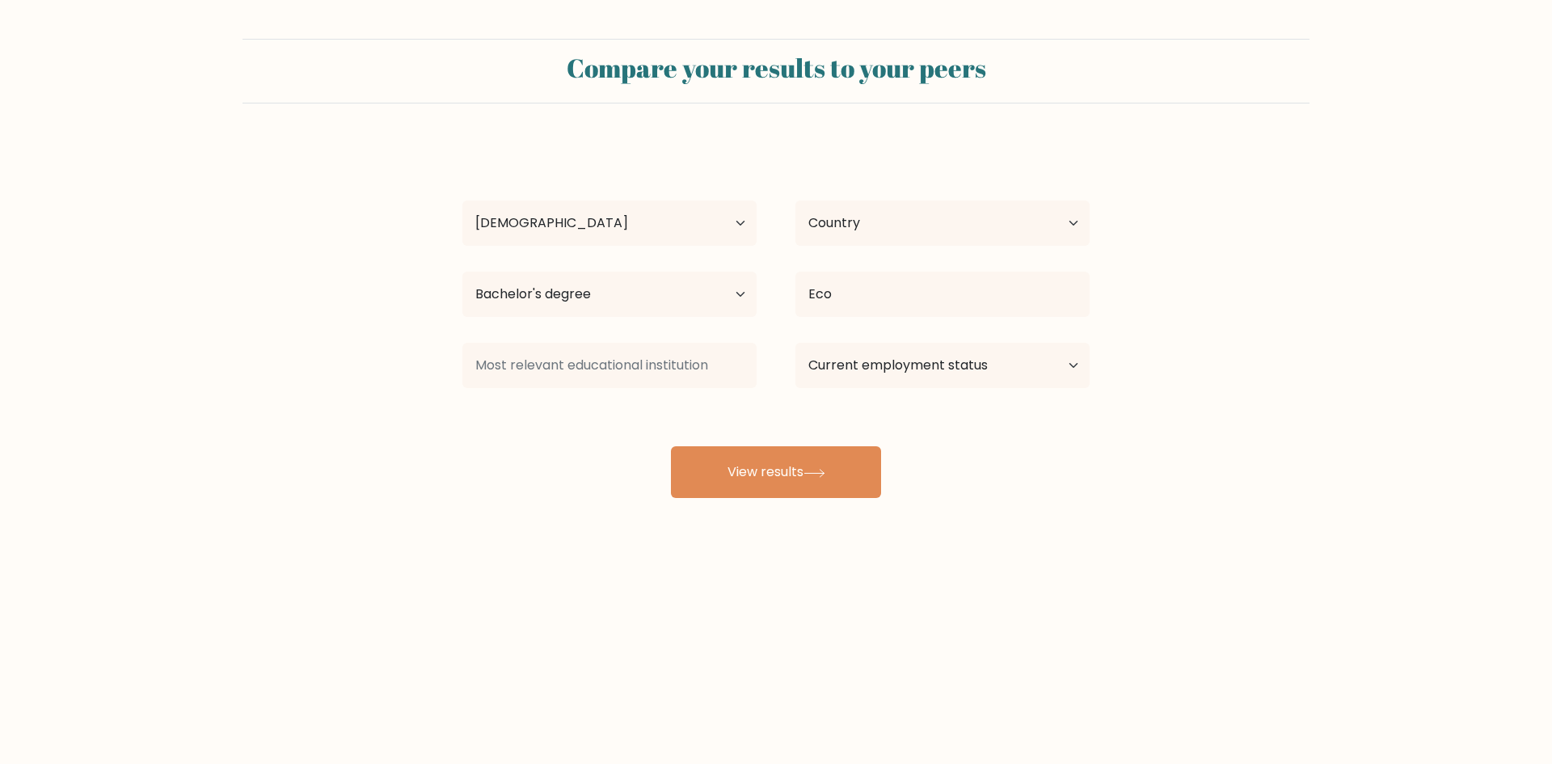
type input "Financial Economics"
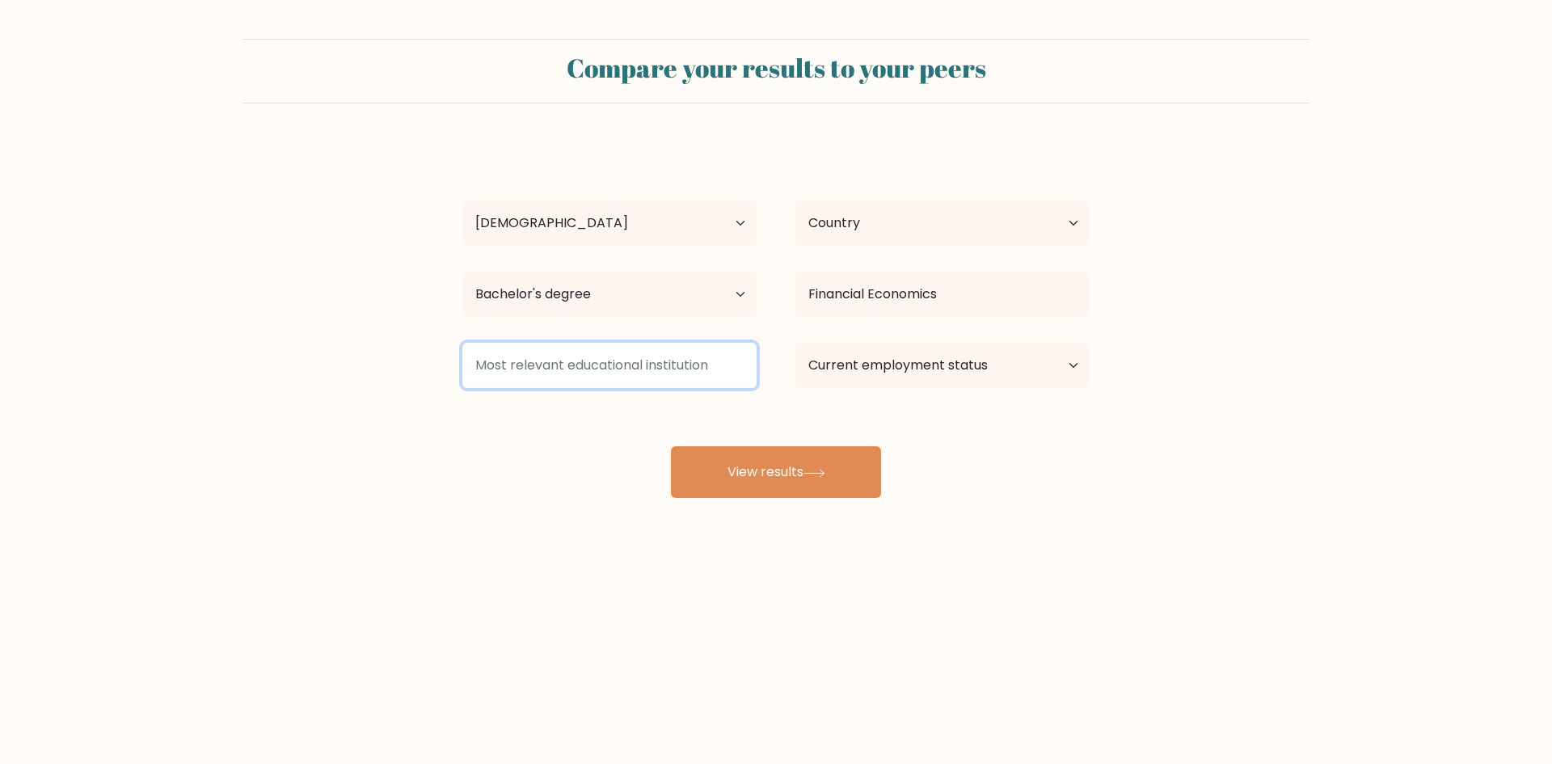
click at [698, 361] on input at bounding box center [609, 365] width 294 height 45
click at [951, 376] on select "Current employment status Employed Student Retired Other / prefer not to answer" at bounding box center [942, 365] width 294 height 45
select select "employed"
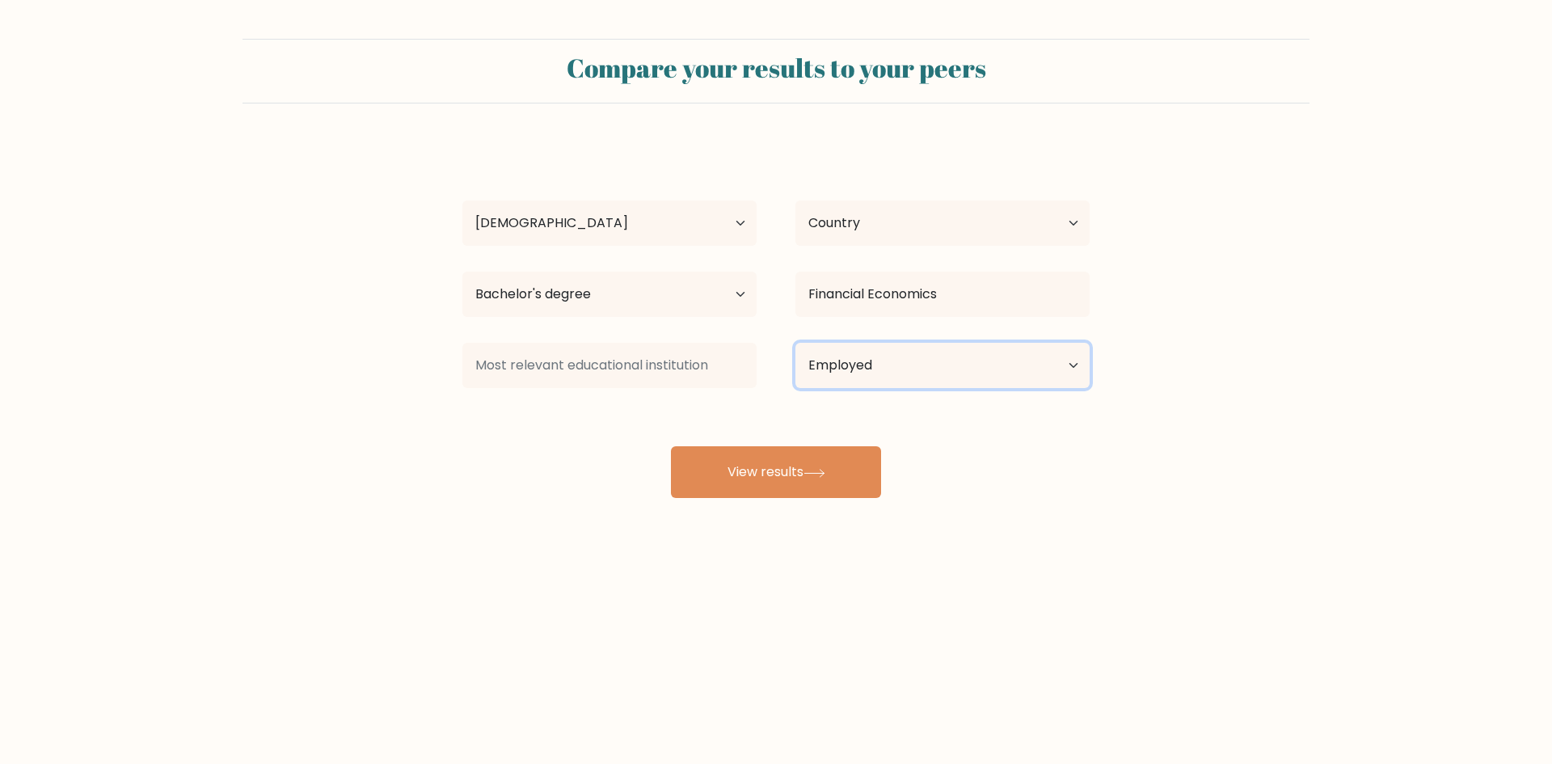
click at [795, 343] on select "Current employment status Employed Student Retired Other / prefer not to answer" at bounding box center [942, 365] width 294 height 45
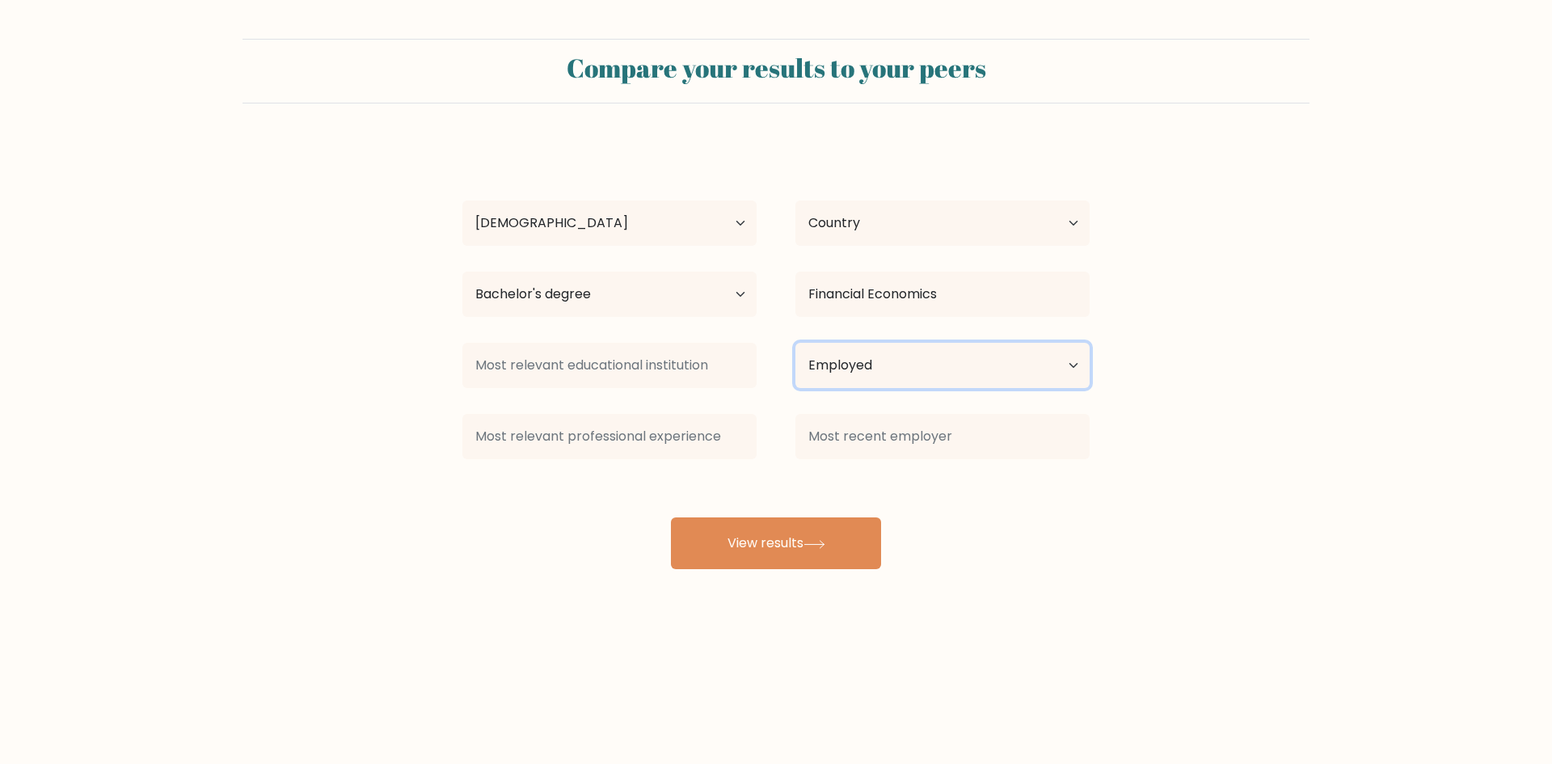
click at [976, 380] on select "Current employment status Employed Student Retired Other / prefer not to answer" at bounding box center [942, 365] width 294 height 45
click at [684, 358] on input at bounding box center [609, 365] width 294 height 45
click at [811, 544] on icon at bounding box center [813, 543] width 19 height 7
click at [880, 244] on select "Country Afghanistan Albania Algeria American Samoa Andorra Angola Anguilla Anta…" at bounding box center [942, 222] width 294 height 45
select select "AL"
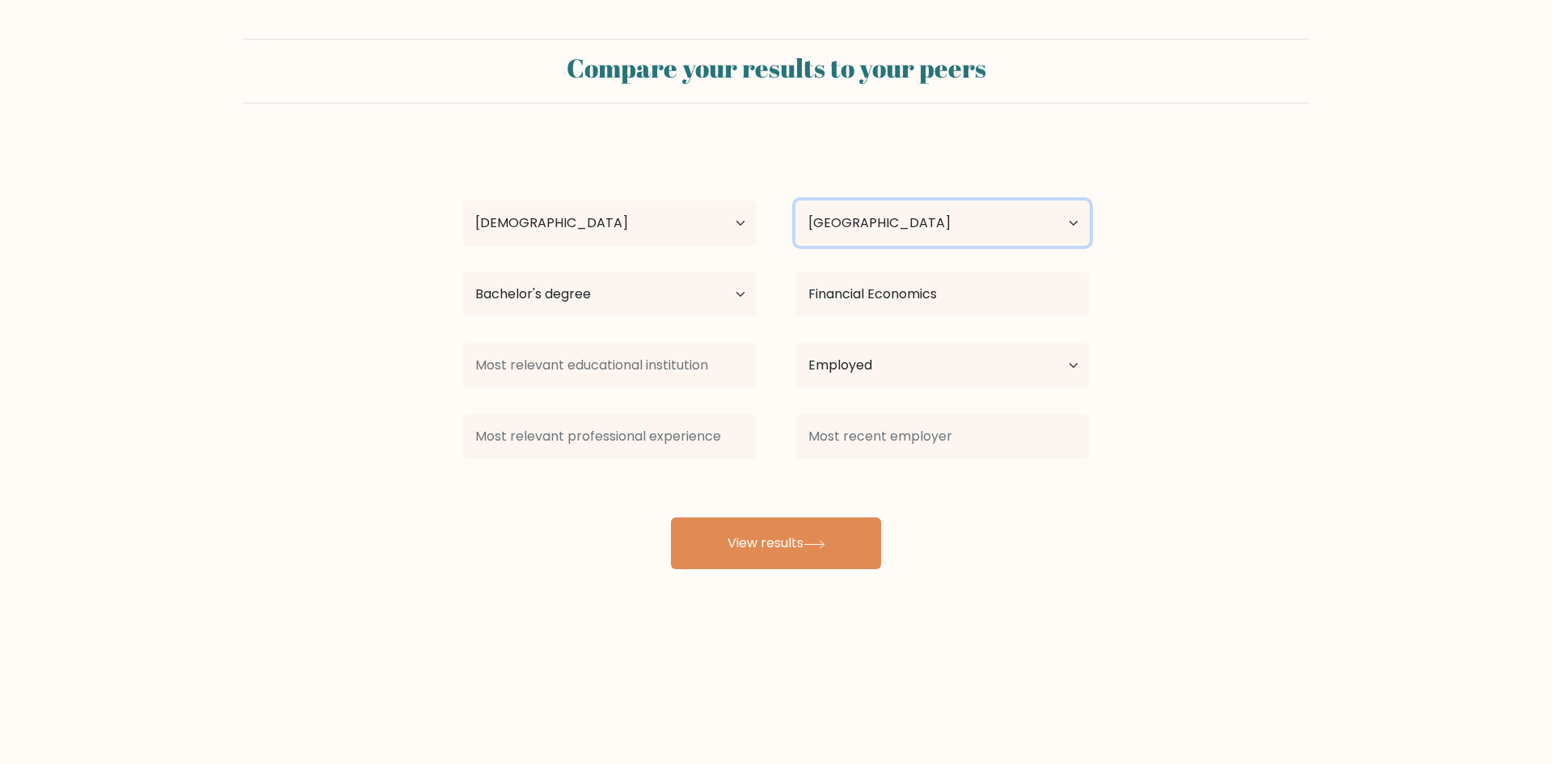
click at [795, 200] on select "Country Afghanistan Albania Algeria American Samoa Andorra Angola Anguilla Anta…" at bounding box center [942, 222] width 294 height 45
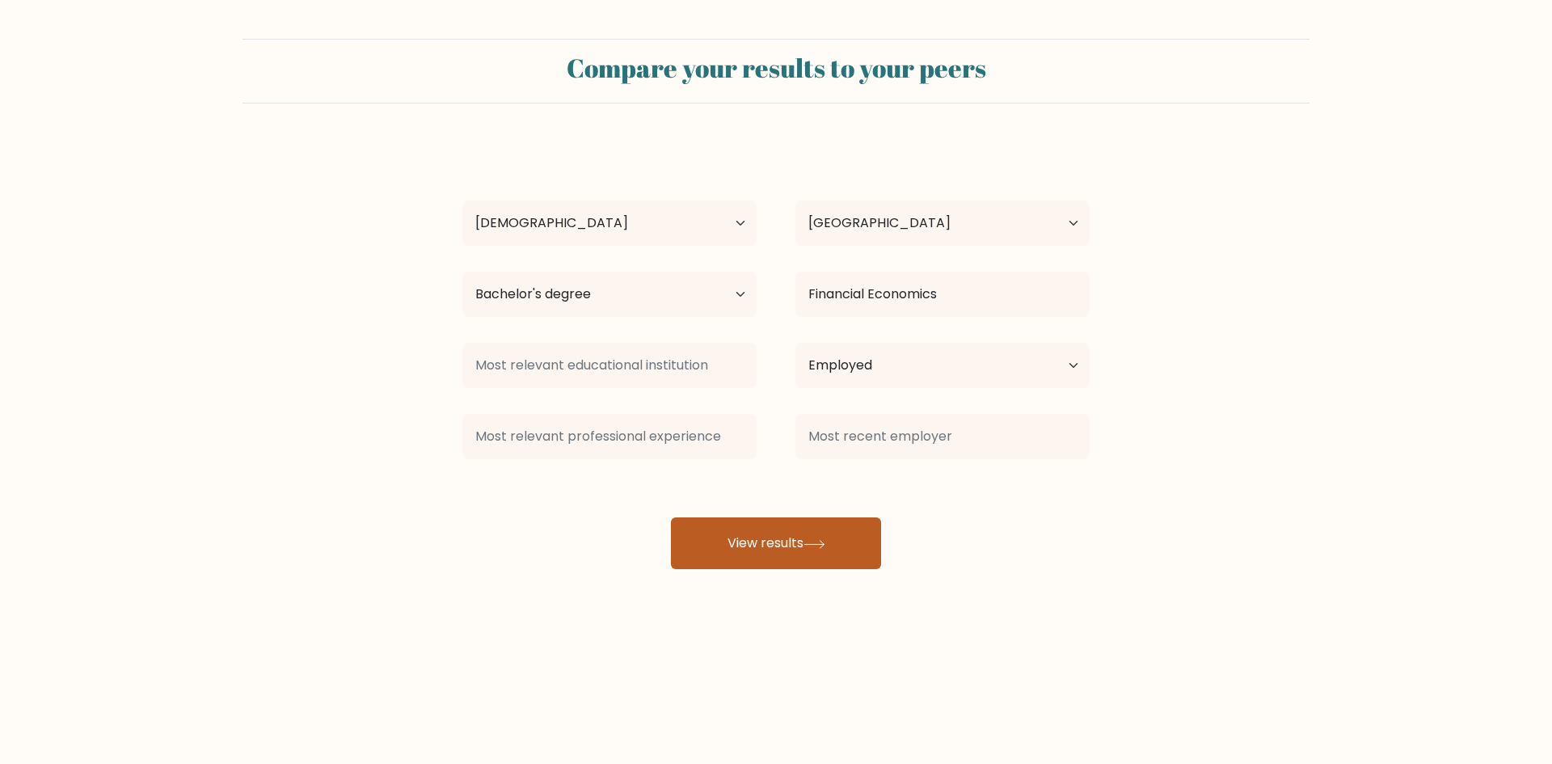
click at [773, 533] on button "View results" at bounding box center [776, 543] width 210 height 52
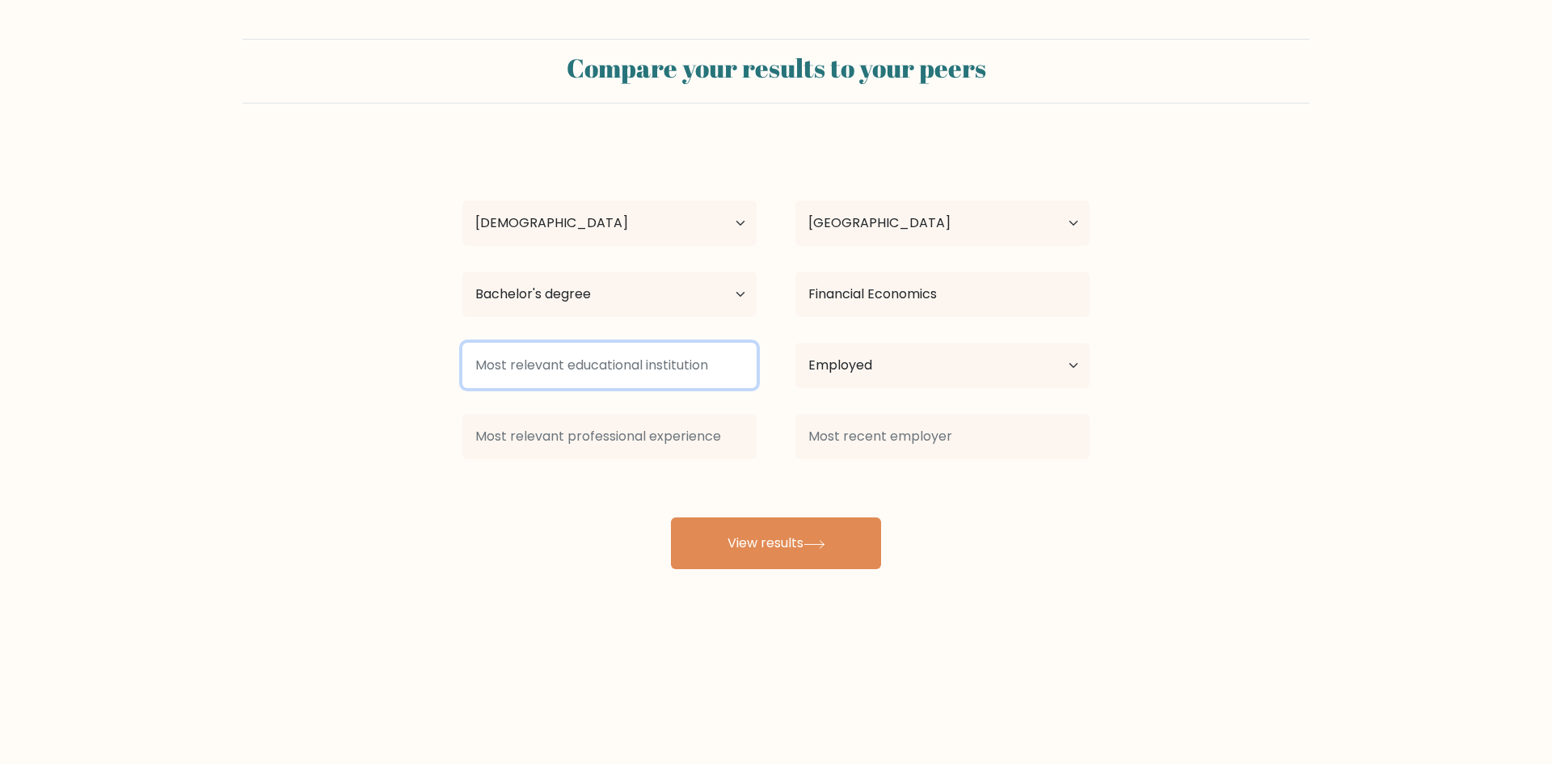
click at [656, 373] on input at bounding box center [609, 365] width 294 height 45
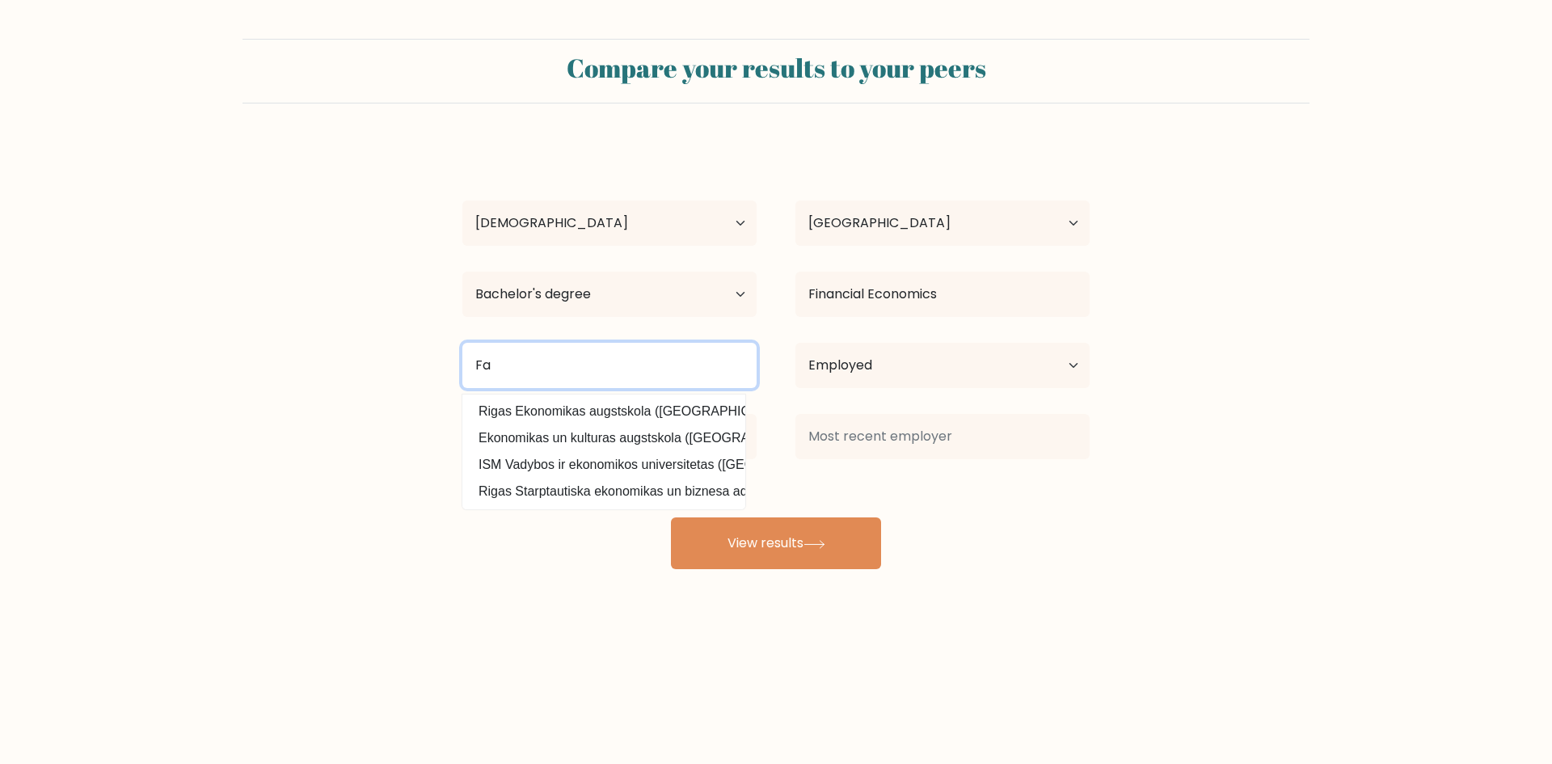
type input "F"
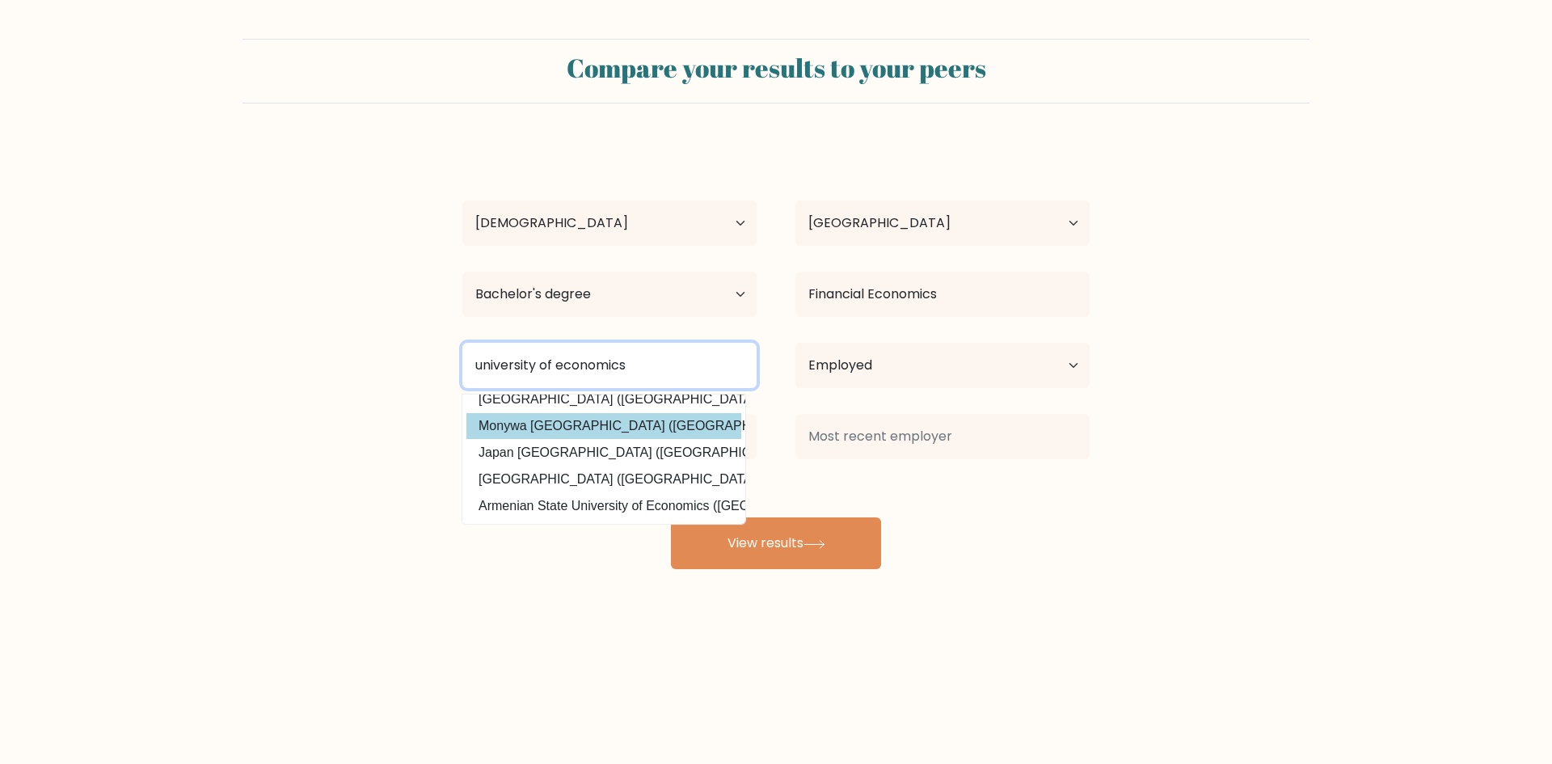
scroll to position [158, 0]
type input "university of economics albania"
click at [671, 517] on button "View results" at bounding box center [776, 543] width 210 height 52
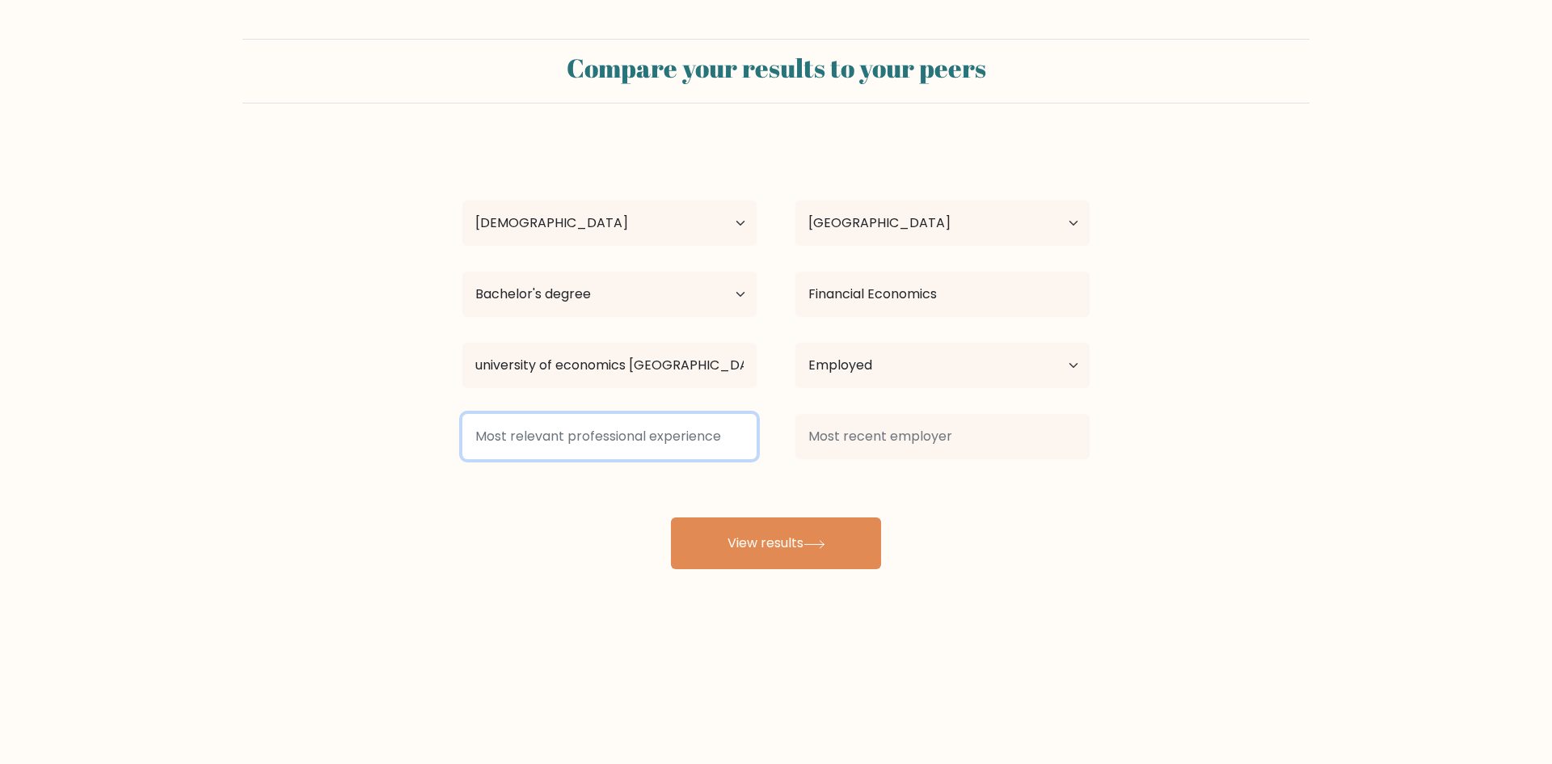
click at [584, 433] on input at bounding box center [609, 436] width 294 height 45
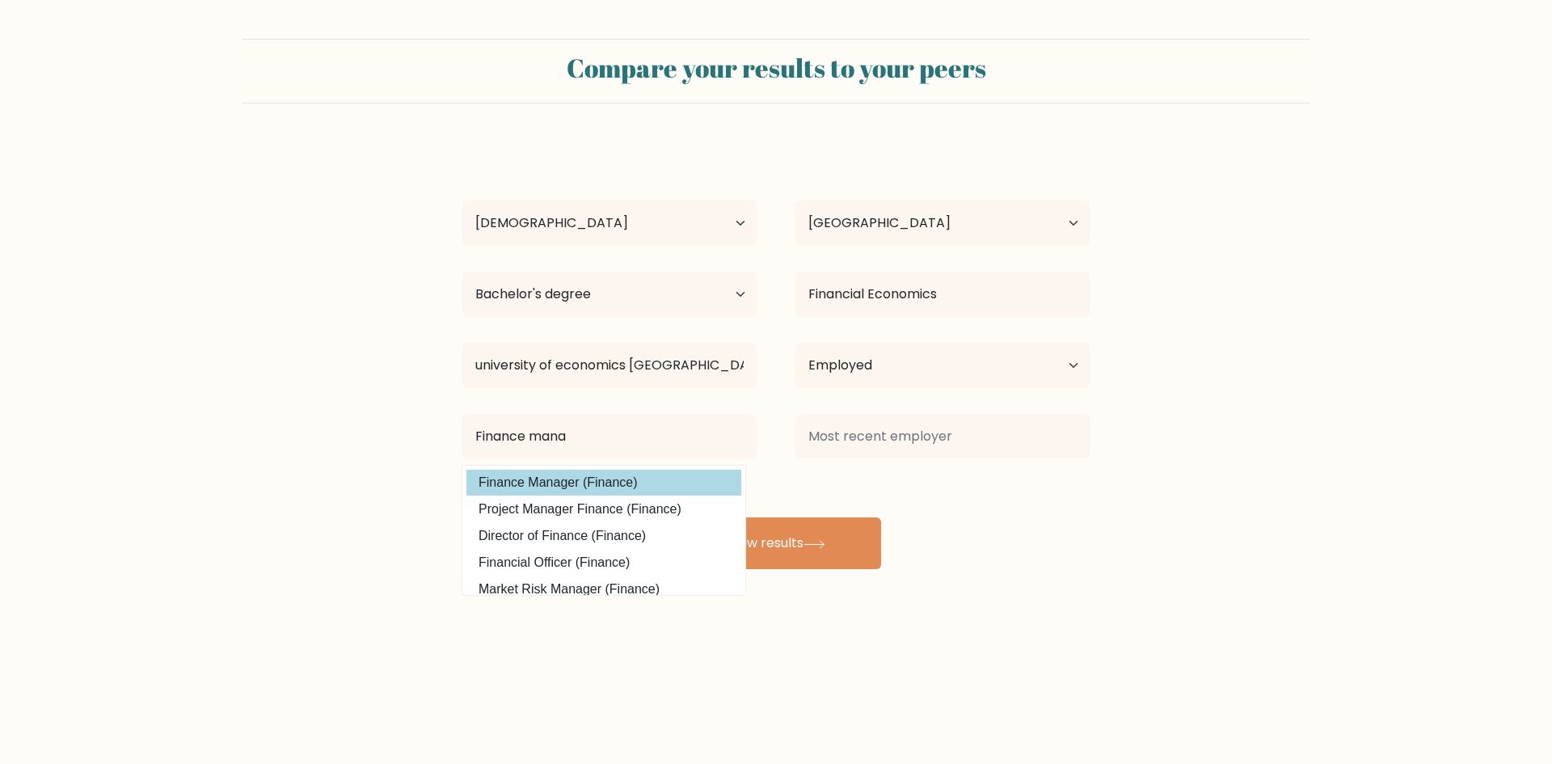
click at [575, 491] on option "Finance Manager (Finance)" at bounding box center [603, 483] width 275 height 26
type input "Finance Manager"
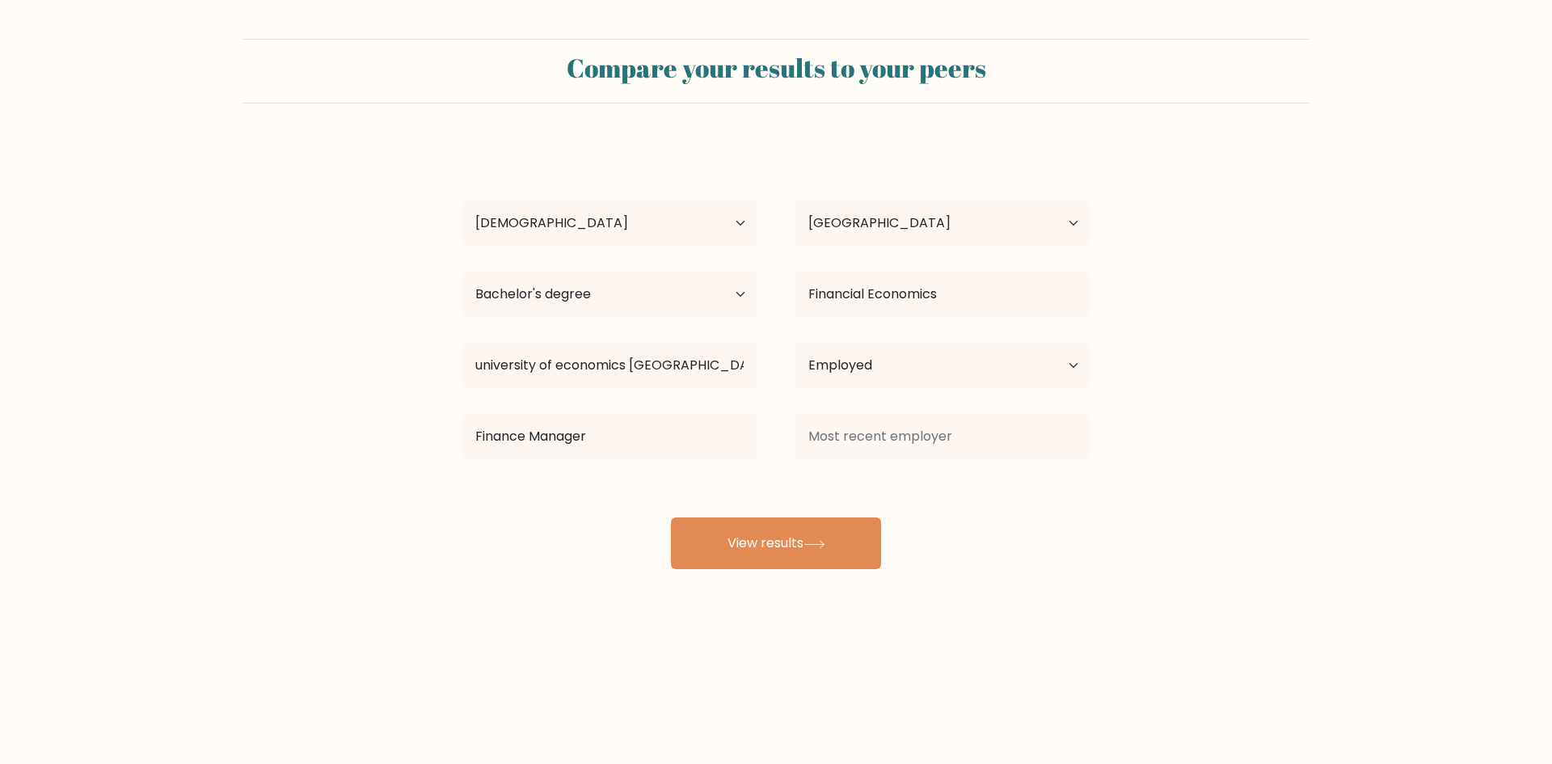
click at [796, 512] on div "Mirlinda Sahiti Age Under 18 years old 18-24 years old 25-34 years old 35-44 ye…" at bounding box center [776, 355] width 647 height 427
click at [802, 533] on button "View results" at bounding box center [776, 543] width 210 height 52
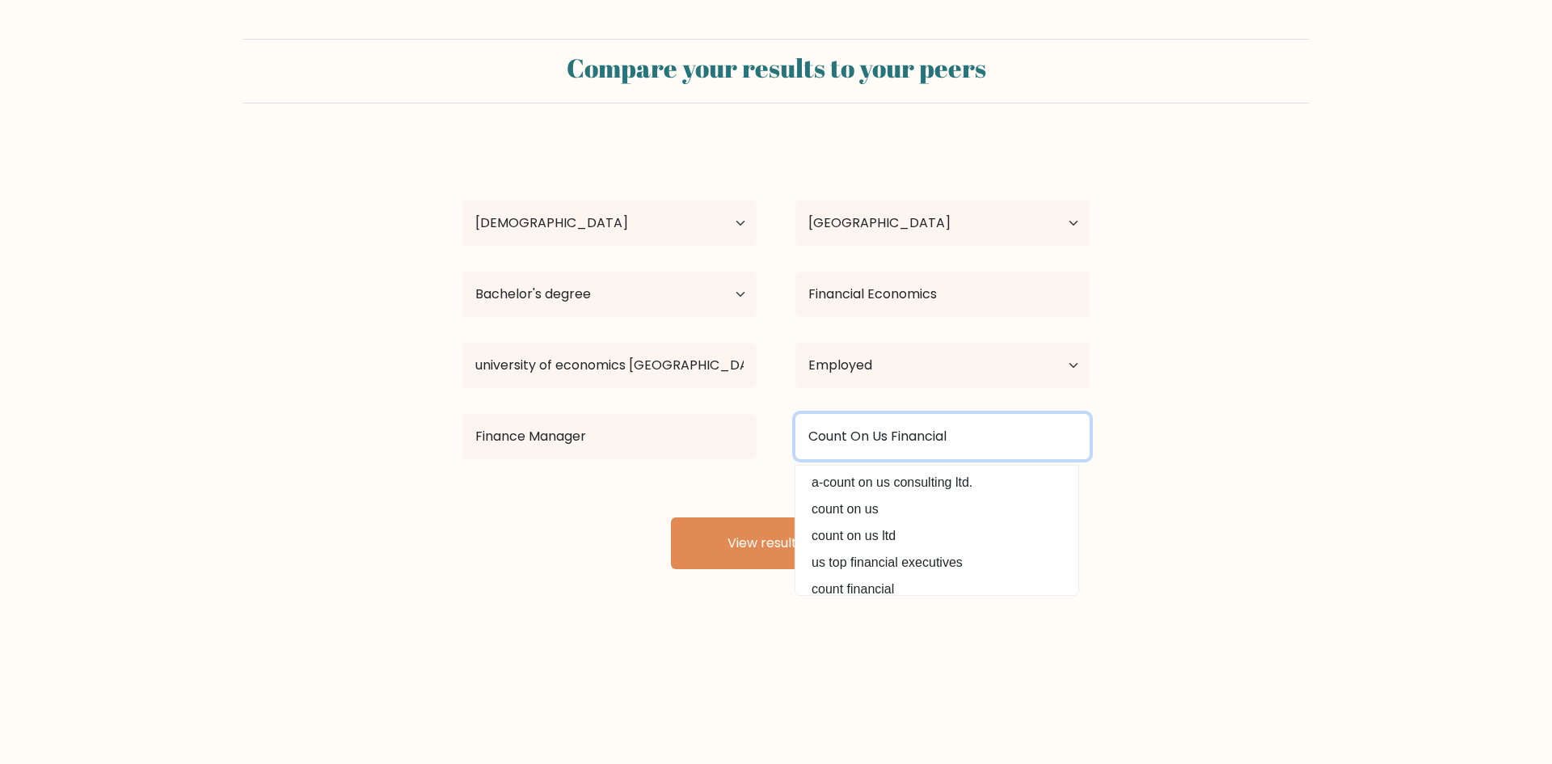
type input "Count On Us Financial"
click at [760, 463] on div "Finance Manager" at bounding box center [609, 436] width 333 height 58
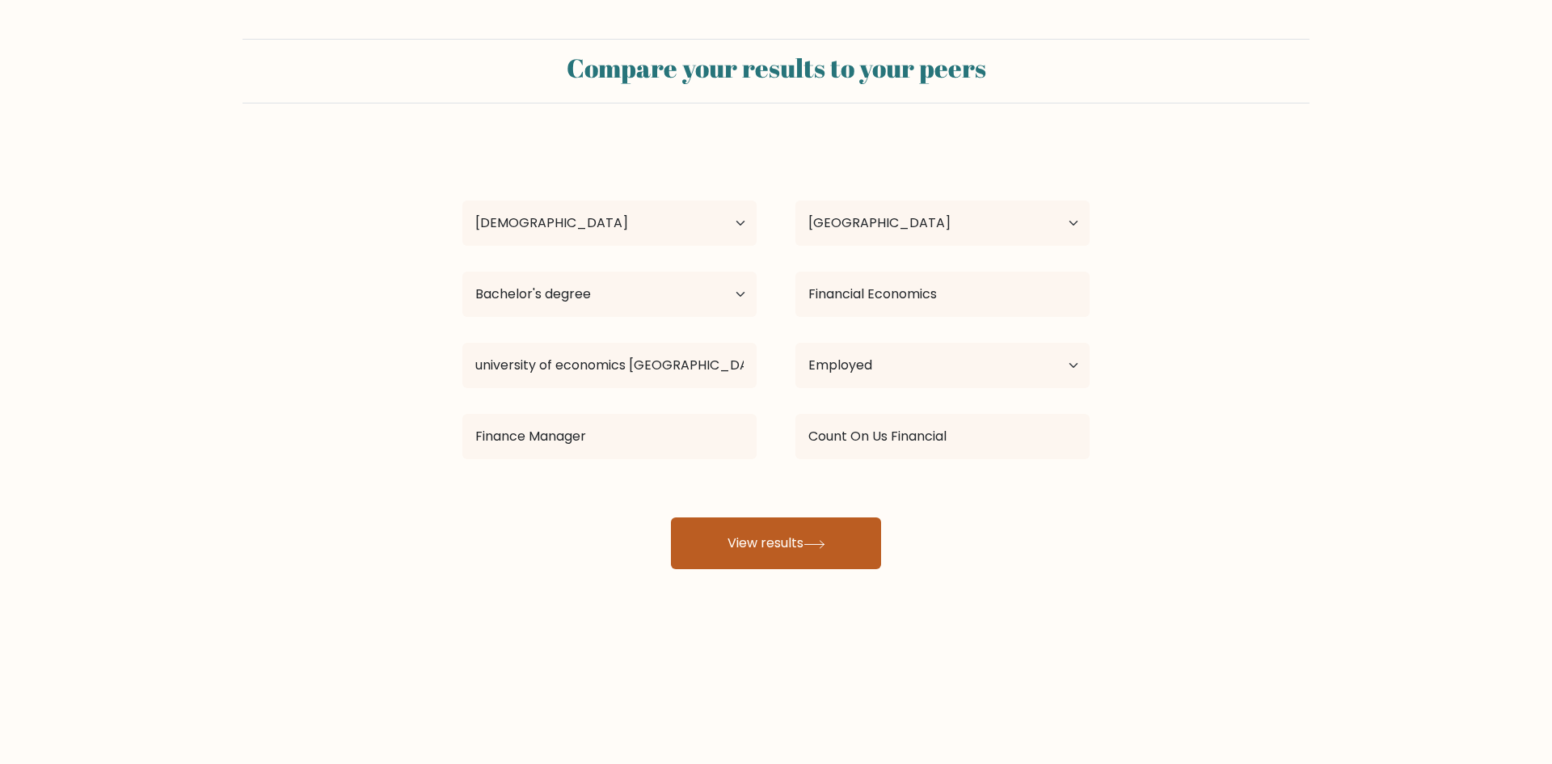
click at [780, 532] on button "View results" at bounding box center [776, 543] width 210 height 52
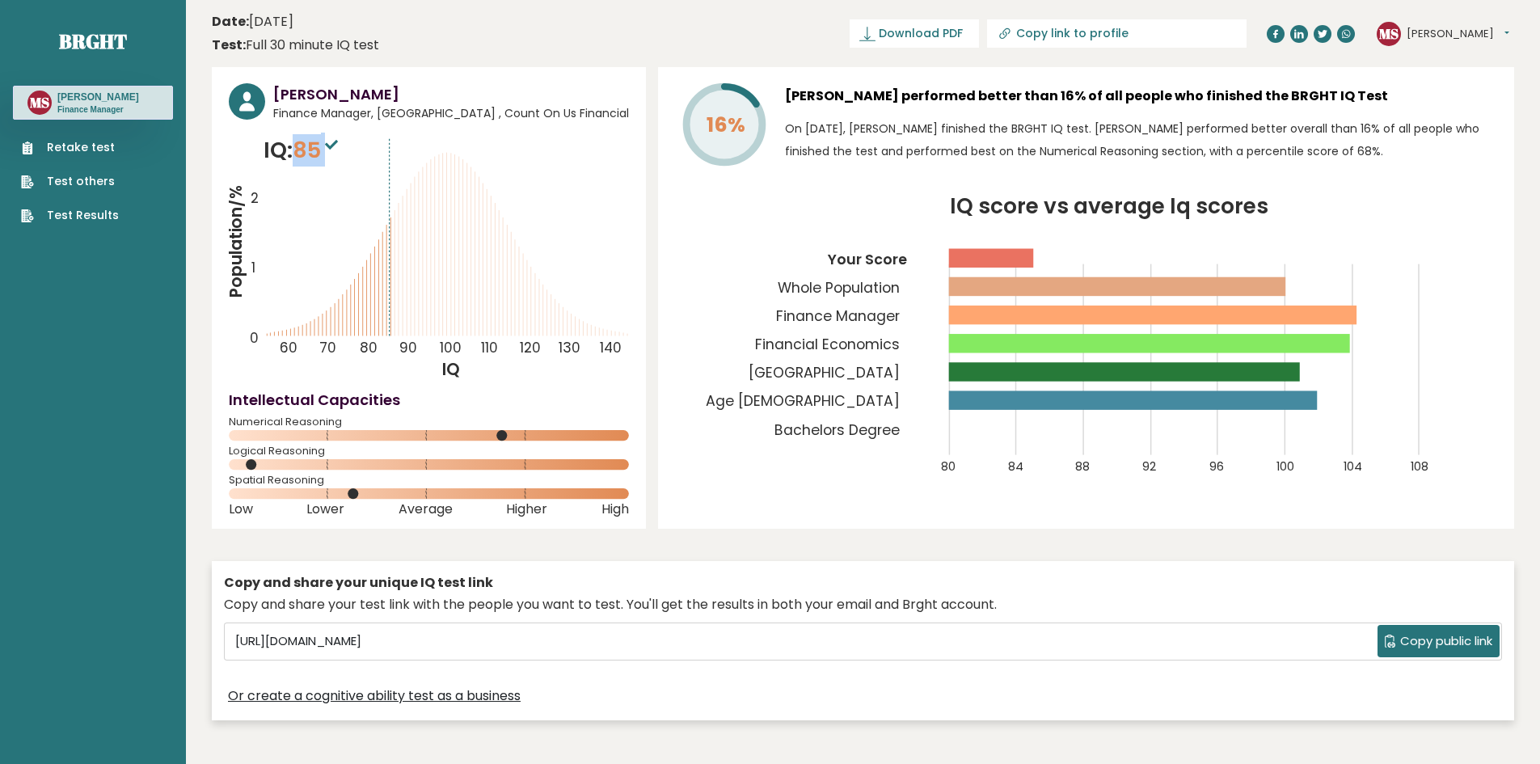
drag, startPoint x: 300, startPoint y: 151, endPoint x: 339, endPoint y: 151, distance: 38.8
click at [339, 151] on span "85" at bounding box center [317, 150] width 49 height 30
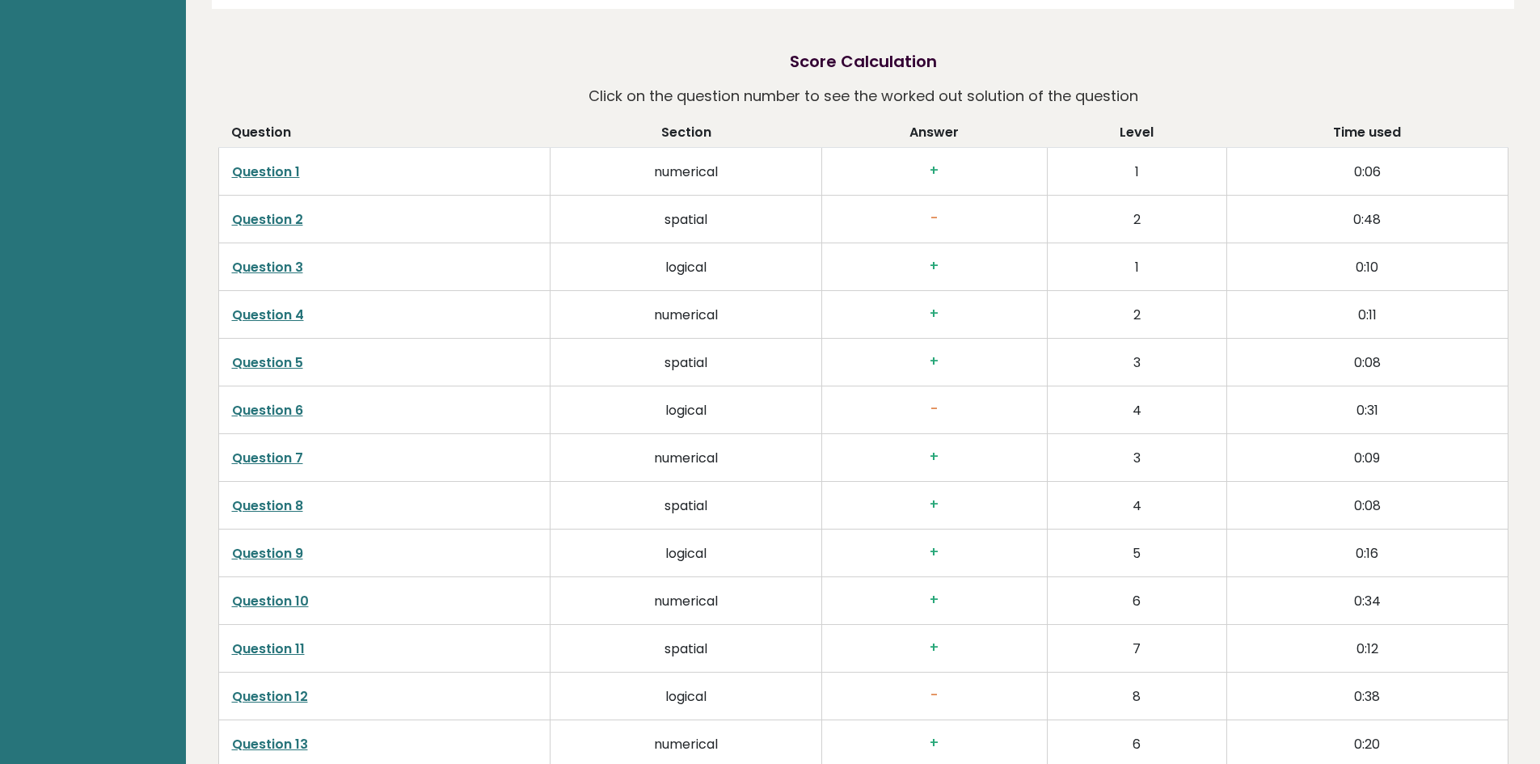
scroll to position [2667, 0]
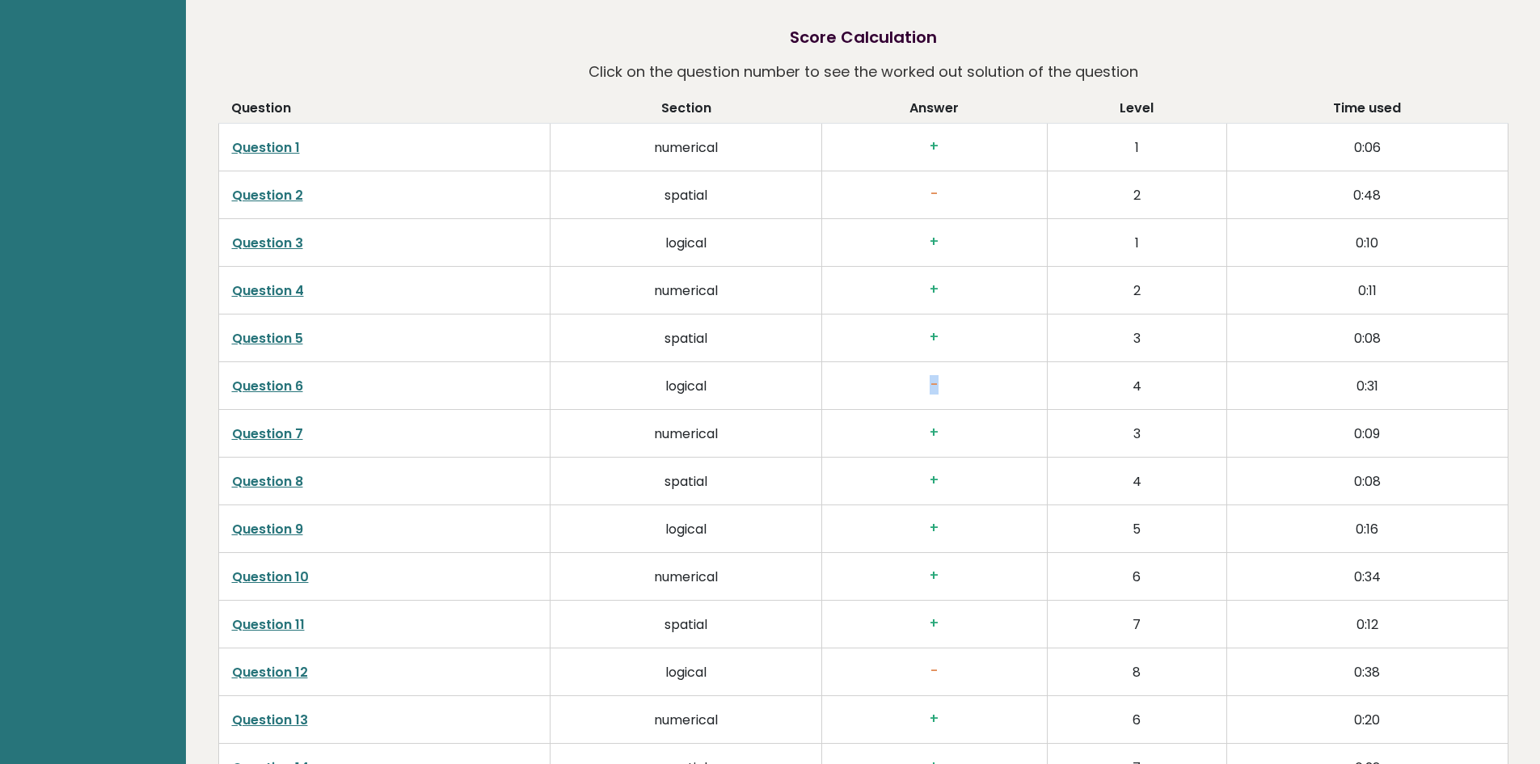
drag, startPoint x: 946, startPoint y: 385, endPoint x: 930, endPoint y: 385, distance: 16.2
click at [930, 385] on h3 "-" at bounding box center [934, 385] width 199 height 17
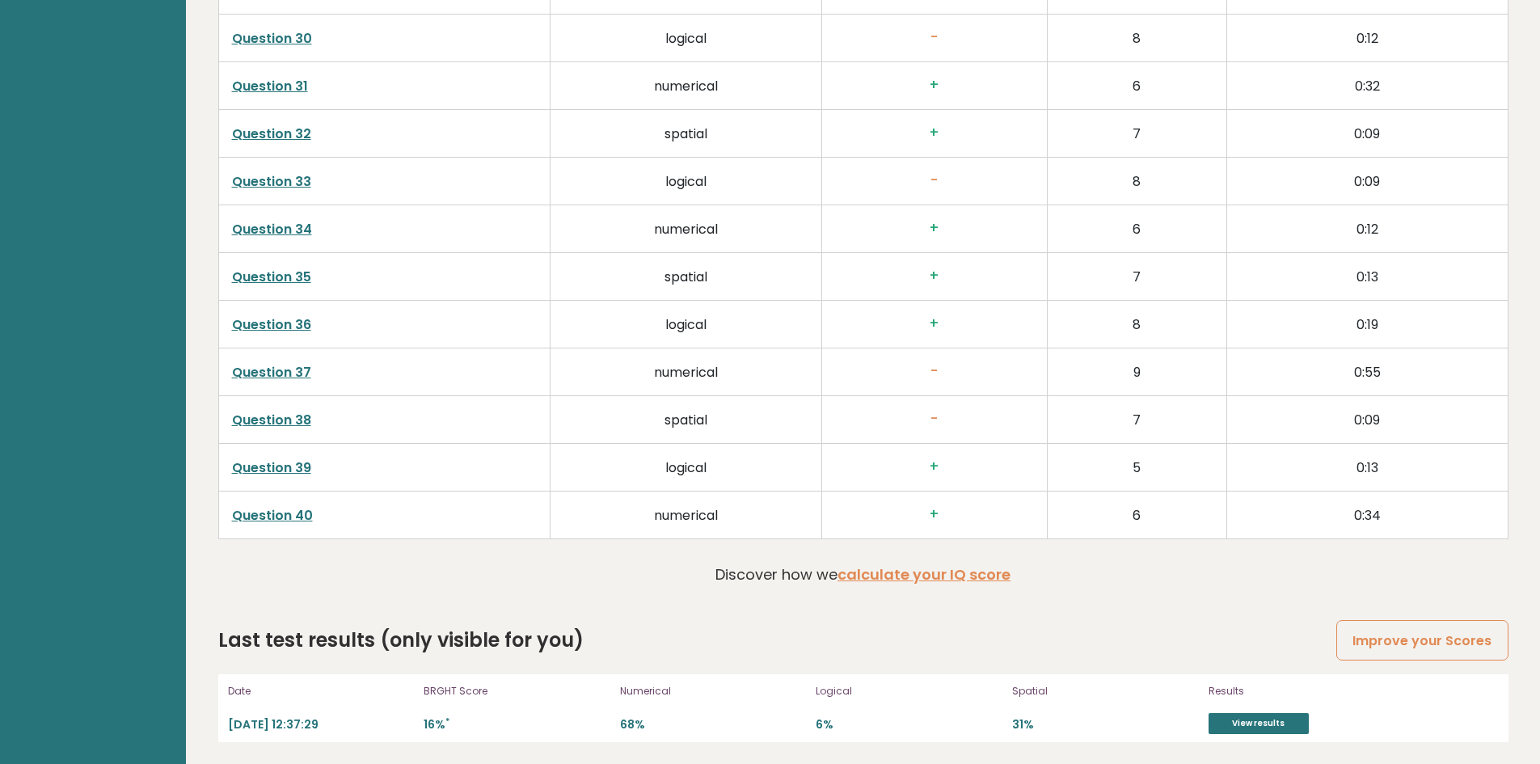
scroll to position [4162, 0]
click at [283, 418] on link "Question 38" at bounding box center [271, 417] width 79 height 19
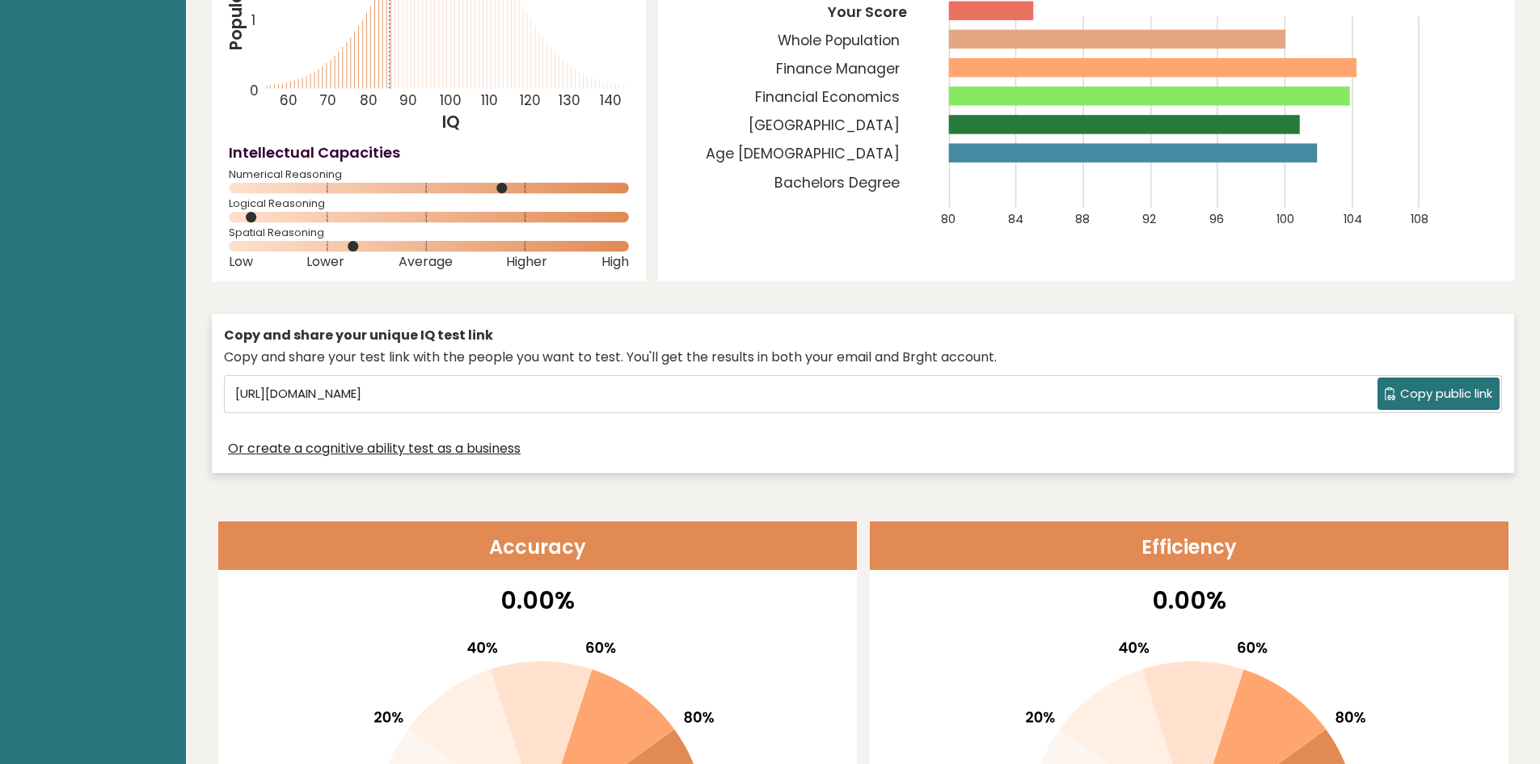
scroll to position [0, 0]
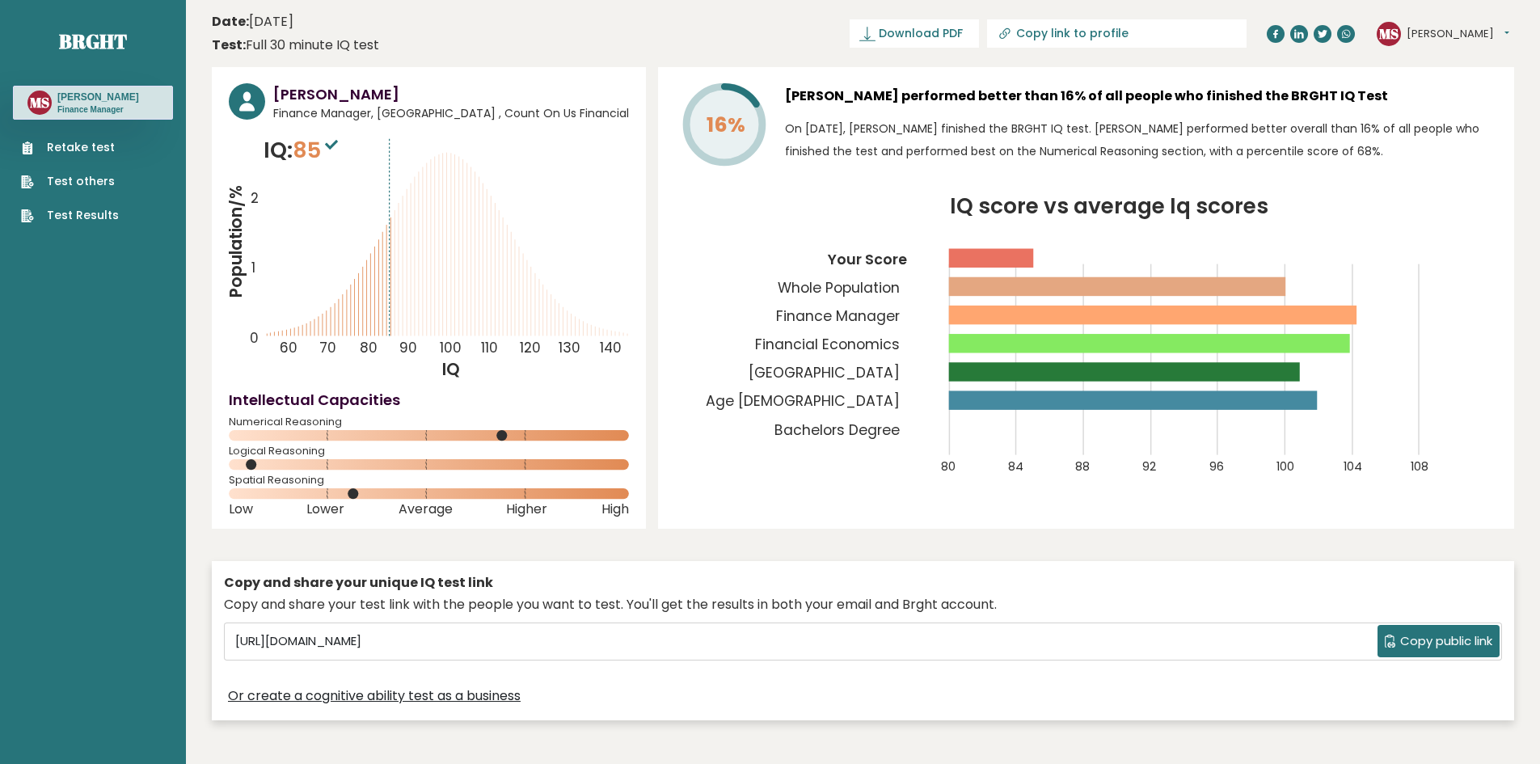
click at [1459, 27] on button "[PERSON_NAME]" at bounding box center [1457, 34] width 103 height 16
click at [1441, 75] on link "Profile" at bounding box center [1448, 81] width 82 height 23
click at [1411, 35] on button "[PERSON_NAME]" at bounding box center [1457, 34] width 103 height 16
click at [1440, 107] on link "Settings" at bounding box center [1448, 104] width 82 height 23
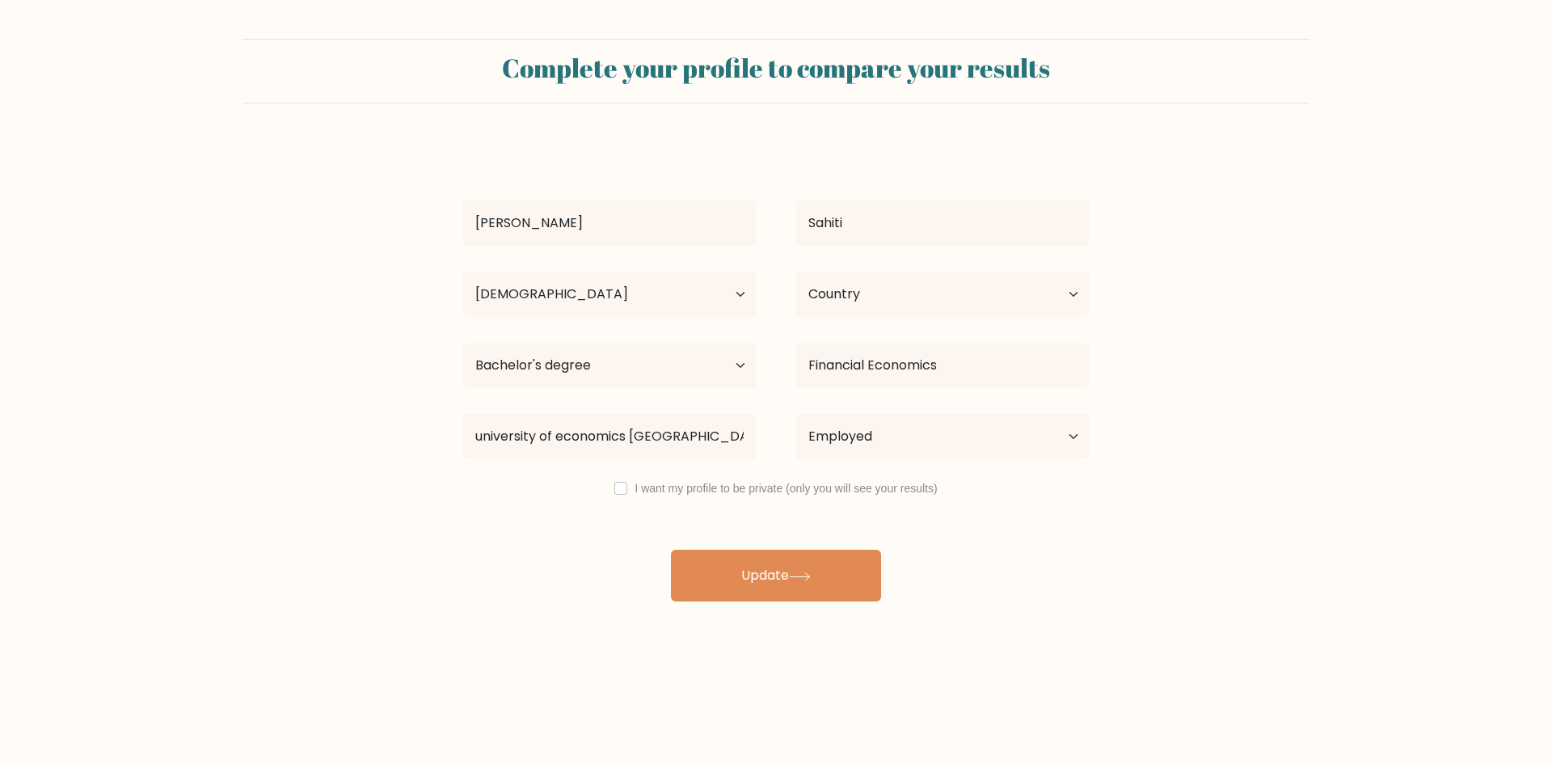
select select "25_34"
select select "bachelors_degree"
select select "employed"
click at [717, 487] on label "I want my profile to be private (only you will see your results)" at bounding box center [785, 488] width 302 height 13
click at [618, 487] on input "checkbox" at bounding box center [620, 488] width 13 height 13
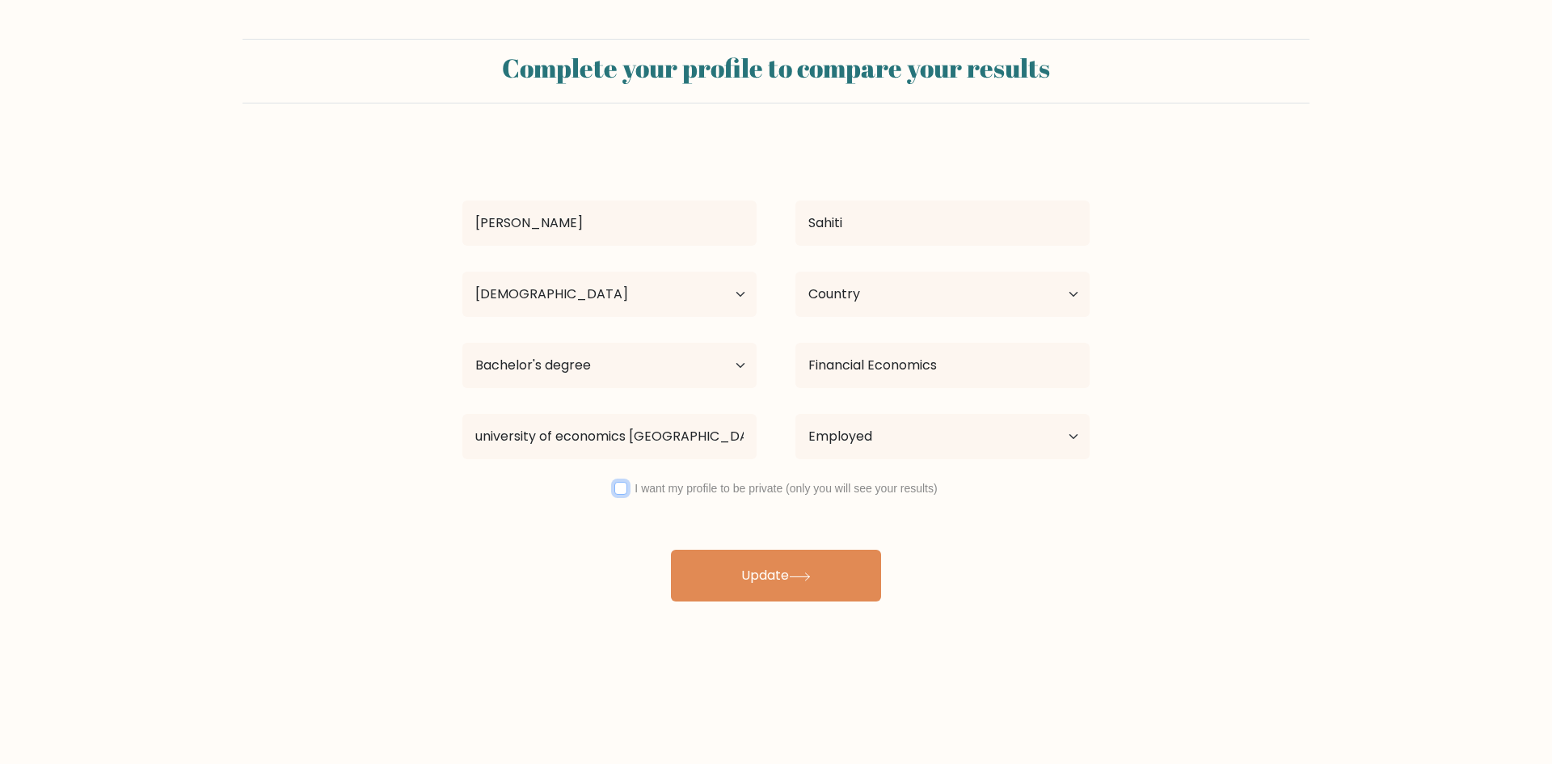
checkbox input "true"
click at [883, 586] on div "Mirlinda Sahiti Age Under 18 years old 18-24 years old 25-34 years old 35-44 ye…" at bounding box center [776, 371] width 647 height 459
click at [819, 558] on button "Update" at bounding box center [776, 576] width 210 height 52
click at [989, 289] on select "Country Afghanistan Albania Algeria American Samoa Andorra Angola Anguilla Anta…" at bounding box center [942, 294] width 294 height 45
select select "AL"
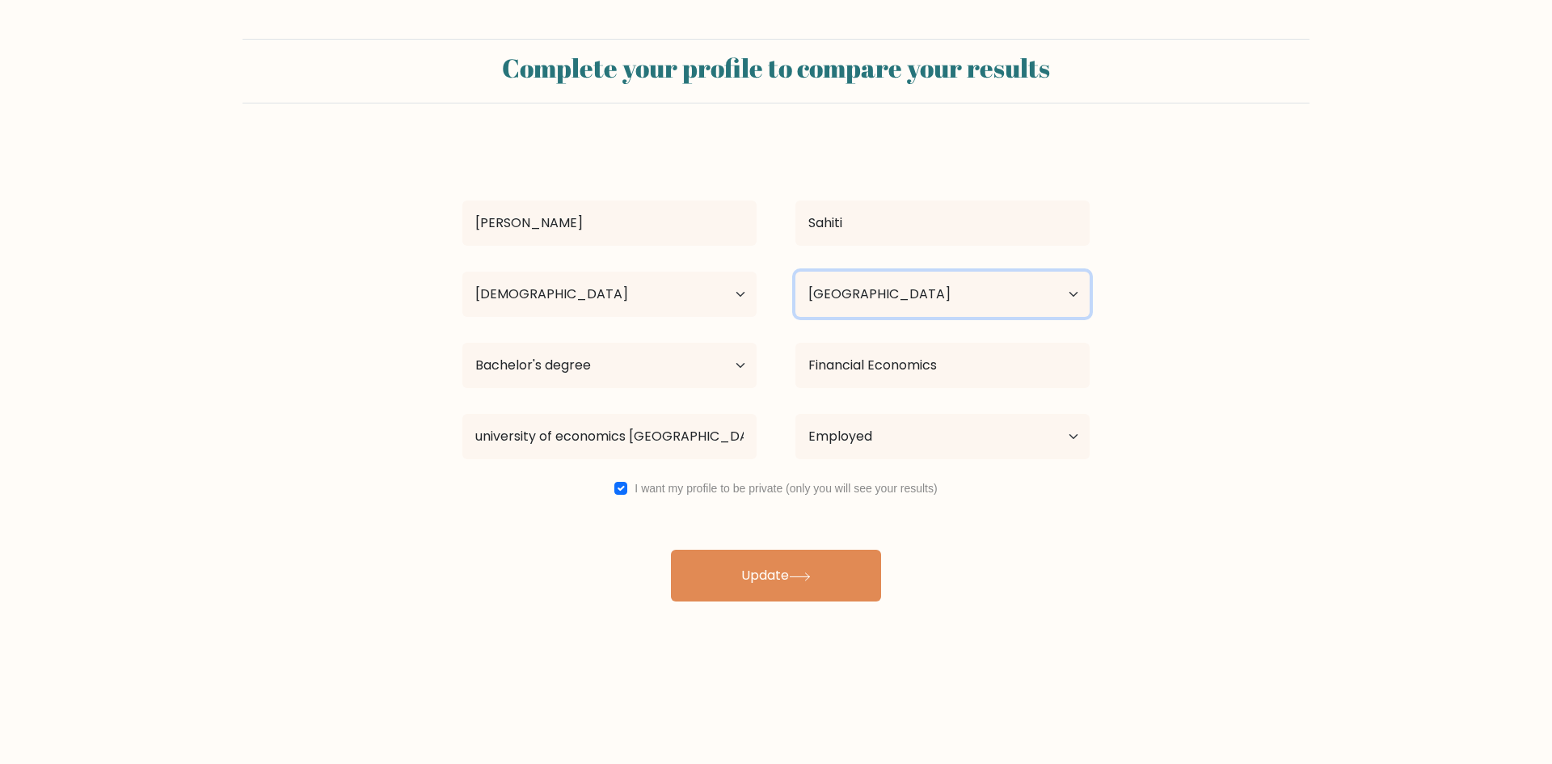
click at [795, 272] on select "Country Afghanistan Albania Algeria American Samoa Andorra Angola Anguilla Anta…" at bounding box center [942, 294] width 294 height 45
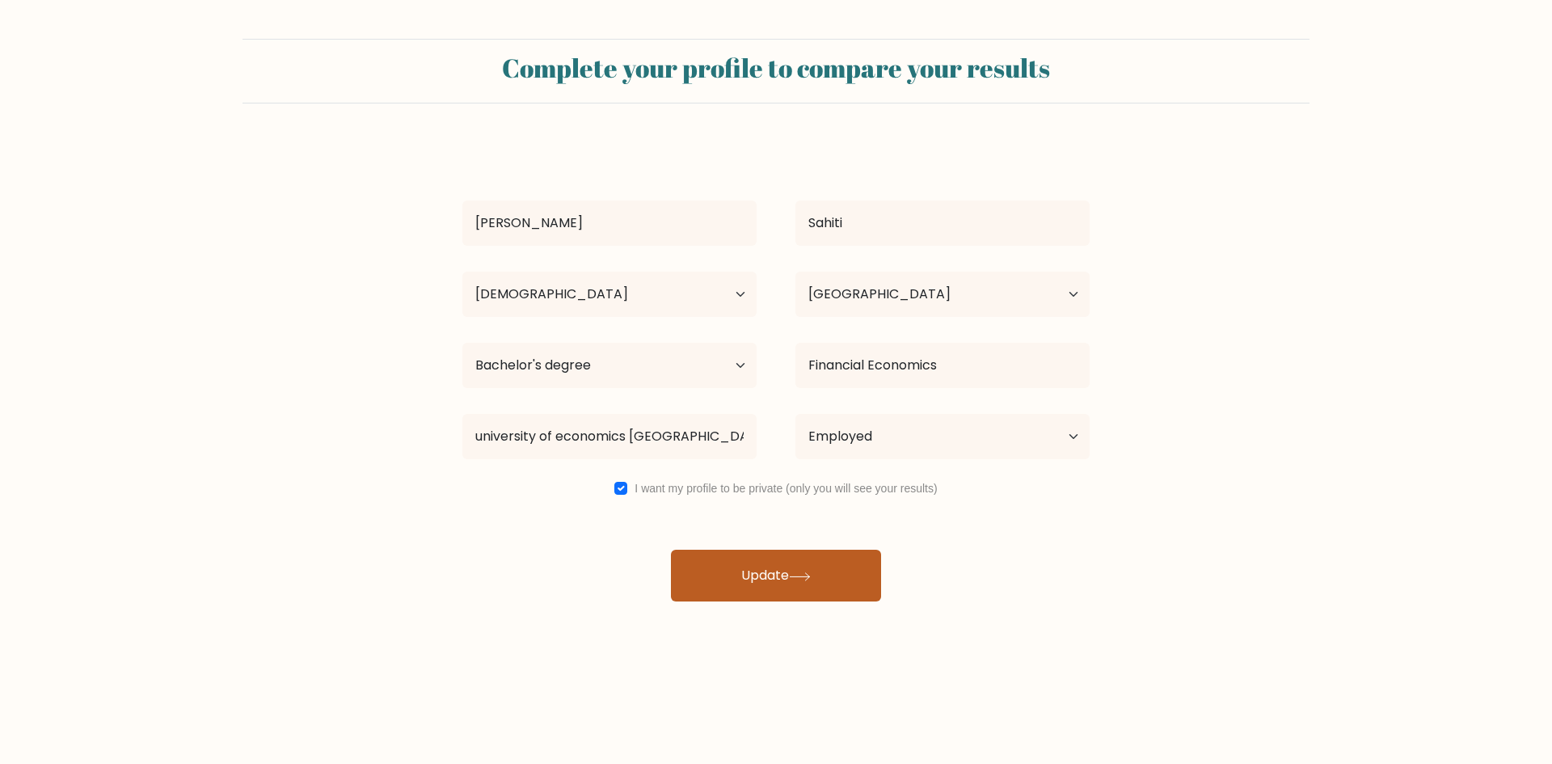
click at [767, 576] on button "Update" at bounding box center [776, 576] width 210 height 52
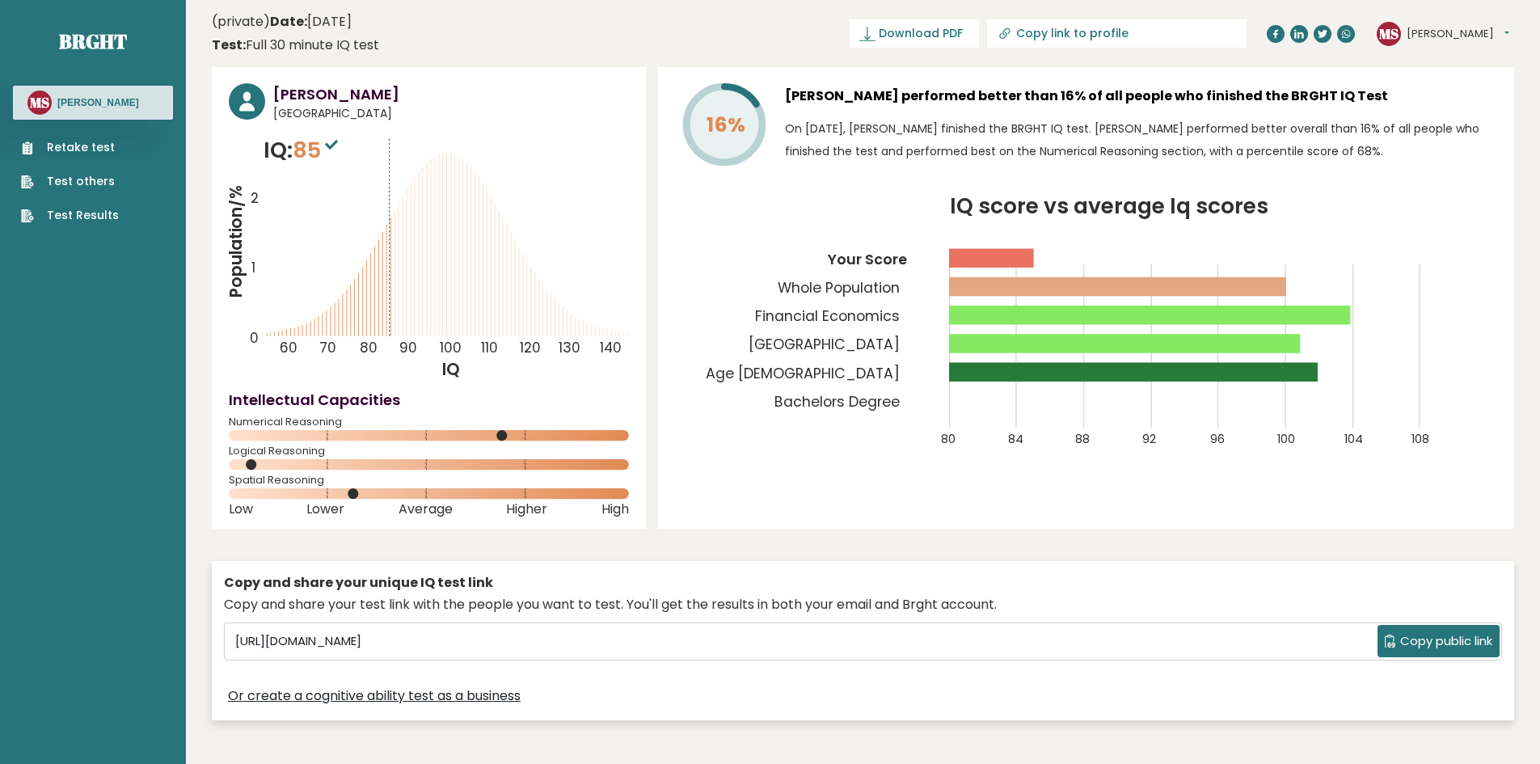
click at [1435, 27] on button "[PERSON_NAME]" at bounding box center [1457, 34] width 103 height 16
click at [1455, 138] on ul "Dashboard Profile Settings Logout" at bounding box center [1448, 93] width 84 height 99
click at [1449, 131] on p "On [DATE], [PERSON_NAME] finished the BRGHT IQ test. [PERSON_NAME] performed be…" at bounding box center [1141, 139] width 712 height 45
click at [1446, 28] on button "[PERSON_NAME]" at bounding box center [1457, 34] width 103 height 16
click at [1447, 122] on link "Logout" at bounding box center [1448, 126] width 82 height 23
